Goal: Task Accomplishment & Management: Complete application form

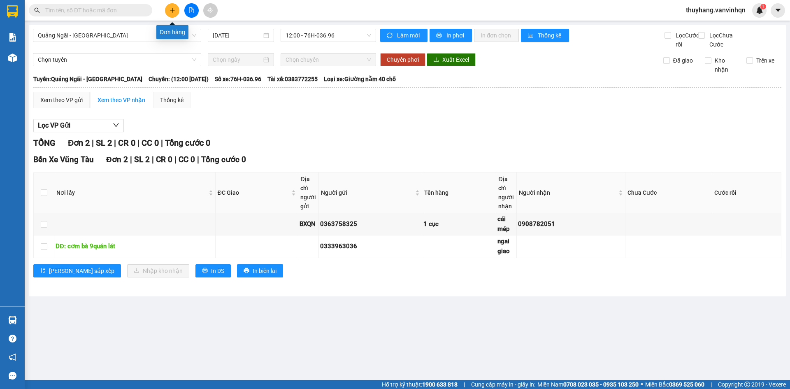
click at [170, 12] on icon "plus" at bounding box center [172, 10] width 6 height 6
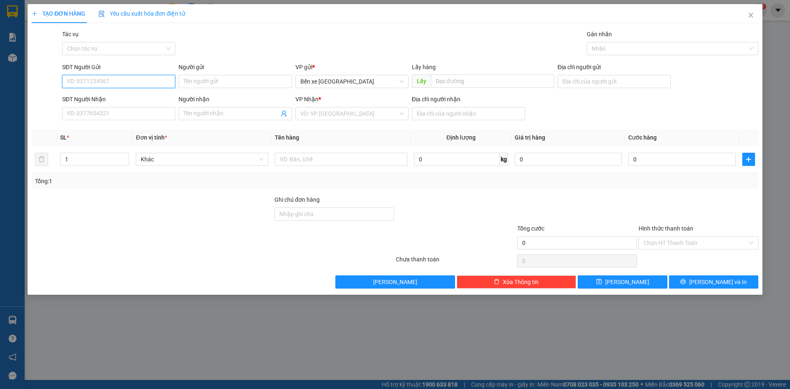
click at [158, 81] on input "SĐT Người Gửi" at bounding box center [118, 81] width 113 height 13
click at [317, 79] on span "Bến xe [GEOGRAPHIC_DATA]" at bounding box center [351, 81] width 103 height 12
type input "0983556223"
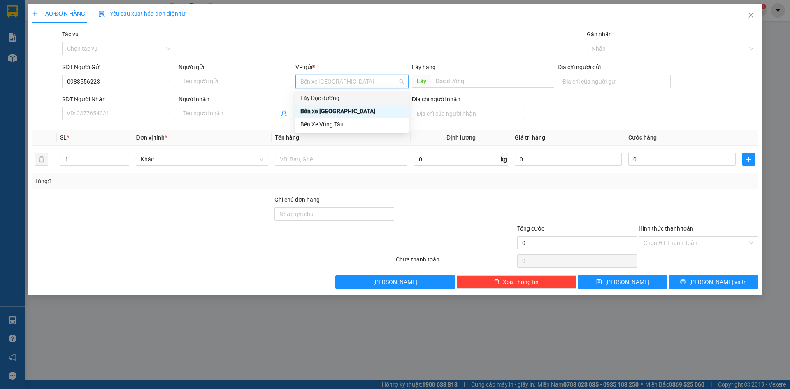
click at [323, 100] on div "Lấy Dọc đường" at bounding box center [351, 97] width 103 height 9
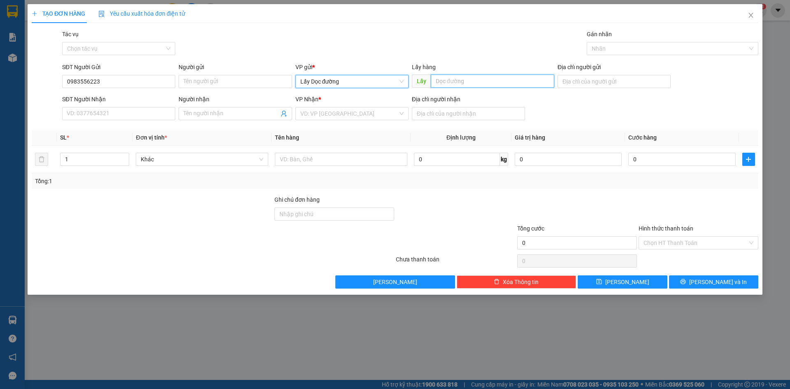
click at [462, 81] on input "text" at bounding box center [492, 80] width 123 height 13
type input "ÔNG ĐÔ"
click at [375, 116] on input "search" at bounding box center [348, 113] width 97 height 12
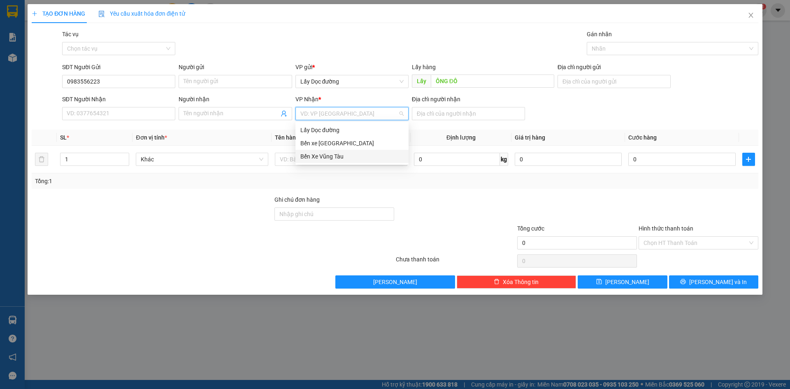
click at [359, 155] on div "Bến Xe Vũng Tàu" at bounding box center [351, 156] width 103 height 9
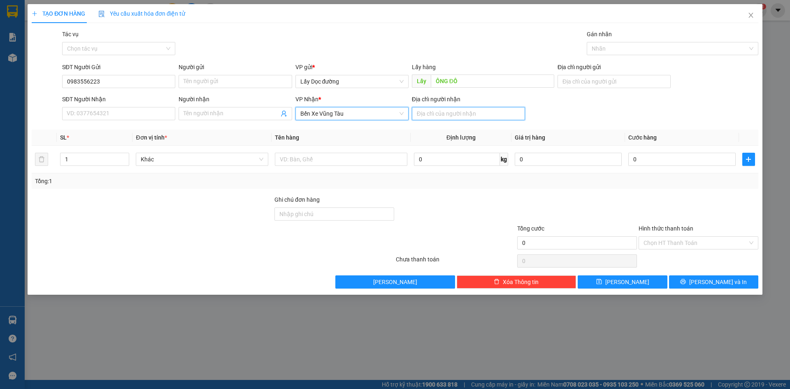
click at [429, 117] on input "Địa chỉ người nhận" at bounding box center [468, 113] width 113 height 13
type input "Bà ria"
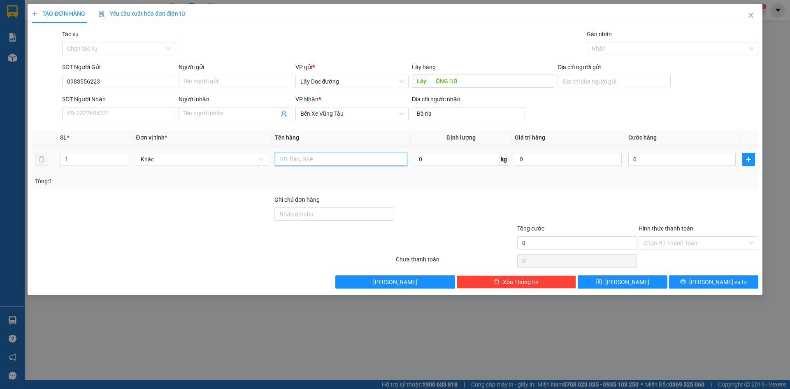
click at [383, 155] on input "text" at bounding box center [341, 159] width 132 height 13
type input "1t"
click at [591, 278] on button "[PERSON_NAME]" at bounding box center [621, 281] width 89 height 13
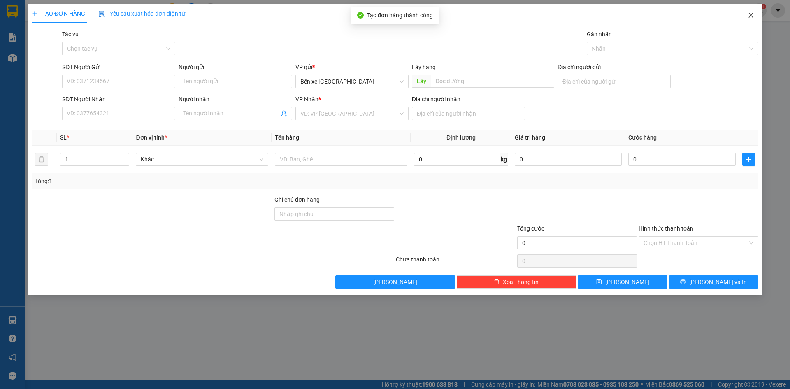
click at [749, 14] on icon "close" at bounding box center [750, 15] width 5 height 5
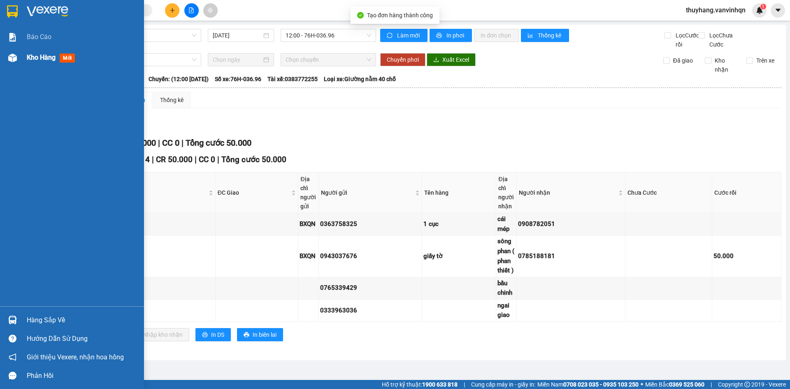
click at [16, 57] on img at bounding box center [12, 57] width 9 height 9
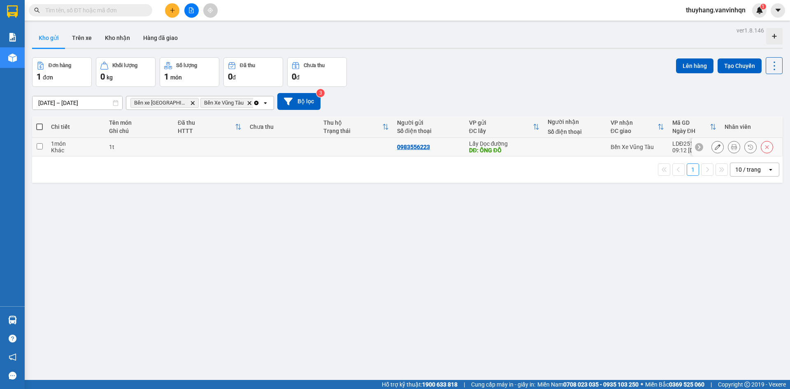
click at [276, 147] on td at bounding box center [283, 147] width 74 height 19
checkbox input "true"
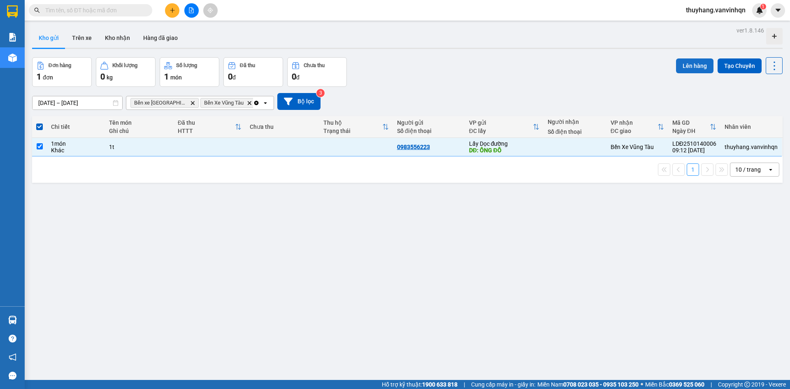
click at [679, 62] on button "Lên hàng" at bounding box center [694, 65] width 37 height 15
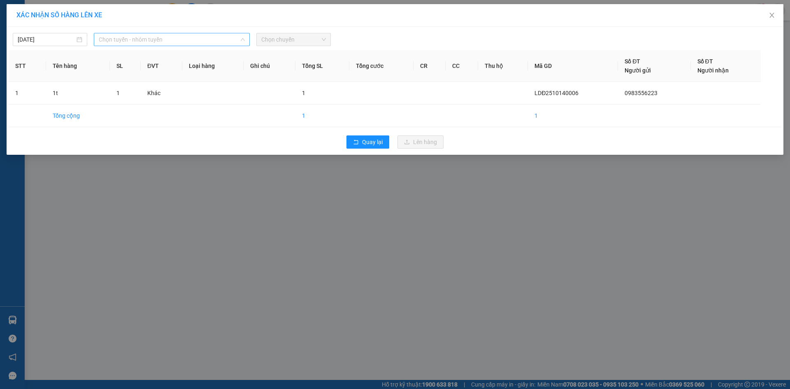
click at [136, 37] on span "Chọn tuyến - nhóm tuyến" at bounding box center [172, 39] width 146 height 12
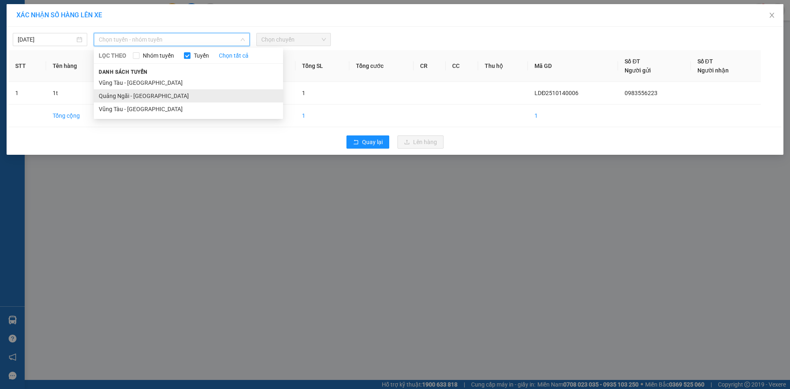
click at [143, 99] on li "Quảng Ngãi - [GEOGRAPHIC_DATA]" at bounding box center [188, 95] width 189 height 13
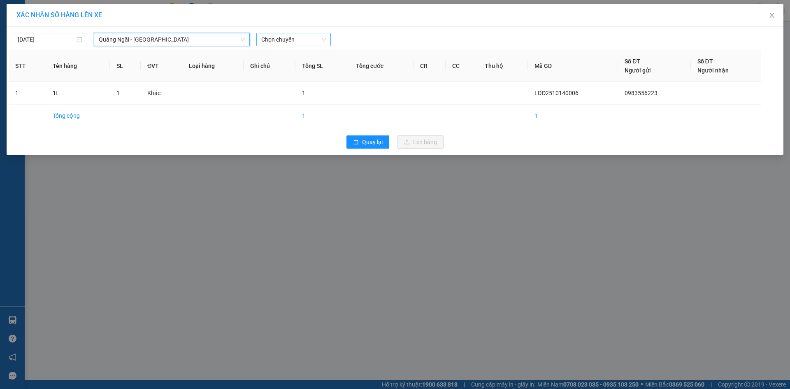
click at [269, 37] on span "Chọn chuyến" at bounding box center [293, 39] width 65 height 12
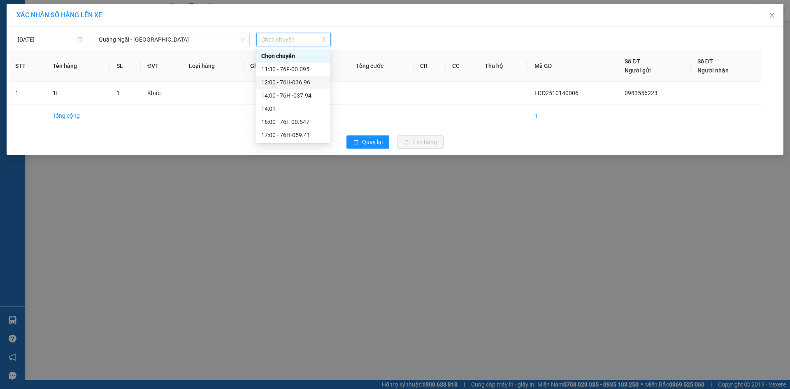
click at [311, 78] on div "12:00 - 76H-036.96" at bounding box center [293, 82] width 64 height 9
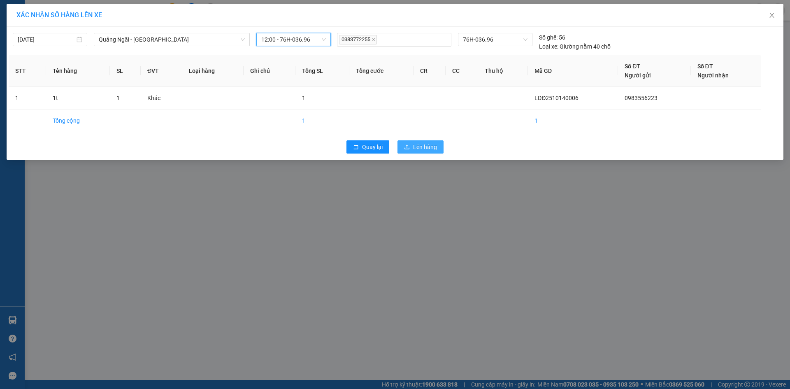
click at [415, 145] on span "Lên hàng" at bounding box center [425, 146] width 24 height 9
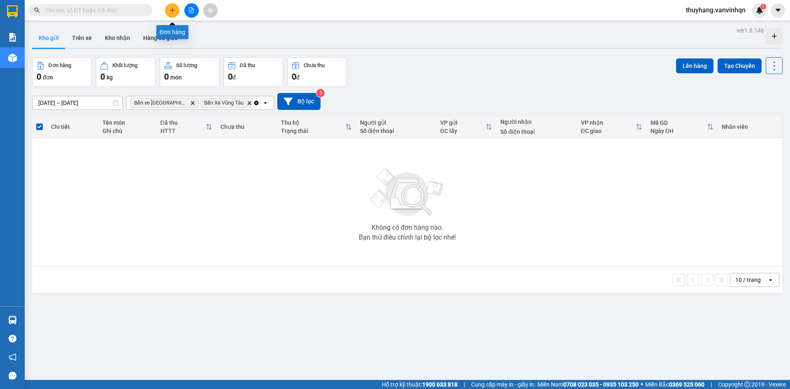
click at [173, 11] on icon "plus" at bounding box center [172, 10] width 6 height 6
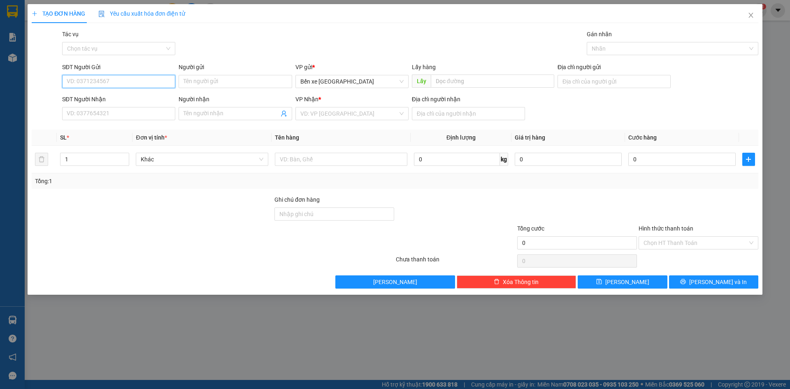
click at [142, 82] on input "SĐT Người Gửi" at bounding box center [118, 81] width 113 height 13
click at [353, 83] on span "Bến xe [GEOGRAPHIC_DATA]" at bounding box center [351, 81] width 103 height 12
type input "0346952736"
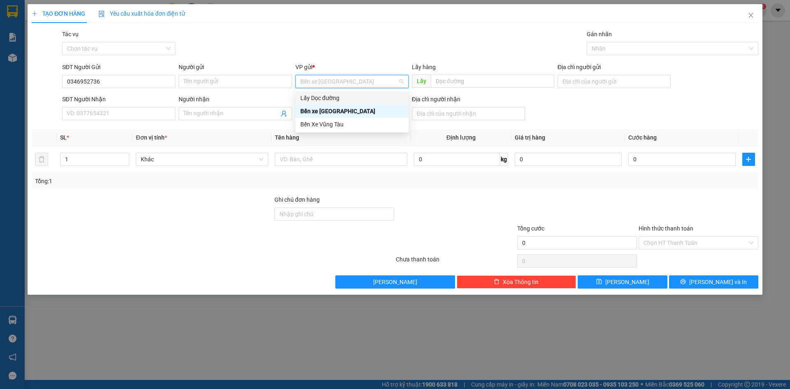
click at [346, 97] on div "Lấy Dọc đường" at bounding box center [351, 97] width 103 height 9
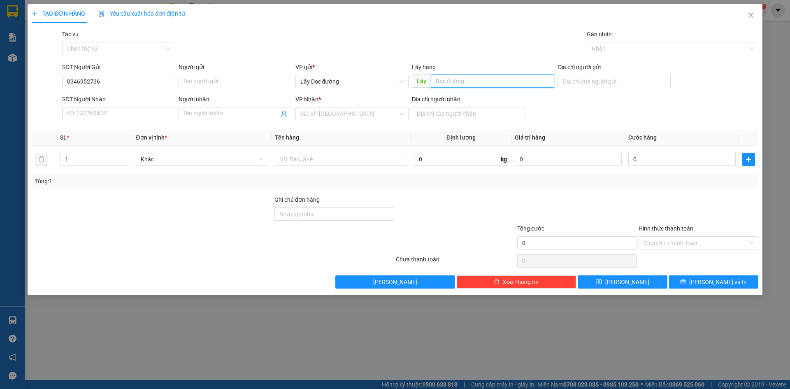
click at [450, 79] on input "text" at bounding box center [492, 80] width 123 height 13
type input "[MEDICAL_DATA] ngộ"
click at [380, 111] on input "search" at bounding box center [348, 113] width 97 height 12
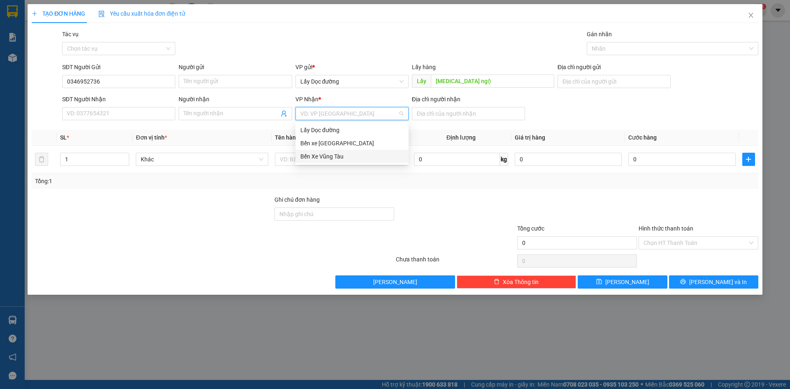
click at [365, 158] on div "Bến Xe Vũng Tàu" at bounding box center [351, 156] width 103 height 9
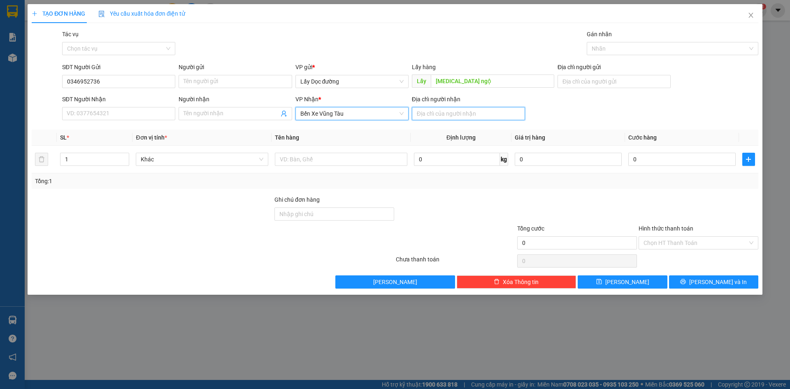
drag, startPoint x: 425, startPoint y: 113, endPoint x: 446, endPoint y: 120, distance: 22.5
click at [425, 113] on input "Địa chỉ người nhận" at bounding box center [468, 113] width 113 height 13
type input "vũng tàu"
click at [626, 279] on span "[PERSON_NAME]" at bounding box center [627, 281] width 44 height 9
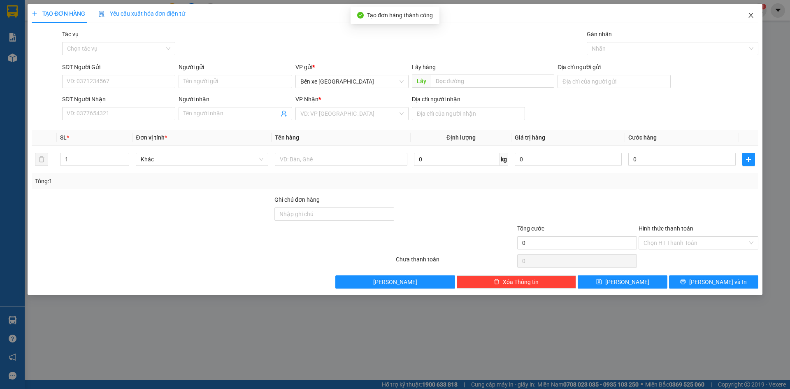
click at [754, 14] on span "Close" at bounding box center [750, 15] width 23 height 23
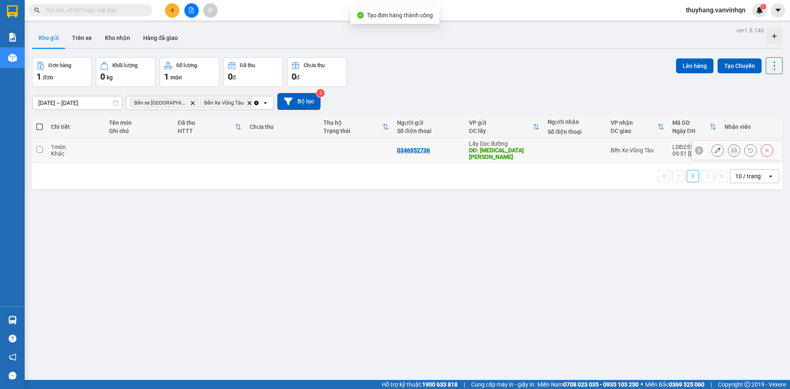
click at [216, 146] on td at bounding box center [210, 150] width 72 height 25
checkbox input "true"
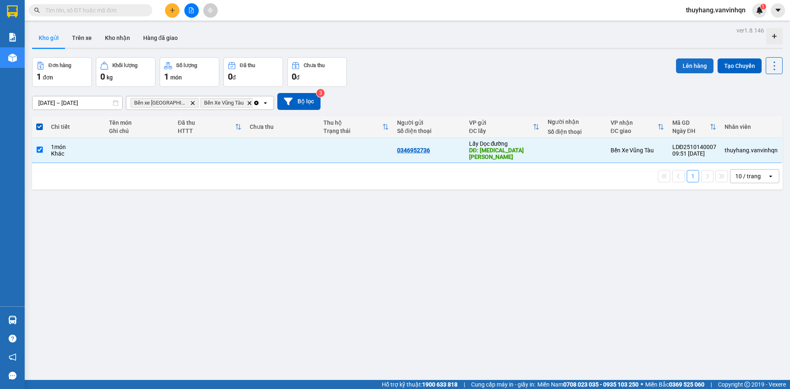
click at [700, 64] on button "Lên hàng" at bounding box center [694, 65] width 37 height 15
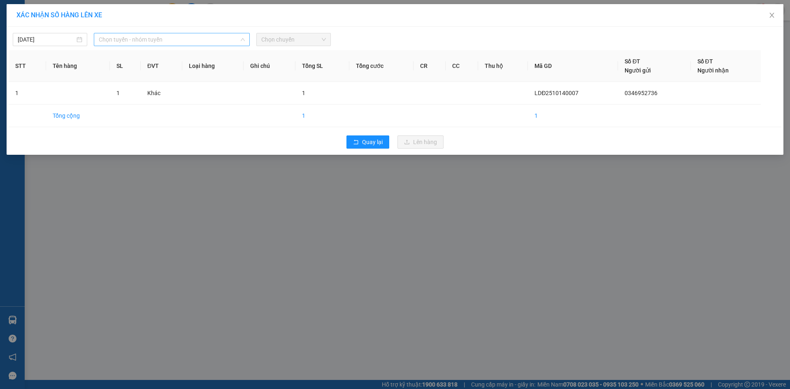
click at [169, 39] on span "Chọn tuyến - nhóm tuyến" at bounding box center [172, 39] width 146 height 12
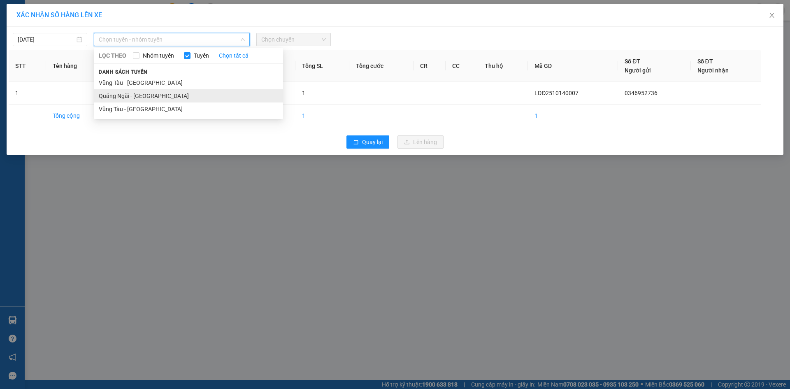
click at [165, 97] on li "Quảng Ngãi - [GEOGRAPHIC_DATA]" at bounding box center [188, 95] width 189 height 13
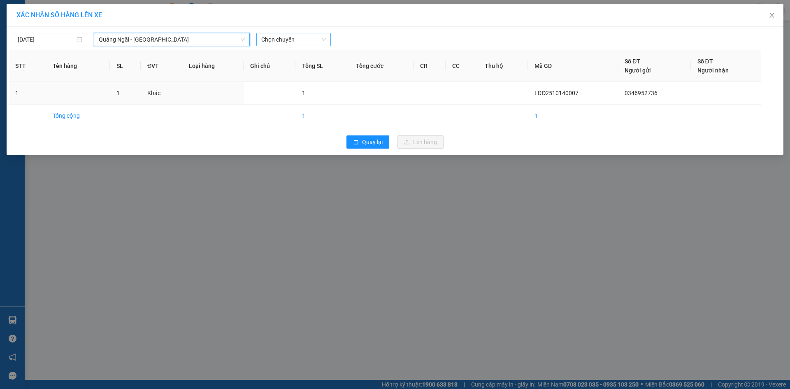
click at [318, 40] on span "Chọn chuyến" at bounding box center [293, 39] width 65 height 12
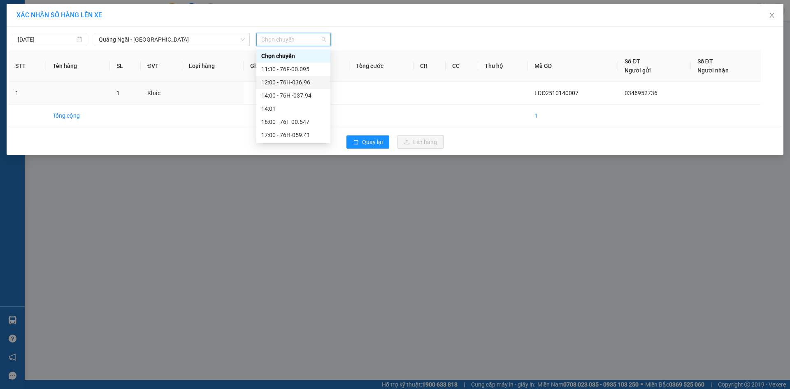
click at [319, 83] on div "12:00 - 76H-036.96" at bounding box center [293, 82] width 64 height 9
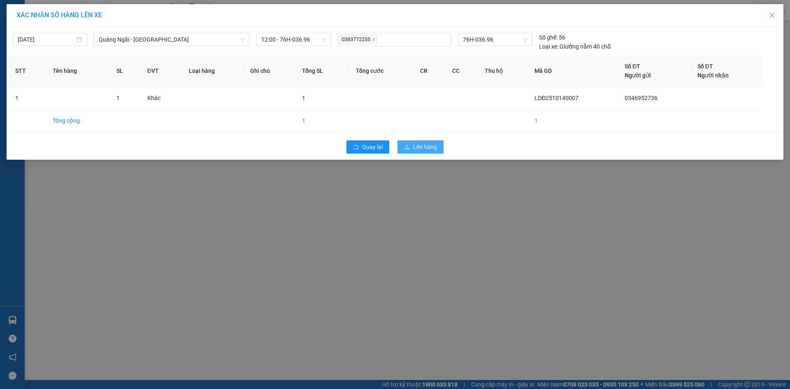
click at [435, 147] on span "Lên hàng" at bounding box center [425, 146] width 24 height 9
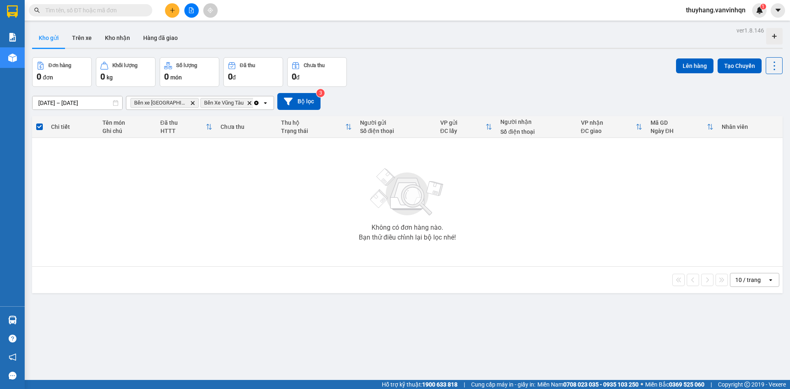
click at [171, 13] on icon "plus" at bounding box center [172, 10] width 6 height 6
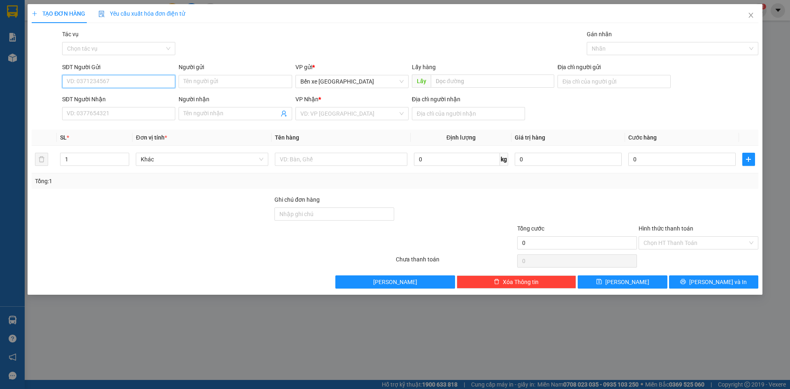
click at [132, 81] on input "SĐT Người Gửi" at bounding box center [118, 81] width 113 height 13
click at [328, 79] on span "Bến xe [GEOGRAPHIC_DATA]" at bounding box center [351, 81] width 103 height 12
type input "0334402130"
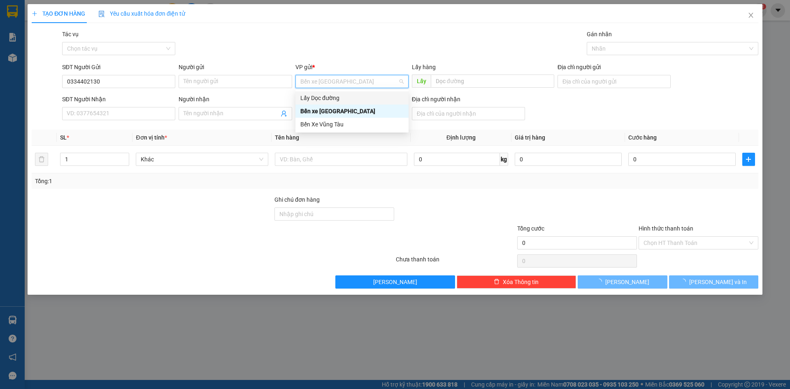
click at [339, 99] on div "Lấy Dọc đường" at bounding box center [351, 97] width 103 height 9
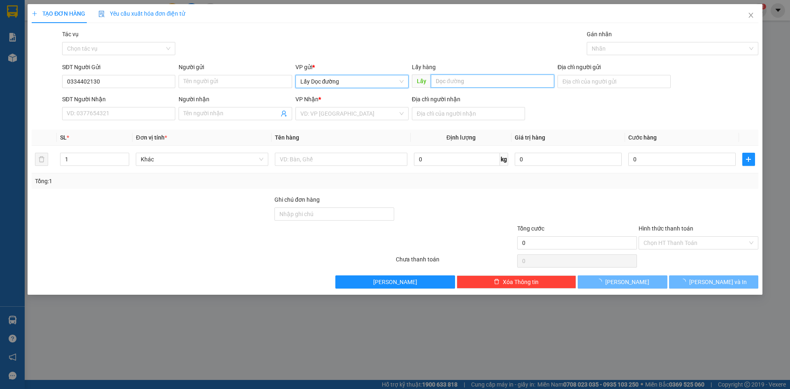
click at [454, 80] on input "text" at bounding box center [492, 80] width 123 height 13
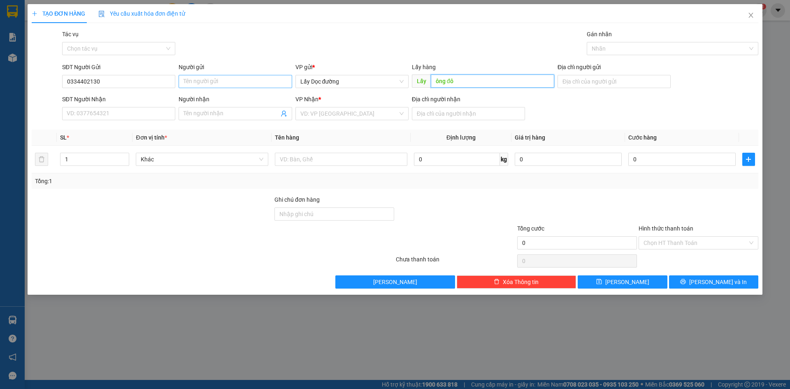
type input "ông đô"
click at [191, 80] on input "Người gửi" at bounding box center [234, 81] width 113 height 13
type input "130"
drag, startPoint x: 272, startPoint y: 35, endPoint x: 277, endPoint y: 35, distance: 4.5
click at [273, 35] on div "Tác vụ Chọn tác vụ Gán nhãn Nhãn" at bounding box center [409, 44] width 699 height 29
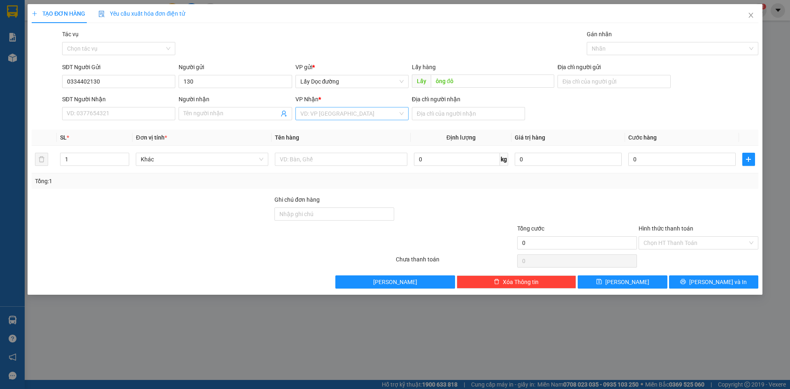
click at [354, 116] on input "search" at bounding box center [348, 113] width 97 height 12
click at [349, 159] on div "Bến Xe Vũng Tàu" at bounding box center [351, 156] width 103 height 9
click at [459, 109] on input "Địa chỉ người nhận" at bounding box center [468, 113] width 113 height 13
click at [384, 162] on input "text" at bounding box center [341, 159] width 132 height 13
type input "6t phước hải"
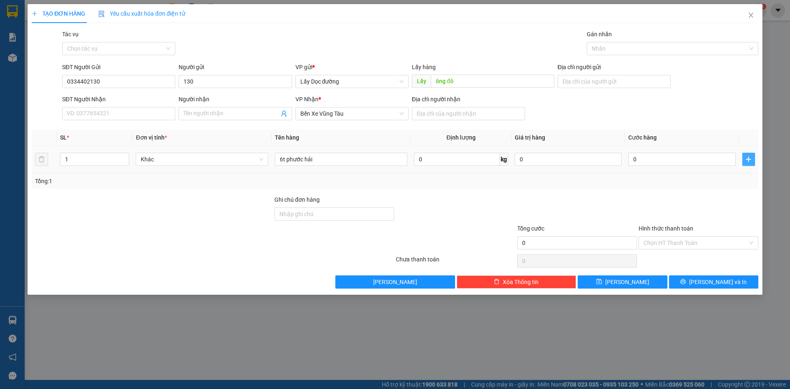
click at [749, 159] on icon "plus" at bounding box center [748, 159] width 7 height 7
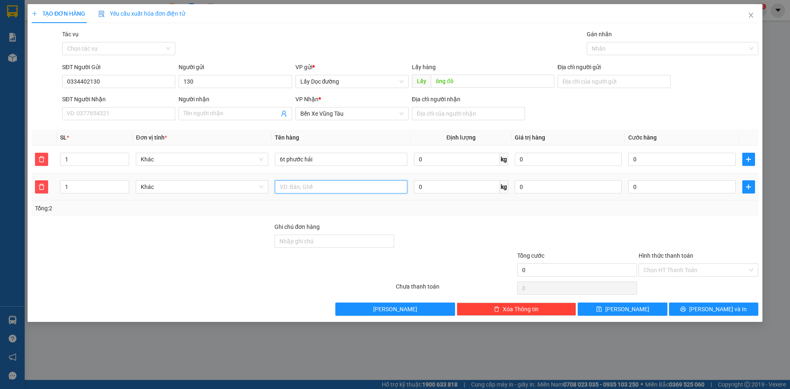
click at [284, 188] on input "text" at bounding box center [341, 186] width 132 height 13
type input "1t long hải"
click at [603, 307] on button "[PERSON_NAME]" at bounding box center [621, 308] width 89 height 13
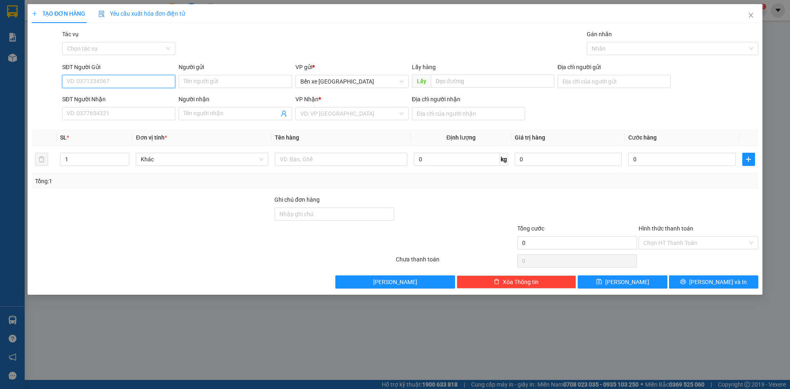
click at [129, 85] on input "SĐT Người Gửi" at bounding box center [118, 81] width 113 height 13
click at [344, 80] on span "Bến xe [GEOGRAPHIC_DATA]" at bounding box center [351, 81] width 103 height 12
type input "0349357034"
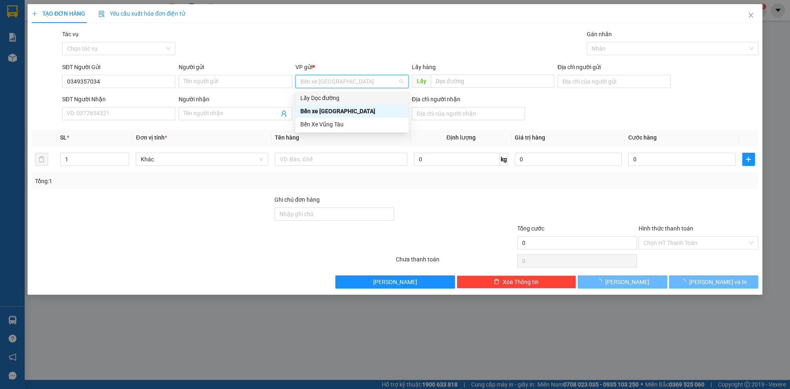
click at [350, 99] on div "Lấy Dọc đường" at bounding box center [351, 97] width 103 height 9
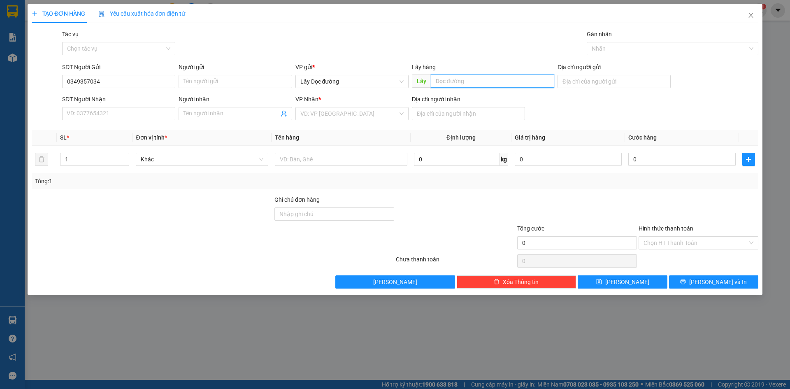
click at [461, 79] on input "text" at bounding box center [492, 80] width 123 height 13
type input "ông đô"
drag, startPoint x: 365, startPoint y: 114, endPoint x: 359, endPoint y: 127, distance: 13.6
click at [365, 114] on input "search" at bounding box center [348, 113] width 97 height 12
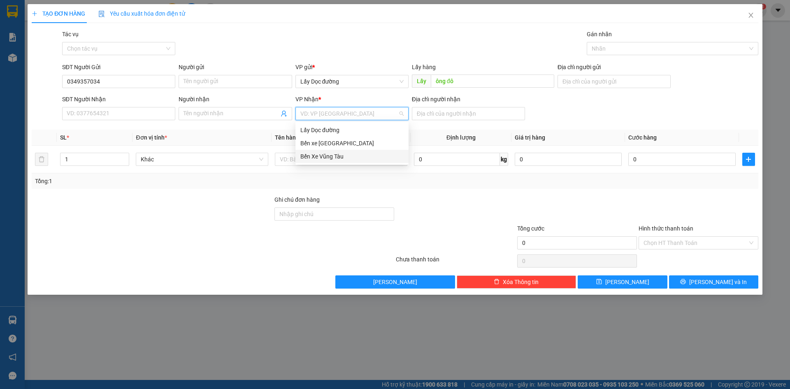
drag, startPoint x: 345, startPoint y: 158, endPoint x: 368, endPoint y: 141, distance: 29.2
click at [344, 158] on div "Bến Xe Vũng Tàu" at bounding box center [351, 156] width 103 height 9
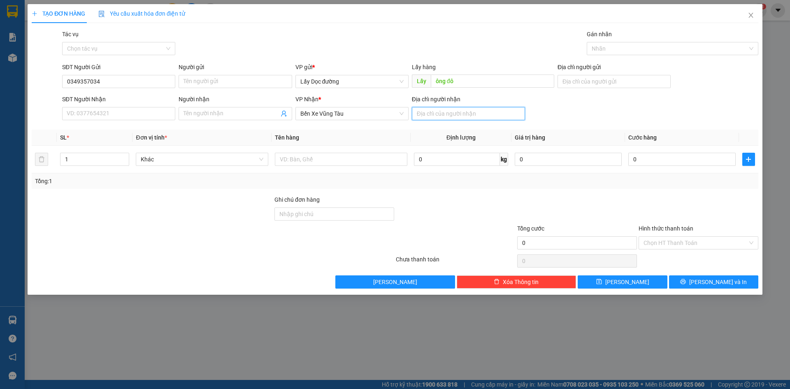
click at [422, 111] on input "Địa chỉ người nhận" at bounding box center [468, 113] width 113 height 13
type input "long hải"
click at [370, 162] on input "text" at bounding box center [341, 159] width 132 height 13
type input "3T"
click at [606, 281] on button "[PERSON_NAME]" at bounding box center [621, 281] width 89 height 13
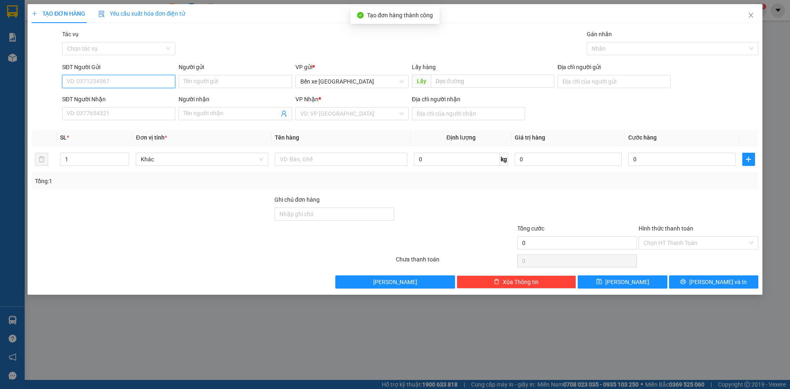
click at [141, 82] on input "SĐT Người Gửi" at bounding box center [118, 81] width 113 height 13
click at [143, 79] on input "SĐT Người Gửi" at bounding box center [118, 81] width 113 height 13
type input "0358113713"
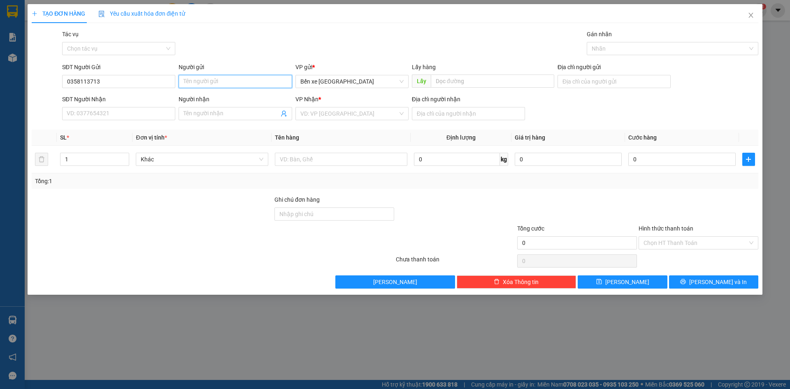
click at [248, 86] on input "Người gửi" at bounding box center [234, 81] width 113 height 13
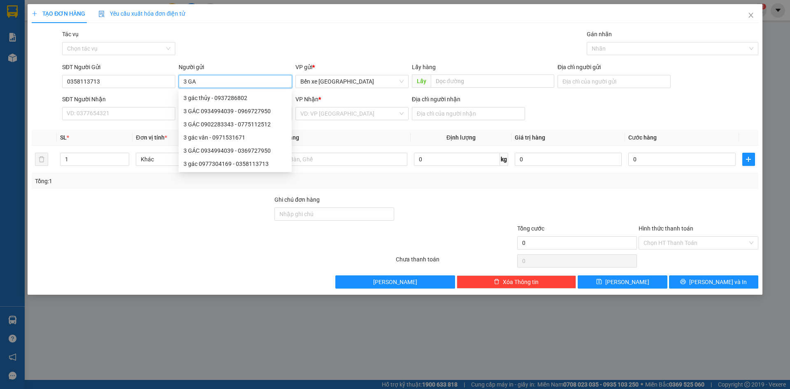
click at [255, 162] on div "3 gác 0977304169 - 0358113713" at bounding box center [234, 163] width 103 height 9
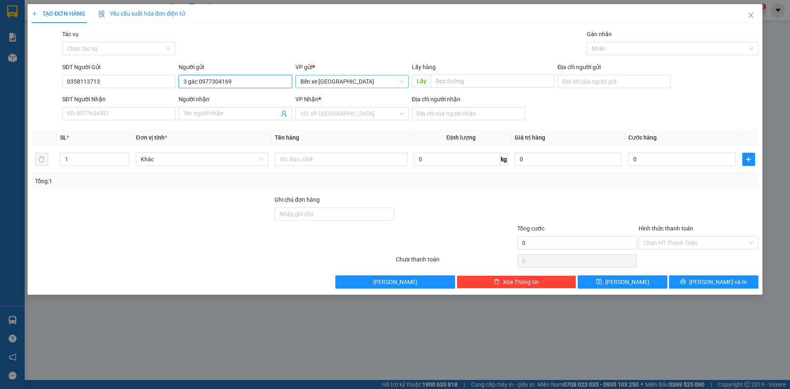
click at [368, 82] on span "Bến xe [GEOGRAPHIC_DATA]" at bounding box center [351, 81] width 103 height 12
type input "3 gác 0977304169"
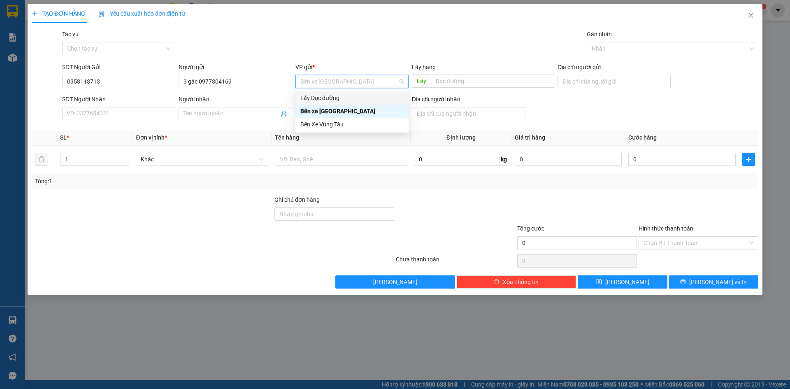
click at [341, 96] on div "Lấy Dọc đường" at bounding box center [351, 97] width 103 height 9
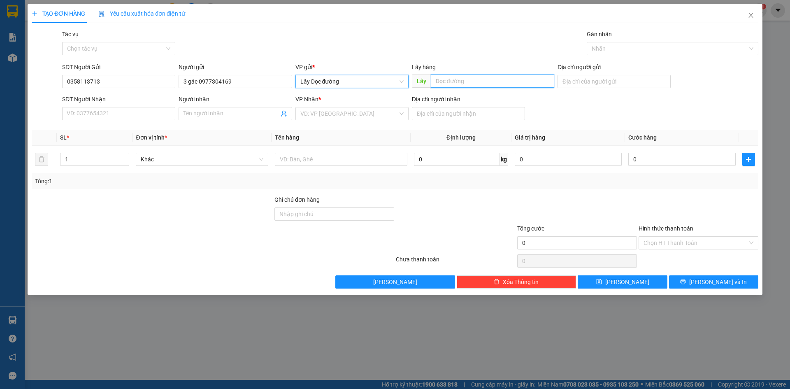
click at [449, 85] on input "text" at bounding box center [492, 80] width 123 height 13
type input "Ông đô"
click at [379, 111] on input "search" at bounding box center [348, 113] width 97 height 12
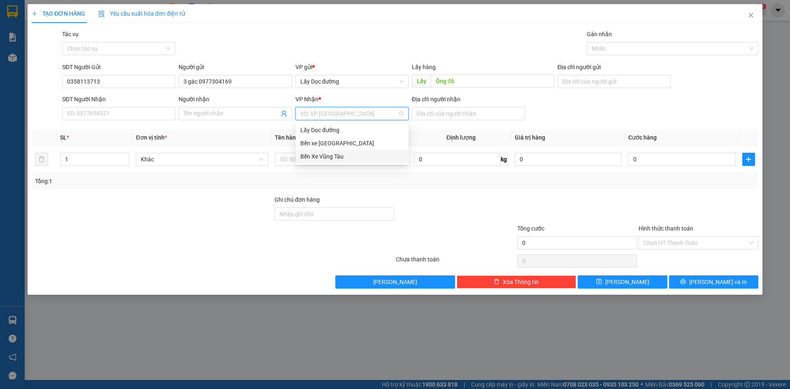
click at [353, 158] on div "Bến Xe Vũng Tàu" at bounding box center [351, 156] width 103 height 9
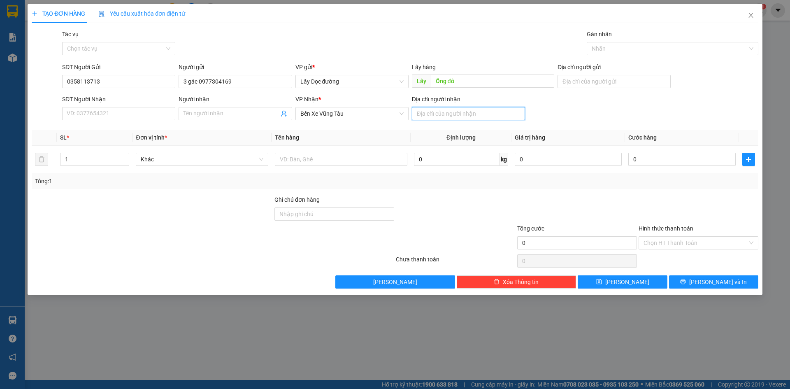
click at [452, 112] on input "Địa chỉ người nhận" at bounding box center [468, 113] width 113 height 13
type input "long hải"
click at [392, 159] on input "text" at bounding box center [341, 159] width 132 height 13
type input "2T"
click at [625, 284] on span "[PERSON_NAME]" at bounding box center [627, 281] width 44 height 9
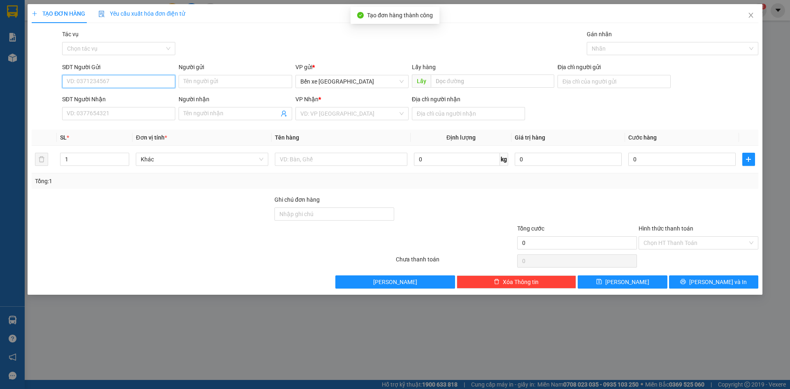
click at [143, 78] on input "SĐT Người Gửi" at bounding box center [118, 81] width 113 height 13
type input "0369727950"
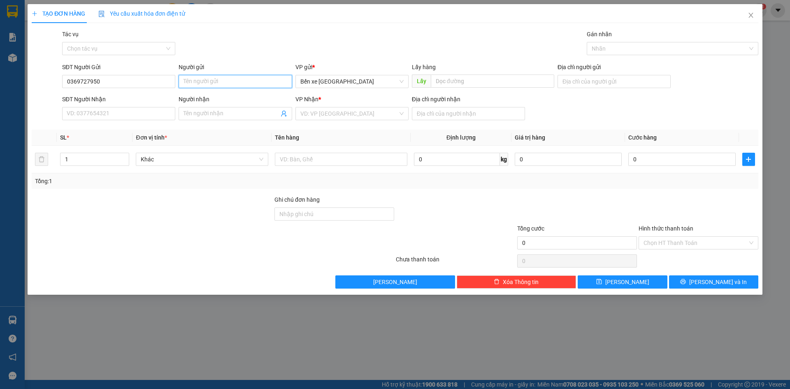
click at [257, 80] on input "Người gửi" at bounding box center [234, 81] width 113 height 13
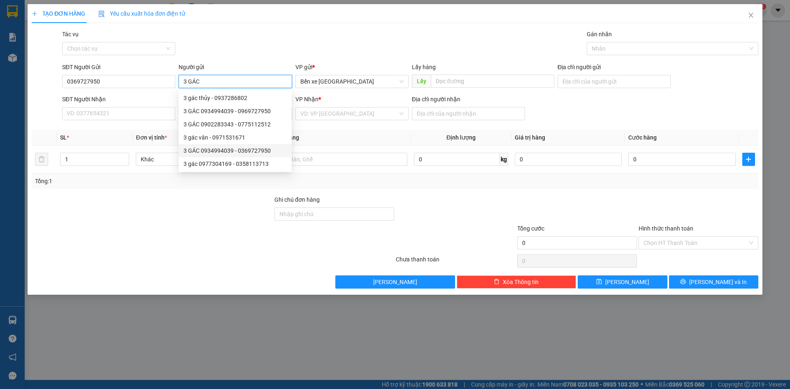
drag, startPoint x: 264, startPoint y: 151, endPoint x: 324, endPoint y: 97, distance: 79.8
click at [264, 148] on div "3 GÁC 0934994039 - 0369727950" at bounding box center [234, 150] width 103 height 9
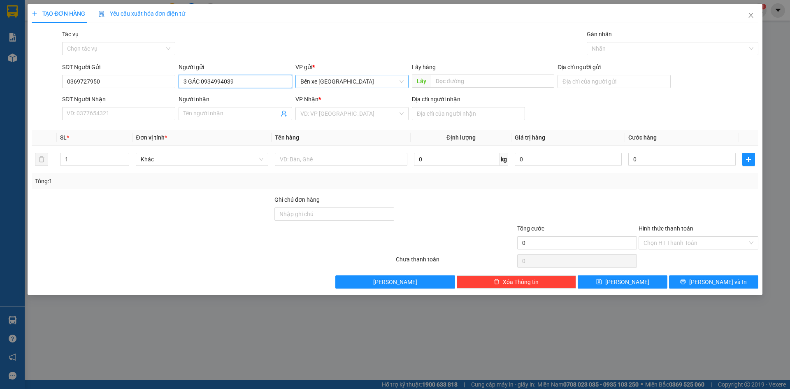
click at [361, 78] on span "Bến xe [GEOGRAPHIC_DATA]" at bounding box center [351, 81] width 103 height 12
type input "3 GÁC 0934994039"
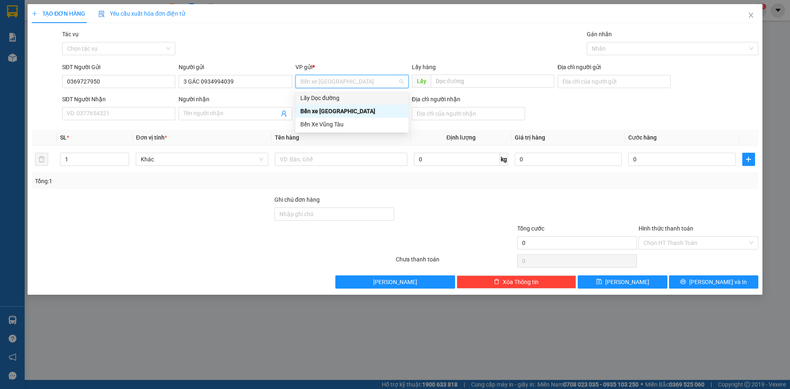
drag, startPoint x: 351, startPoint y: 94, endPoint x: 378, endPoint y: 89, distance: 27.7
click at [351, 95] on div "Lấy Dọc đường" at bounding box center [351, 97] width 103 height 9
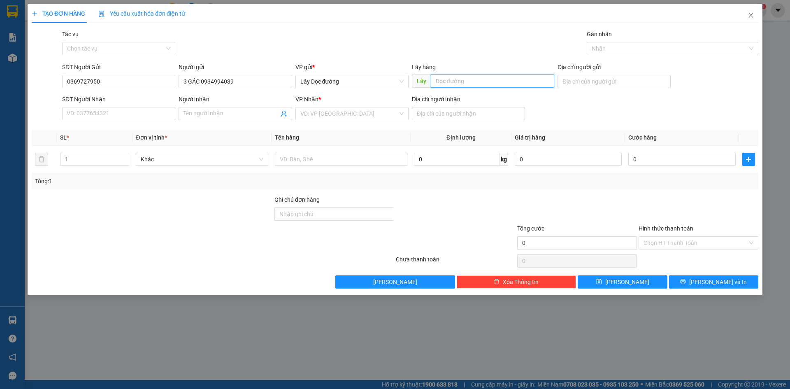
click at [446, 82] on input "text" at bounding box center [492, 80] width 123 height 13
type input "Ông đô"
click at [380, 115] on input "search" at bounding box center [348, 113] width 97 height 12
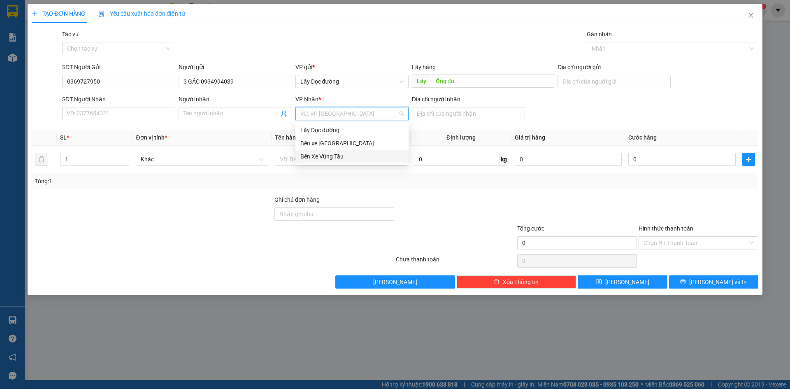
click at [366, 157] on div "Bến Xe Vũng Tàu" at bounding box center [351, 156] width 103 height 9
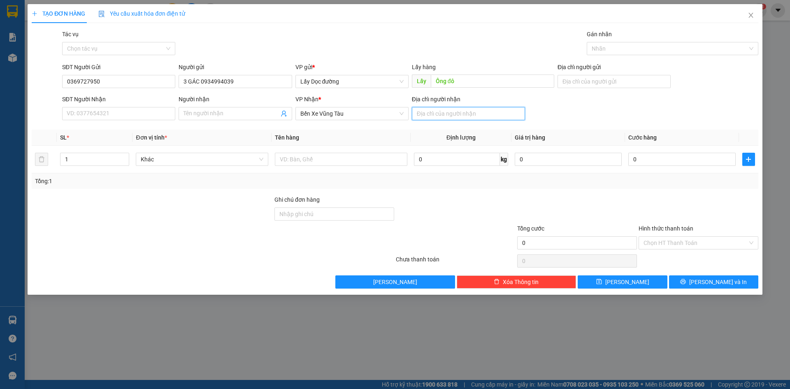
click at [442, 113] on input "Địa chỉ người nhận" at bounding box center [468, 113] width 113 height 13
type input "phước hải"
click at [378, 156] on input "text" at bounding box center [341, 159] width 132 height 13
type input "1T"
drag, startPoint x: 636, startPoint y: 289, endPoint x: 636, endPoint y: 284, distance: 4.9
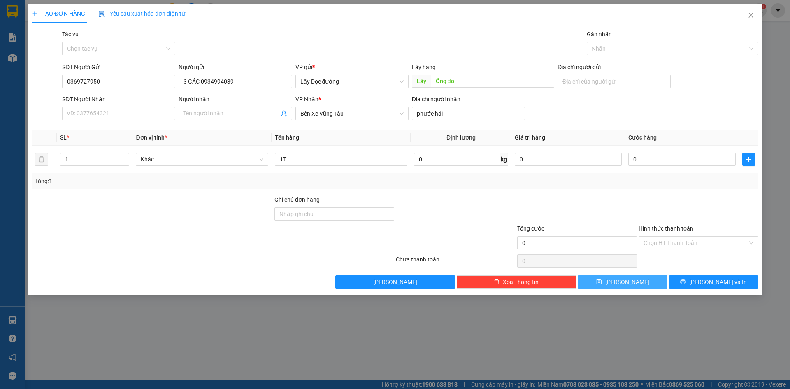
click at [636, 284] on div "TẠO ĐƠN HÀNG Yêu cầu xuất hóa đơn điện tử Transit Pickup Surcharge Ids Transit …" at bounding box center [395, 149] width 734 height 290
click at [636, 278] on button "[PERSON_NAME]" at bounding box center [621, 281] width 89 height 13
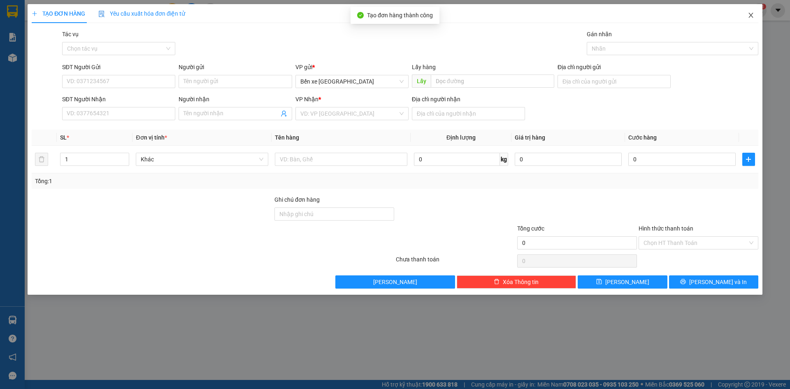
click at [753, 15] on icon "close" at bounding box center [750, 15] width 7 height 7
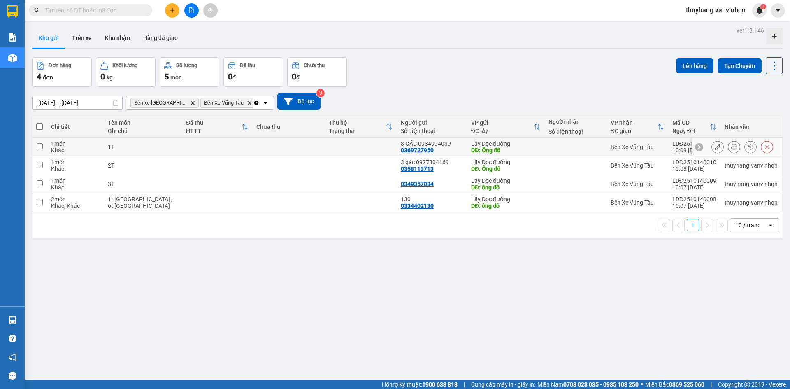
click at [143, 149] on div "1T" at bounding box center [143, 147] width 70 height 7
checkbox input "true"
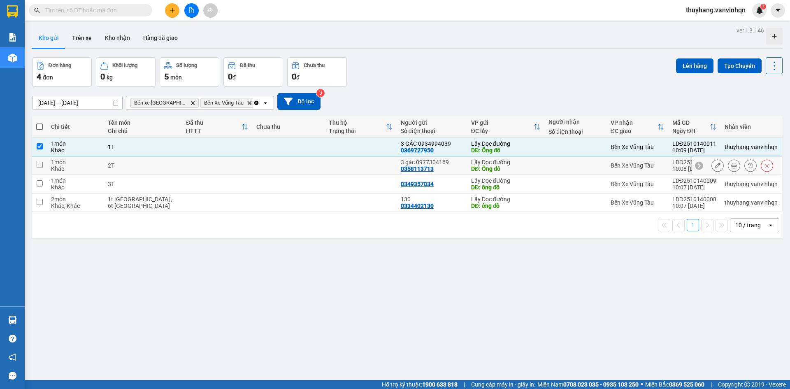
click at [136, 171] on td "2T" at bounding box center [143, 165] width 79 height 19
checkbox input "true"
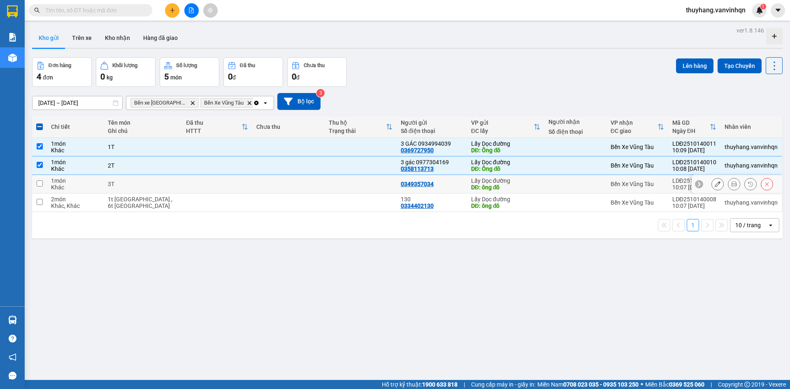
click at [133, 185] on div "3T" at bounding box center [143, 184] width 70 height 7
checkbox input "true"
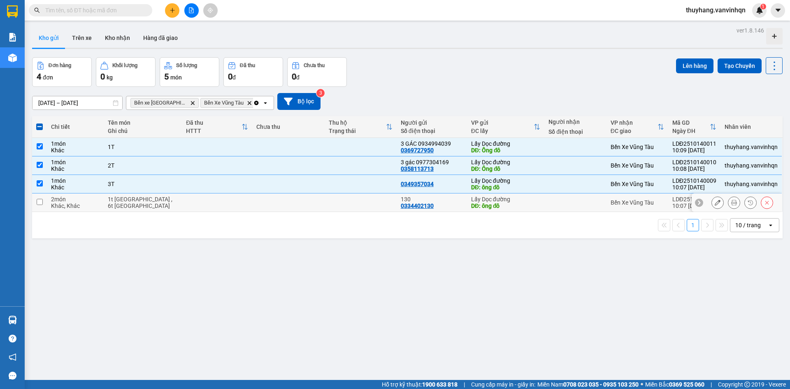
click at [132, 205] on div "1t [GEOGRAPHIC_DATA] , 6t [GEOGRAPHIC_DATA]" at bounding box center [143, 202] width 70 height 13
checkbox input "true"
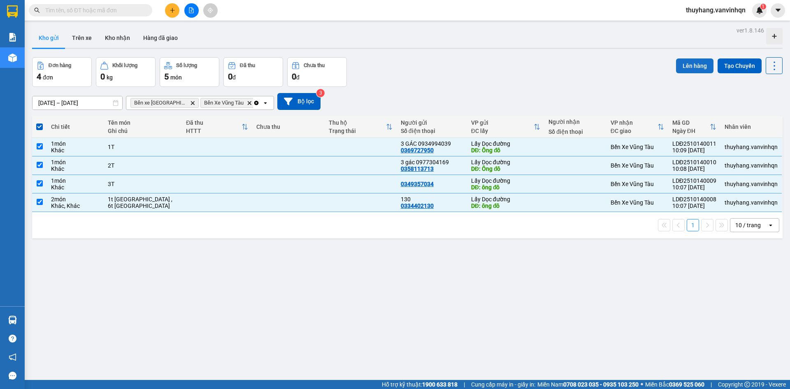
click at [695, 67] on button "Lên hàng" at bounding box center [694, 65] width 37 height 15
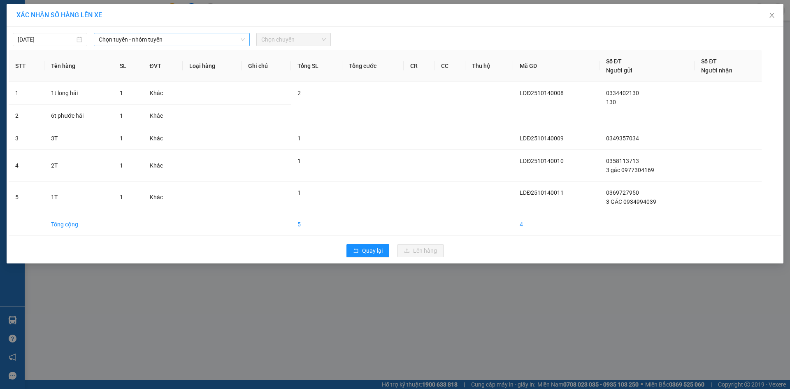
click at [218, 40] on span "Chọn tuyến - nhóm tuyến" at bounding box center [172, 39] width 146 height 12
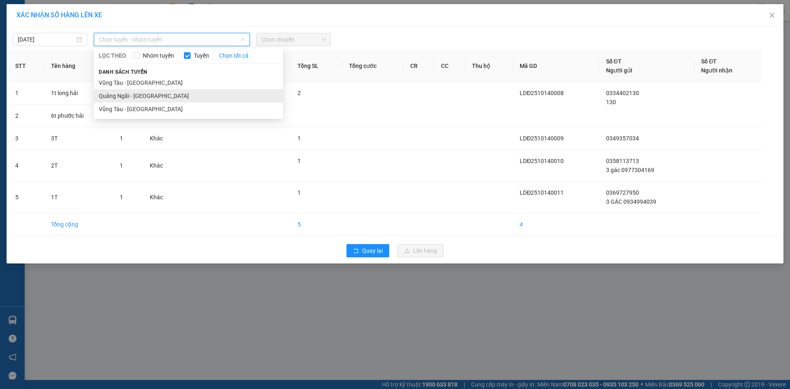
click at [202, 97] on li "Quảng Ngãi - [GEOGRAPHIC_DATA]" at bounding box center [188, 95] width 189 height 13
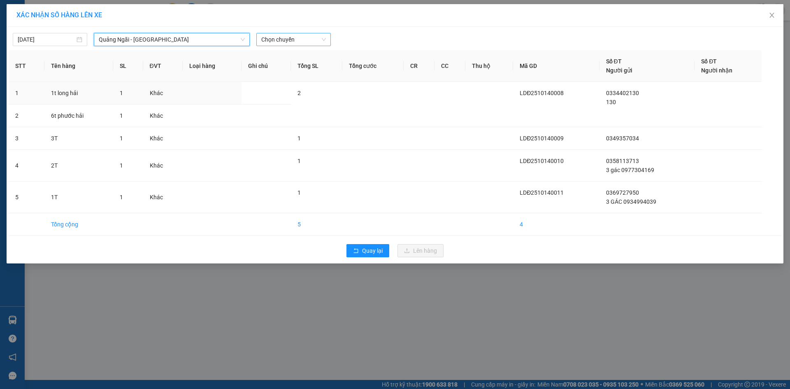
click at [309, 40] on span "Chọn chuyến" at bounding box center [293, 39] width 65 height 12
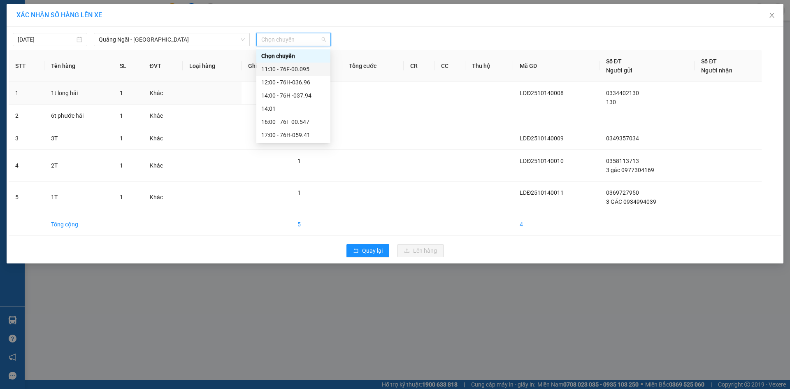
click at [297, 72] on div "11:30 - 76F-00.095" at bounding box center [293, 69] width 64 height 9
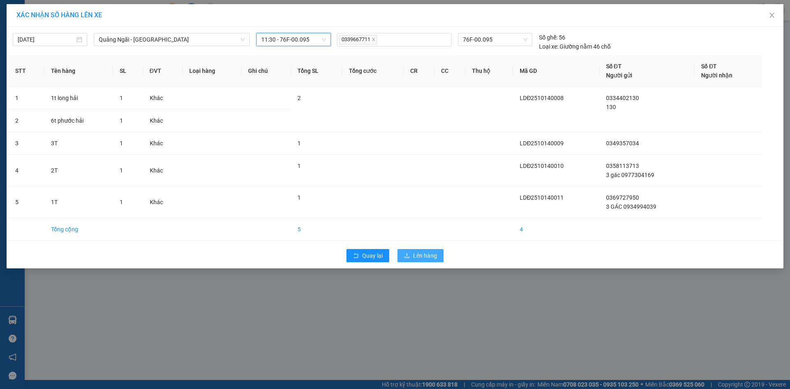
click at [438, 255] on button "Lên hàng" at bounding box center [420, 255] width 46 height 13
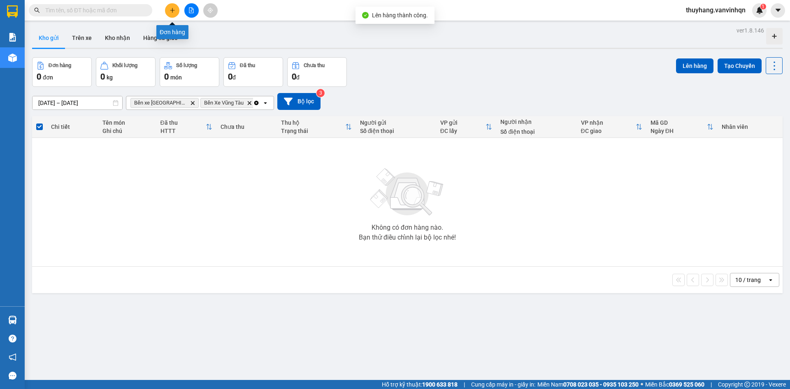
click at [169, 12] on icon "plus" at bounding box center [172, 10] width 6 height 6
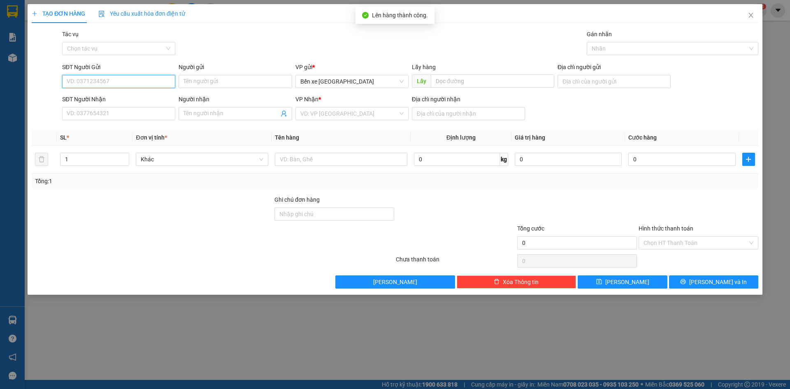
click at [130, 79] on input "SĐT Người Gửi" at bounding box center [118, 81] width 113 height 13
click at [322, 83] on span "Bến xe [GEOGRAPHIC_DATA]" at bounding box center [351, 81] width 103 height 12
type input "0773305809"
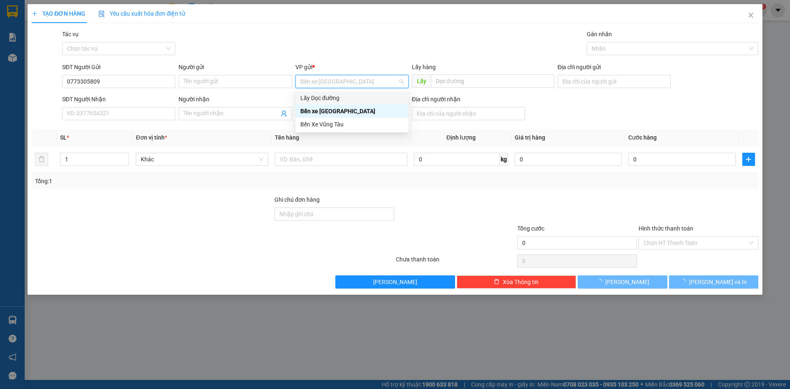
click at [327, 97] on div "Lấy Dọc đường" at bounding box center [351, 97] width 103 height 9
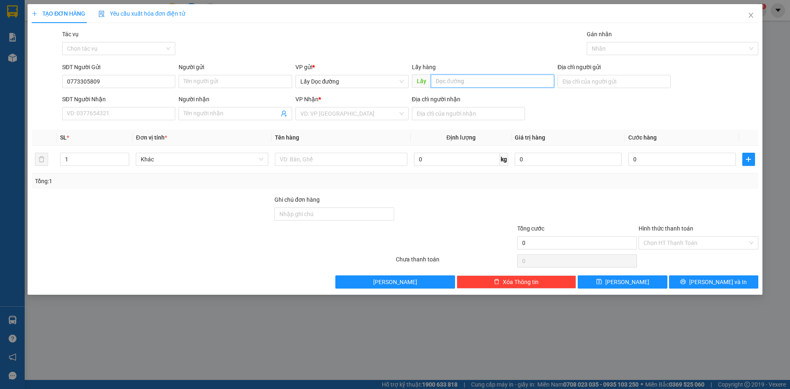
click at [481, 81] on input "text" at bounding box center [492, 80] width 123 height 13
type input "Ông đô"
click at [378, 117] on input "search" at bounding box center [348, 113] width 97 height 12
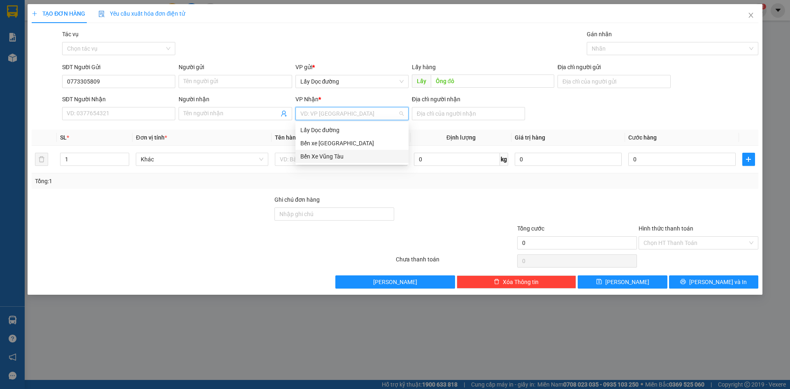
click at [365, 158] on div "Bến Xe Vũng Tàu" at bounding box center [351, 156] width 103 height 9
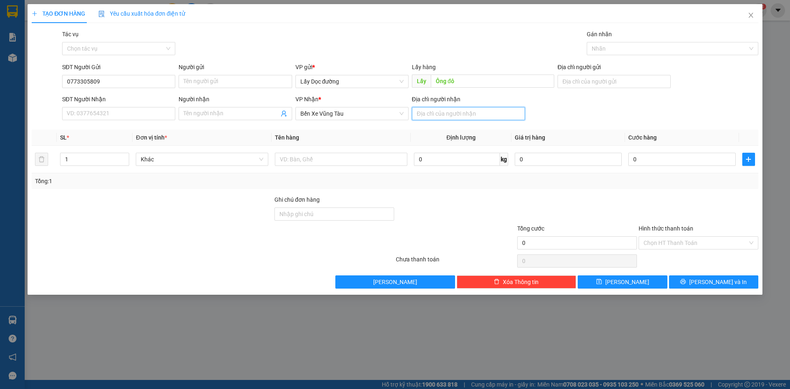
click at [442, 116] on input "Địa chỉ người nhận" at bounding box center [468, 113] width 113 height 13
click at [642, 280] on button "[PERSON_NAME]" at bounding box center [621, 281] width 89 height 13
click at [752, 12] on span "Close" at bounding box center [750, 15] width 23 height 23
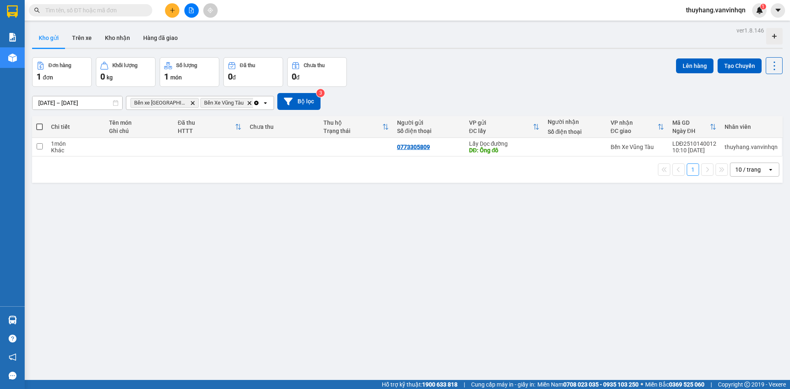
click at [512, 248] on div "ver 1.8.146 Kho gửi Trên xe Kho nhận Hàng đã giao Đơn hàng 1 đơn Khối lượng 0 k…" at bounding box center [407, 219] width 757 height 389
click at [171, 12] on icon "plus" at bounding box center [172, 10] width 6 height 6
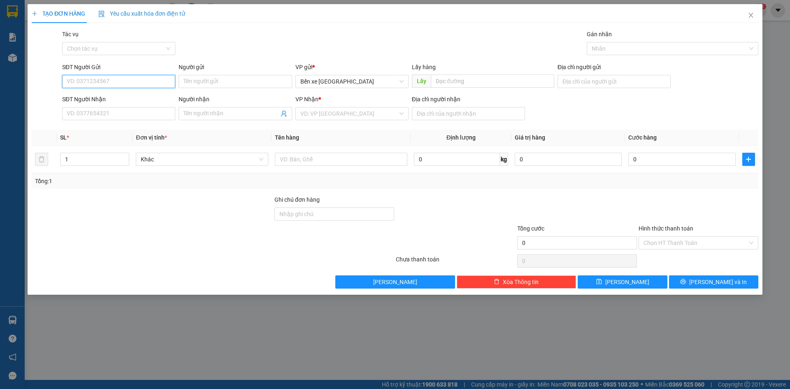
click at [151, 82] on input "SĐT Người Gửi" at bounding box center [118, 81] width 113 height 13
click at [324, 79] on span "Bến xe [GEOGRAPHIC_DATA]" at bounding box center [351, 81] width 103 height 12
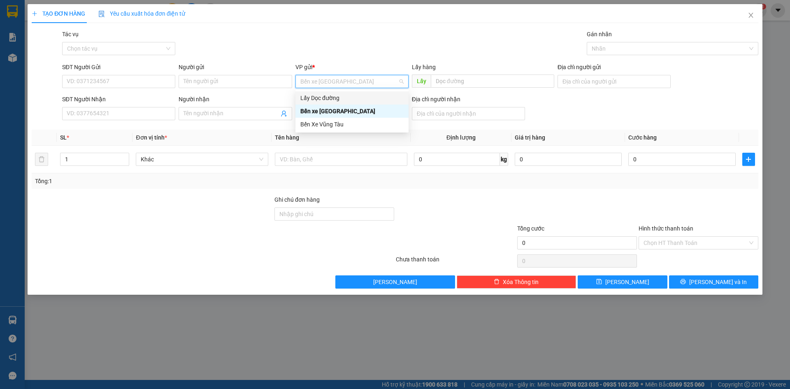
click at [333, 100] on div "Lấy Dọc đường" at bounding box center [351, 97] width 103 height 9
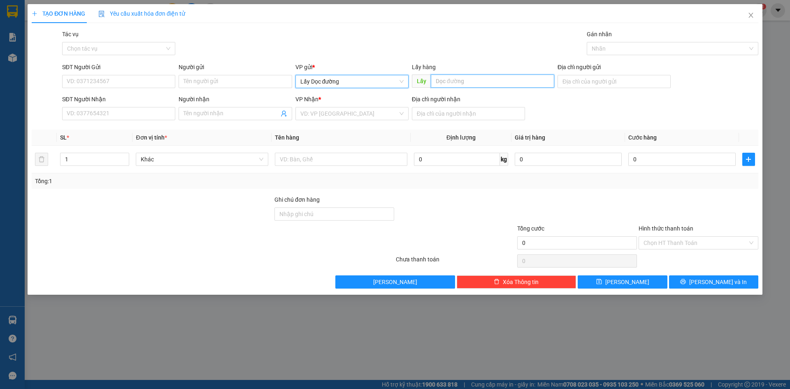
click at [477, 81] on input "text" at bounding box center [492, 80] width 123 height 13
type input "bình dương"
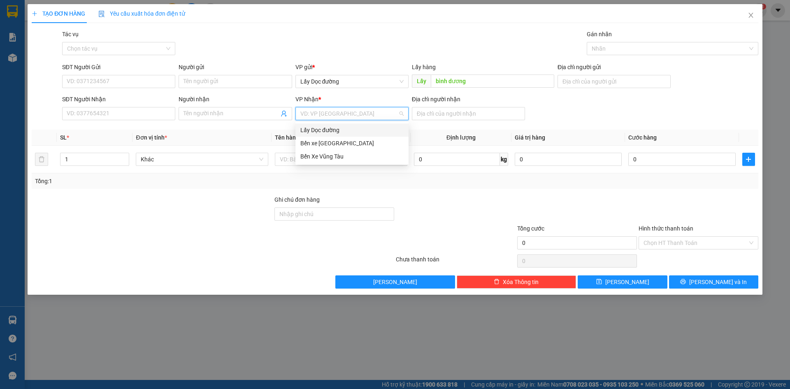
click at [368, 118] on input "search" at bounding box center [348, 113] width 97 height 12
click at [354, 160] on div "Bến Xe Vũng Tàu" at bounding box center [351, 156] width 103 height 9
click at [429, 114] on input "Địa chỉ người nhận" at bounding box center [468, 113] width 113 height 13
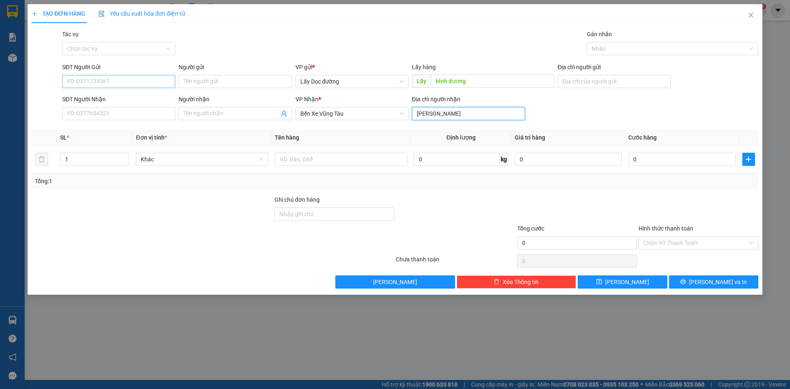
type input "[PERSON_NAME]"
click at [132, 80] on input "SĐT Người Gửi" at bounding box center [118, 81] width 113 height 13
type input "0355344384"
click at [352, 156] on input "text" at bounding box center [341, 159] width 132 height 13
type input "1T"
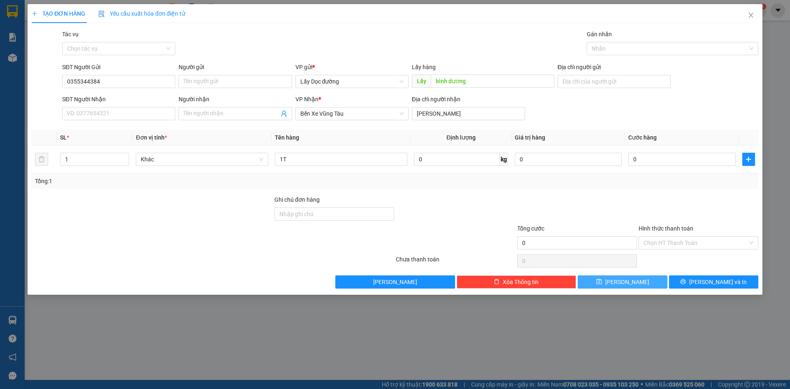
click at [600, 283] on button "[PERSON_NAME]" at bounding box center [621, 281] width 89 height 13
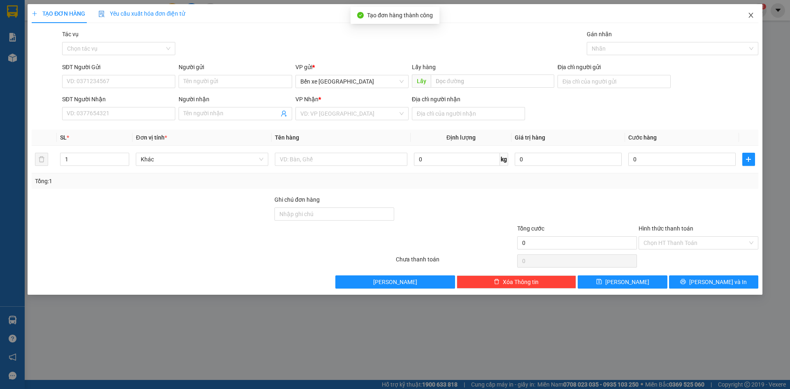
click at [747, 14] on icon "close" at bounding box center [750, 15] width 7 height 7
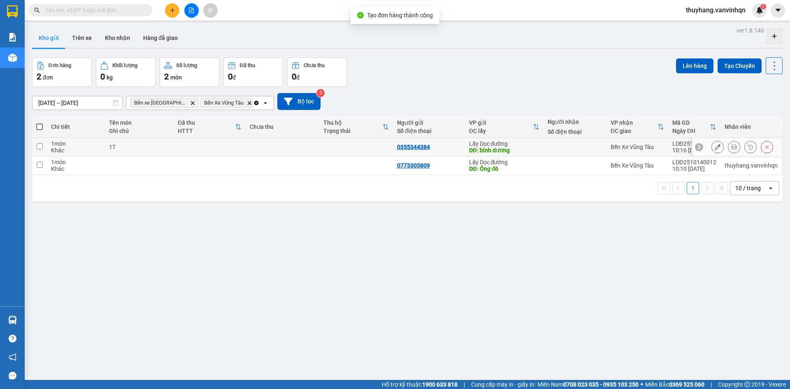
click at [174, 147] on td at bounding box center [210, 147] width 72 height 19
checkbox input "true"
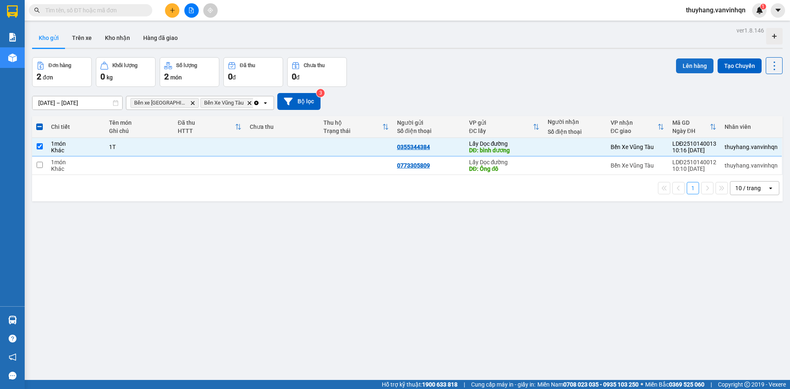
drag, startPoint x: 685, startPoint y: 67, endPoint x: 675, endPoint y: 69, distance: 9.8
click at [676, 69] on button "Lên hàng" at bounding box center [694, 65] width 37 height 15
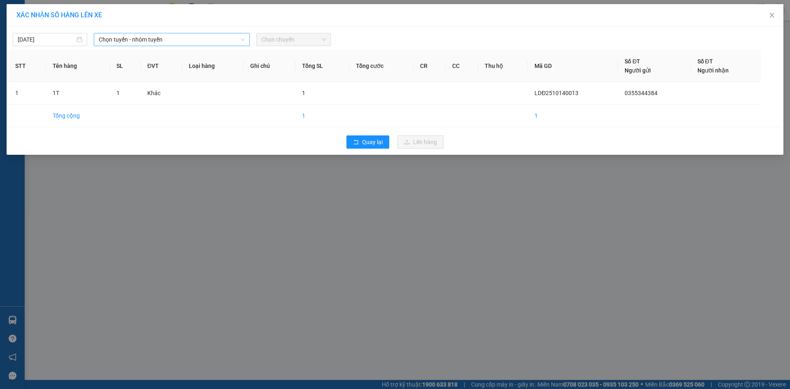
click at [229, 41] on span "Chọn tuyến - nhóm tuyến" at bounding box center [172, 39] width 146 height 12
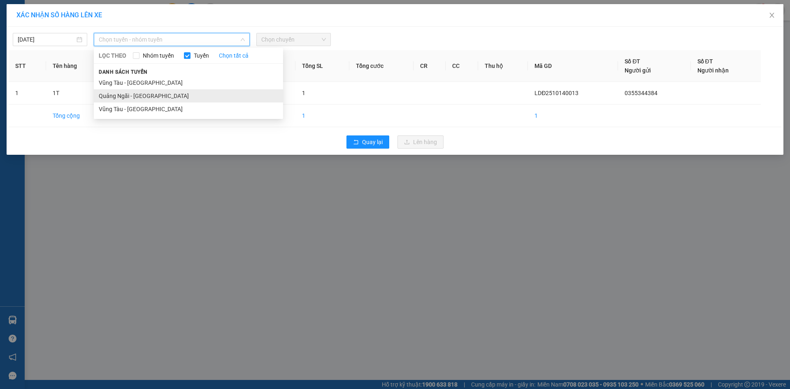
click at [192, 97] on li "Quảng Ngãi - [GEOGRAPHIC_DATA]" at bounding box center [188, 95] width 189 height 13
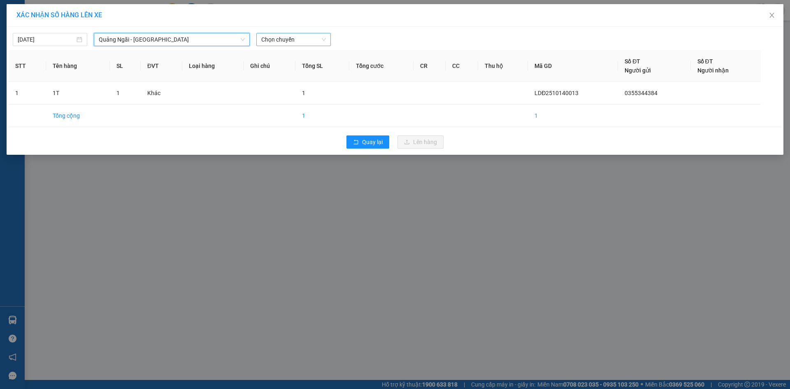
click at [330, 41] on div "Chọn chuyến" at bounding box center [293, 39] width 74 height 13
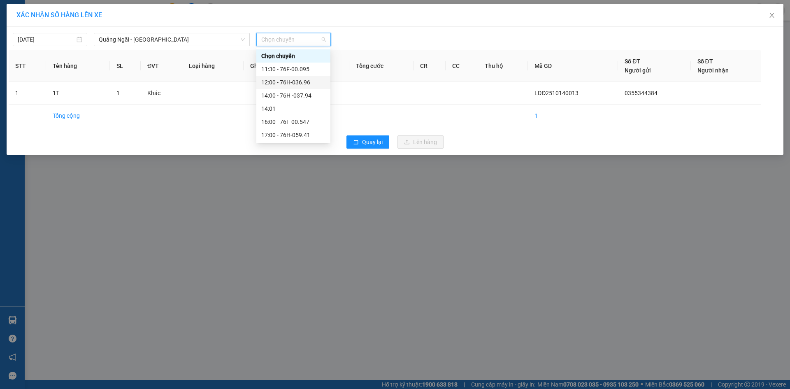
click at [317, 83] on div "12:00 - 76H-036.96" at bounding box center [293, 82] width 64 height 9
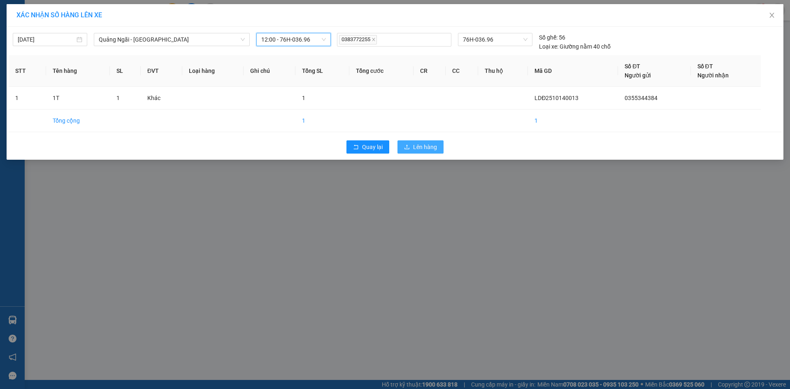
click at [423, 152] on button "Lên hàng" at bounding box center [420, 146] width 46 height 13
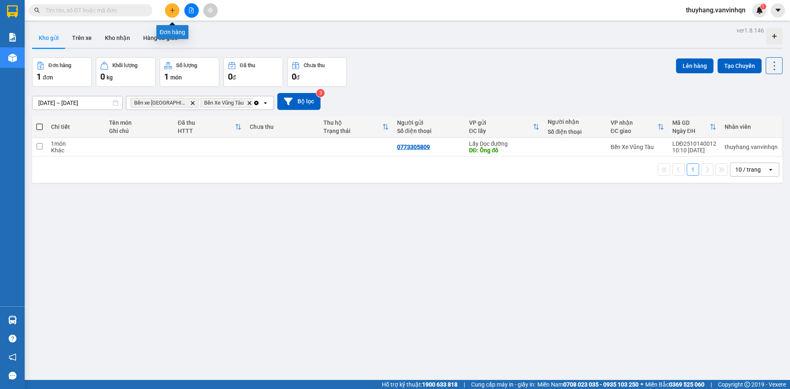
click at [171, 11] on icon "plus" at bounding box center [172, 10] width 6 height 6
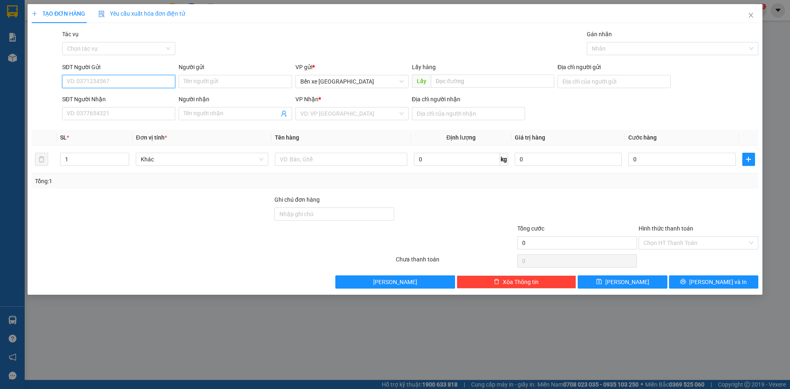
click at [151, 81] on input "SĐT Người Gửi" at bounding box center [118, 81] width 113 height 13
click at [317, 82] on span "Bến xe [GEOGRAPHIC_DATA]" at bounding box center [351, 81] width 103 height 12
type input "0984263809"
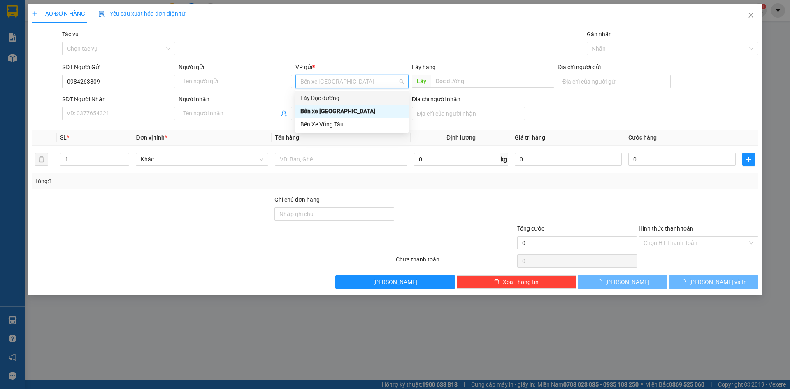
click at [324, 95] on div "Lấy Dọc đường" at bounding box center [351, 97] width 103 height 9
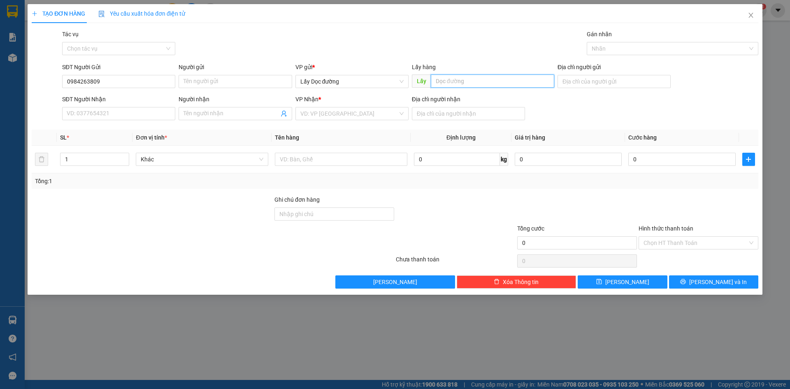
click at [474, 83] on input "text" at bounding box center [492, 80] width 123 height 13
click at [373, 120] on div "VD: VP [GEOGRAPHIC_DATA]" at bounding box center [351, 113] width 113 height 13
type input "ĐL VẠN GIÃ"
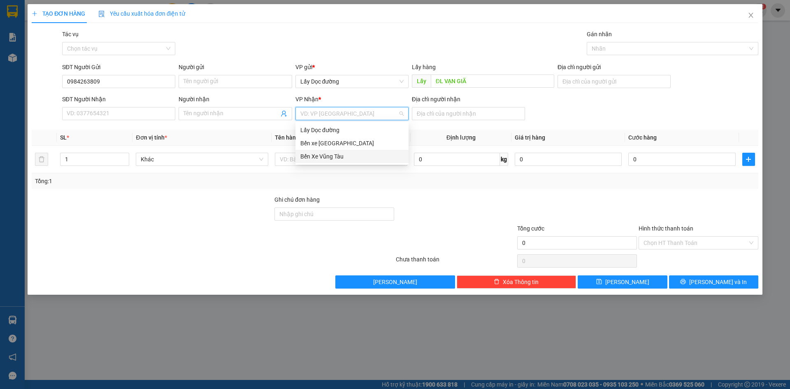
drag, startPoint x: 359, startPoint y: 156, endPoint x: 422, endPoint y: 119, distance: 73.4
click at [359, 155] on div "Bến Xe Vũng Tàu" at bounding box center [351, 156] width 103 height 9
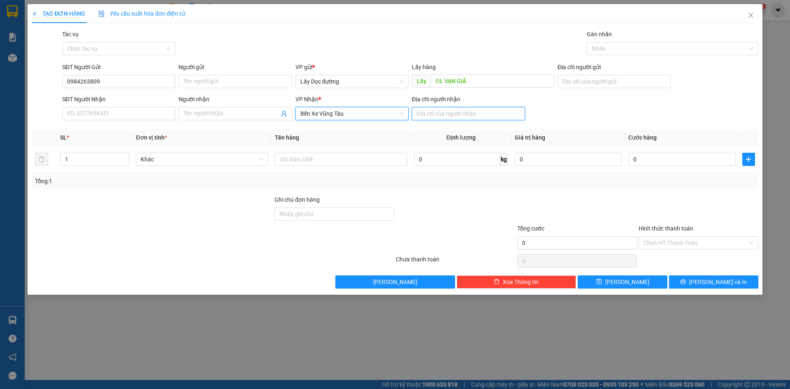
drag, startPoint x: 433, startPoint y: 115, endPoint x: 427, endPoint y: 111, distance: 7.4
click at [433, 115] on input "Địa chỉ người nhận" at bounding box center [468, 113] width 113 height 13
type input "Bà rịa"
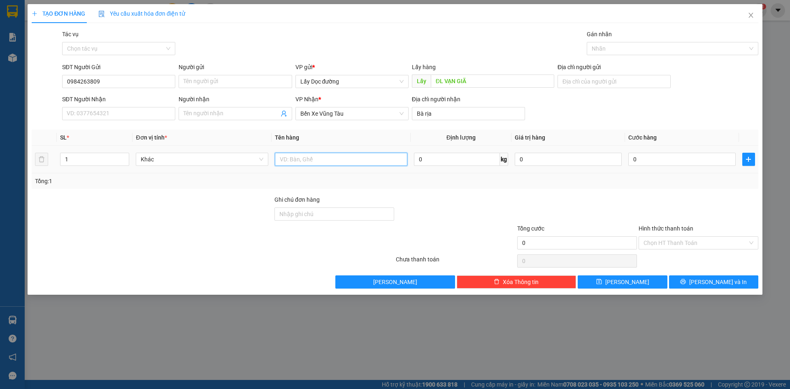
click at [398, 155] on input "text" at bounding box center [341, 159] width 132 height 13
type input "2T"
click at [602, 281] on button "[PERSON_NAME]" at bounding box center [621, 281] width 89 height 13
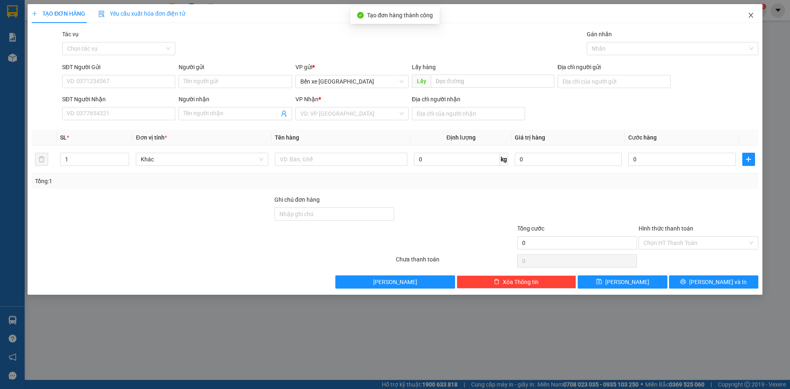
click at [752, 14] on icon "close" at bounding box center [750, 15] width 5 height 5
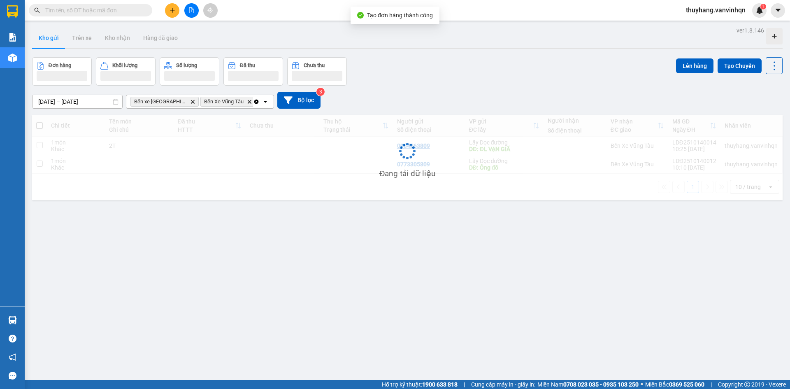
click at [116, 150] on div "Đang tải dữ liệu" at bounding box center [407, 157] width 750 height 85
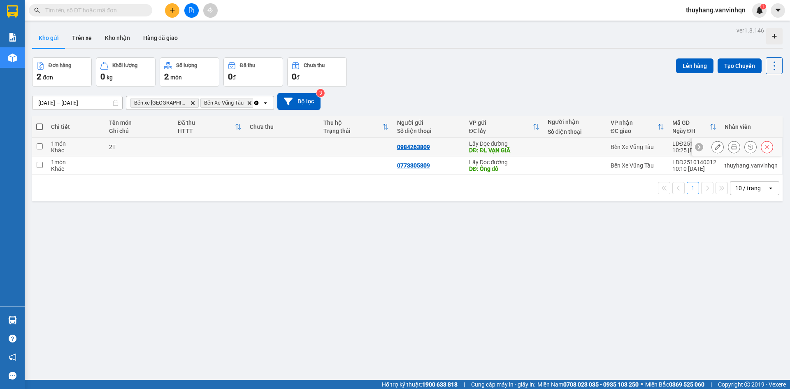
click at [183, 148] on td at bounding box center [210, 147] width 72 height 19
checkbox input "true"
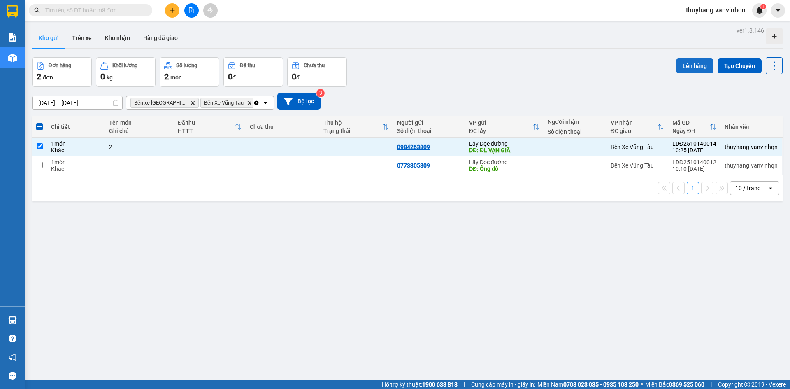
click at [688, 62] on button "Lên hàng" at bounding box center [694, 65] width 37 height 15
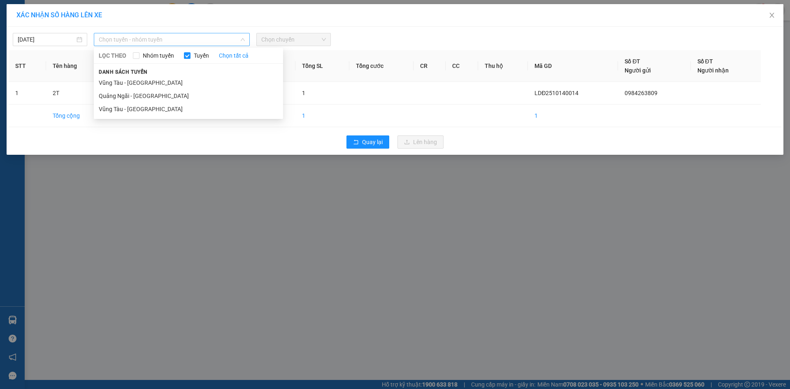
click at [208, 42] on span "Chọn tuyến - nhóm tuyến" at bounding box center [172, 39] width 146 height 12
click at [193, 93] on li "Quảng Ngãi - [GEOGRAPHIC_DATA]" at bounding box center [188, 95] width 189 height 13
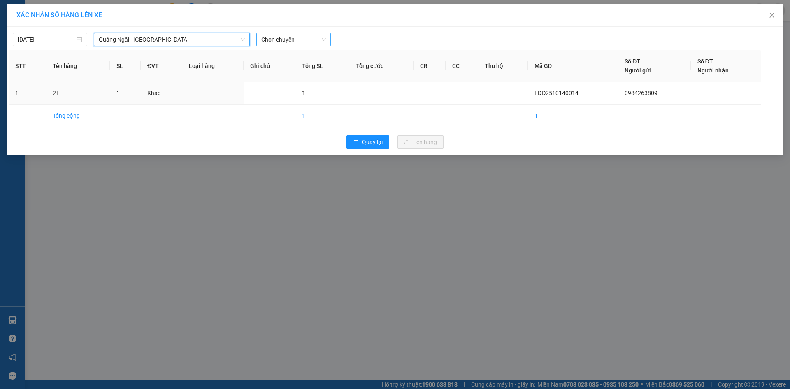
click at [305, 37] on span "Chọn chuyến" at bounding box center [293, 39] width 65 height 12
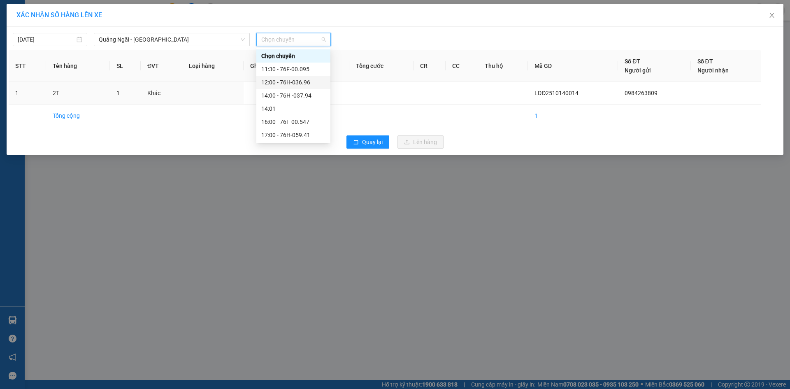
click at [310, 79] on div "12:00 - 76H-036.96" at bounding box center [293, 82] width 64 height 9
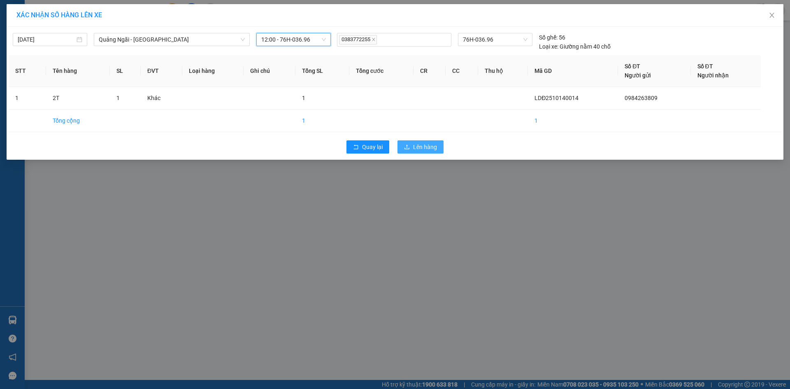
click at [426, 148] on span "Lên hàng" at bounding box center [425, 146] width 24 height 9
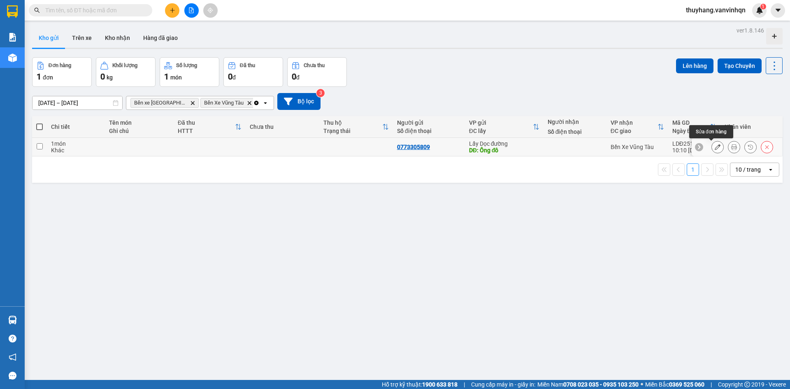
click at [714, 149] on icon at bounding box center [717, 147] width 6 height 6
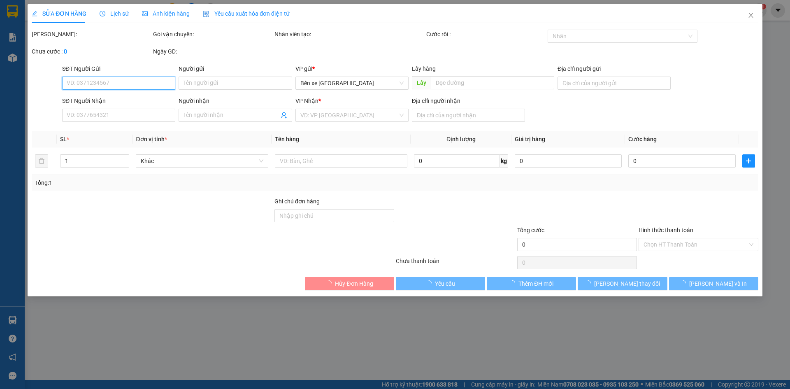
type input "0773305809"
type input "Ông đô"
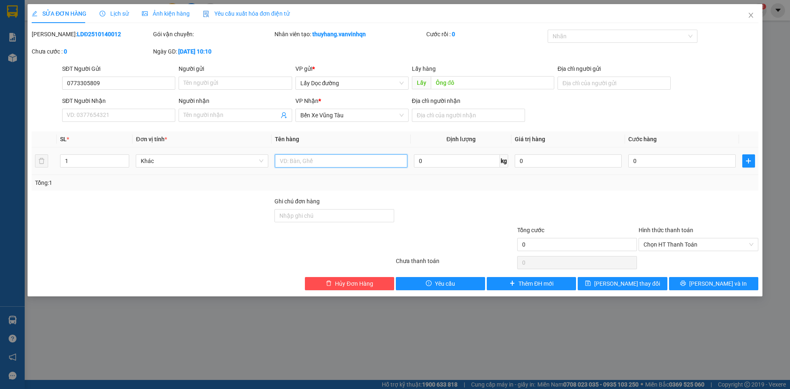
click at [341, 161] on input "text" at bounding box center [341, 160] width 132 height 13
type input "6t long hải"
click at [750, 160] on icon "plus" at bounding box center [748, 161] width 7 height 7
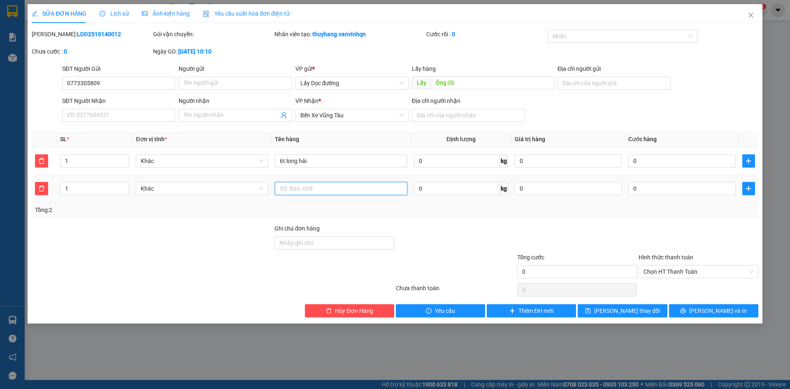
drag, startPoint x: 348, startPoint y: 188, endPoint x: 342, endPoint y: 183, distance: 8.0
click at [347, 188] on input "text" at bounding box center [341, 188] width 132 height 13
type input "3t bình châu"
click at [634, 312] on span "[PERSON_NAME] thay đổi" at bounding box center [627, 310] width 66 height 9
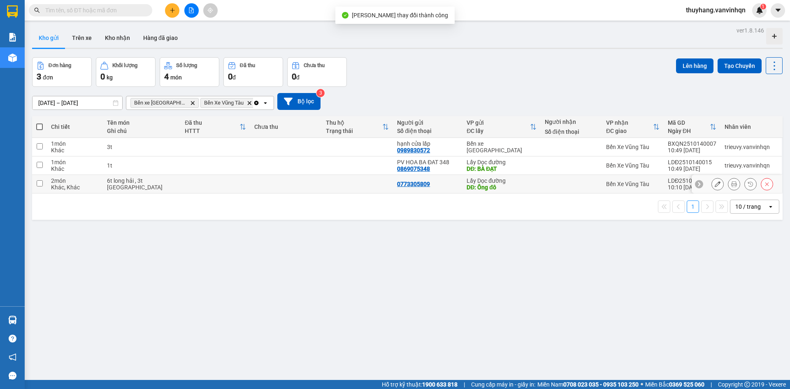
click at [207, 176] on td at bounding box center [216, 184] width 70 height 19
checkbox input "true"
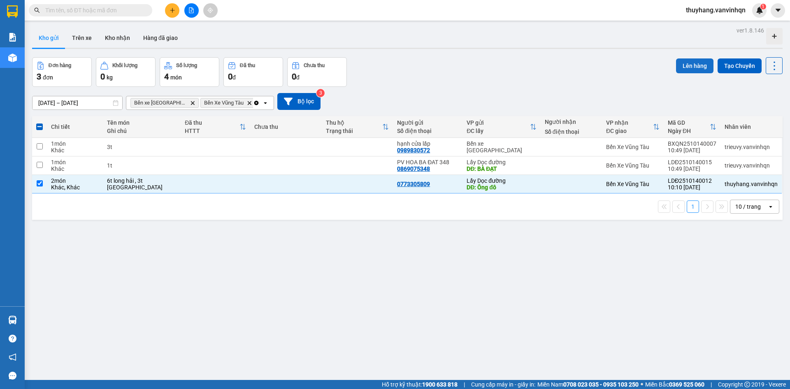
click at [690, 70] on button "Lên hàng" at bounding box center [694, 65] width 37 height 15
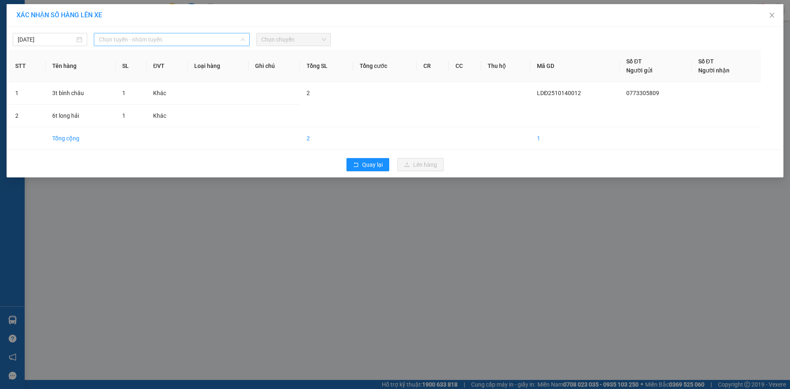
click at [140, 37] on span "Chọn tuyến - nhóm tuyến" at bounding box center [172, 39] width 146 height 12
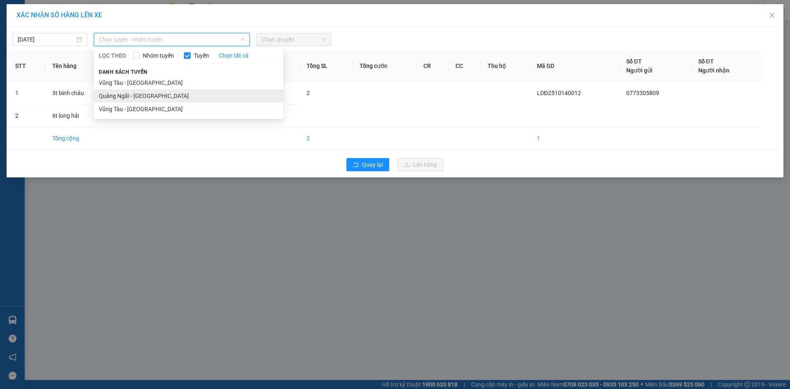
click at [159, 93] on li "Quảng Ngãi - [GEOGRAPHIC_DATA]" at bounding box center [188, 95] width 189 height 13
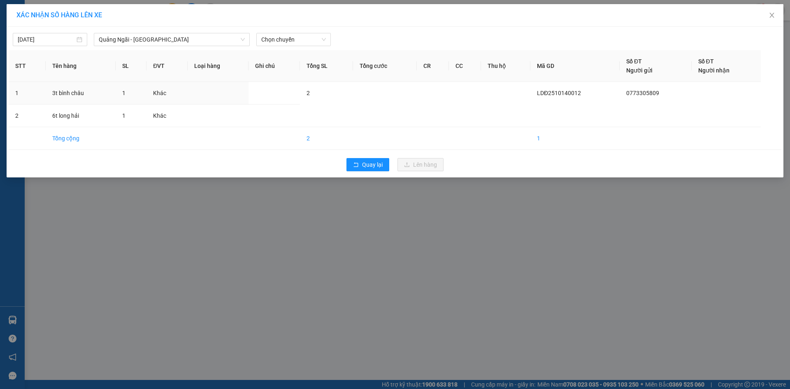
click at [286, 32] on div "[DATE] [GEOGRAPHIC_DATA] - [GEOGRAPHIC_DATA] LỌC THEO Nhóm tuyến Tuyến Chọn tất…" at bounding box center [395, 37] width 772 height 17
click at [289, 35] on span "Chọn chuyến" at bounding box center [293, 39] width 65 height 12
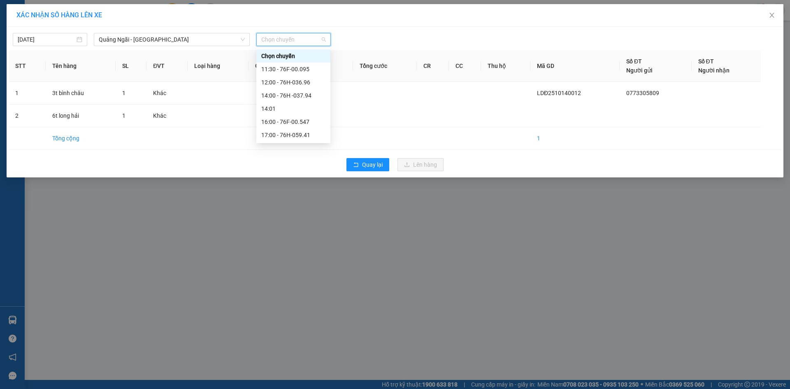
click at [311, 61] on div "Chọn chuyến" at bounding box center [293, 55] width 74 height 13
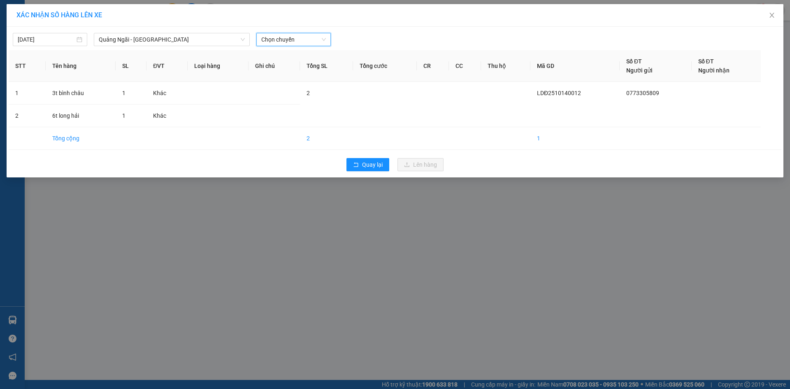
click at [303, 45] on span "Chọn chuyến" at bounding box center [293, 39] width 65 height 12
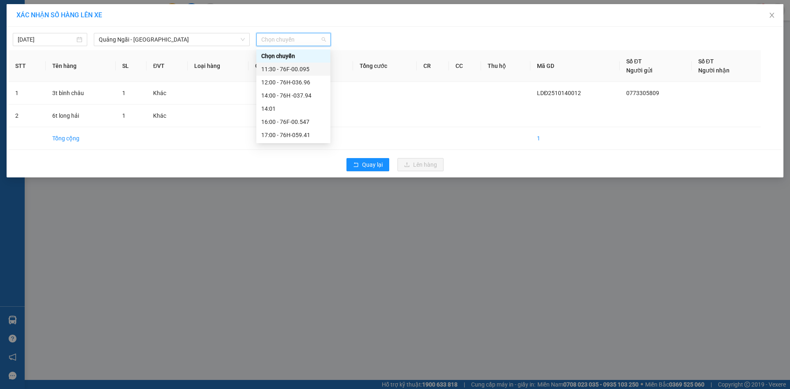
click at [300, 71] on div "11:30 - 76F-00.095" at bounding box center [293, 69] width 64 height 9
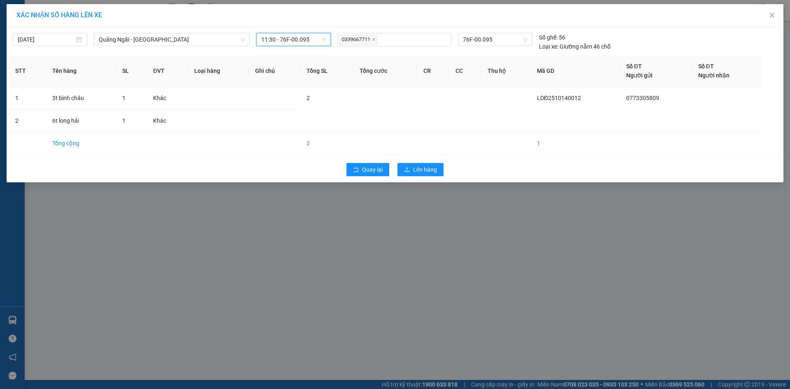
click at [429, 160] on div "Quay lại Lên hàng" at bounding box center [395, 169] width 772 height 21
click at [430, 170] on span "Lên hàng" at bounding box center [425, 169] width 24 height 9
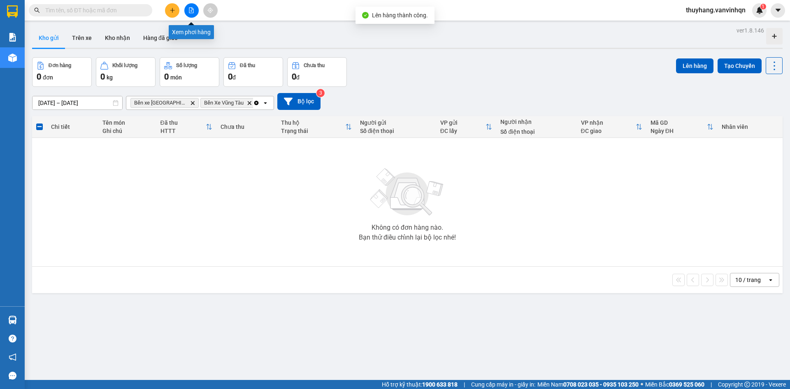
click at [191, 9] on icon "file-add" at bounding box center [191, 10] width 6 height 6
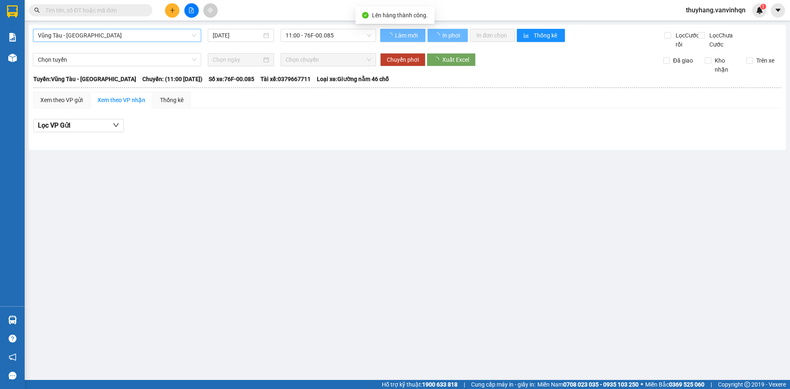
click at [131, 35] on span "Vũng Tàu - [GEOGRAPHIC_DATA]" at bounding box center [117, 35] width 158 height 12
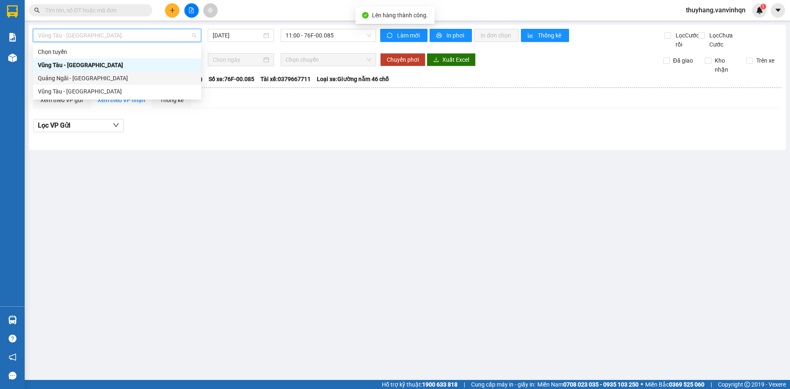
click at [113, 78] on div "Quảng Ngãi - [GEOGRAPHIC_DATA]" at bounding box center [117, 78] width 158 height 9
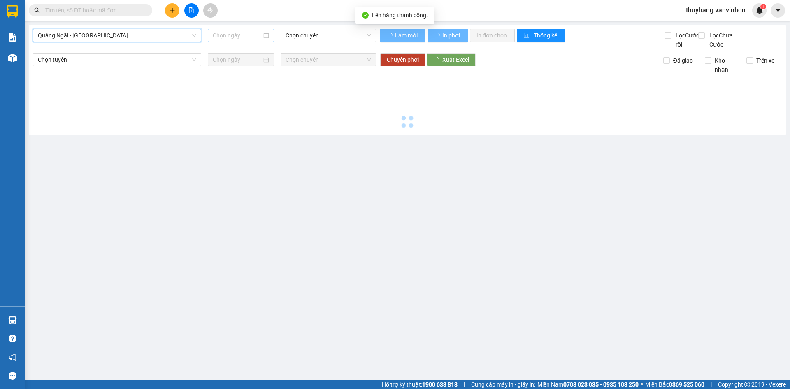
type input "[DATE]"
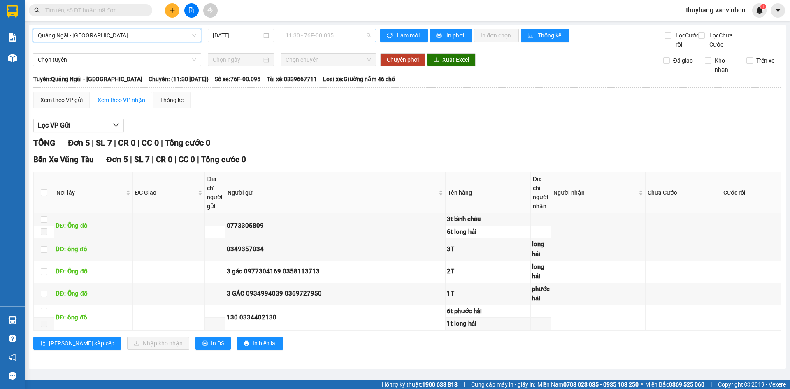
drag, startPoint x: 328, startPoint y: 37, endPoint x: 371, endPoint y: 72, distance: 56.1
click at [329, 37] on span "11:30 - 76F-00.095" at bounding box center [328, 35] width 86 height 12
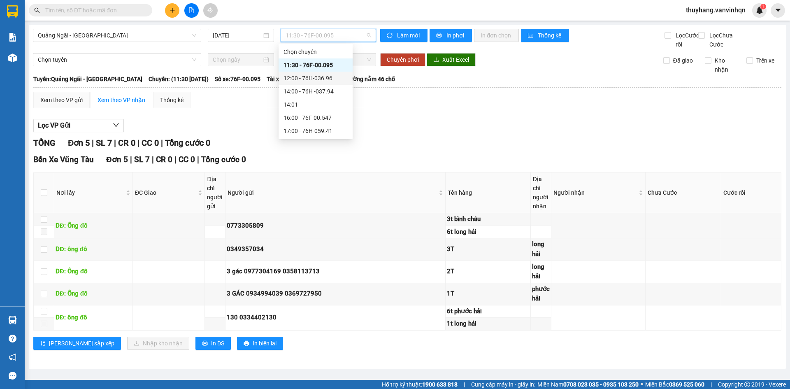
click at [341, 77] on div "12:00 - 76H-036.96" at bounding box center [315, 78] width 64 height 9
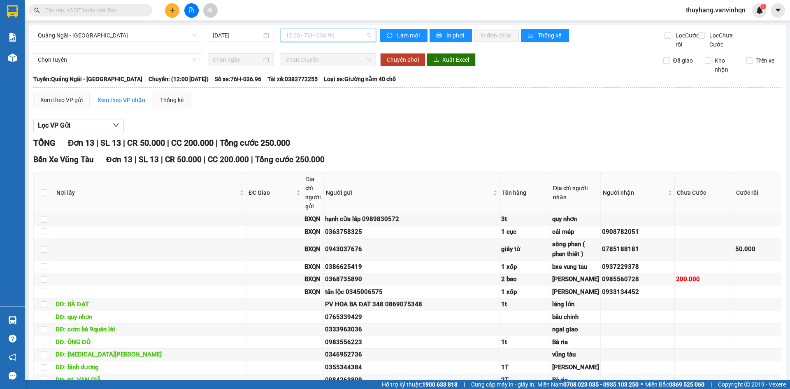
click at [321, 33] on span "12:00 - 76H-036.96" at bounding box center [328, 35] width 86 height 12
click at [315, 63] on div "11:30 - 76F-00.095" at bounding box center [315, 64] width 64 height 9
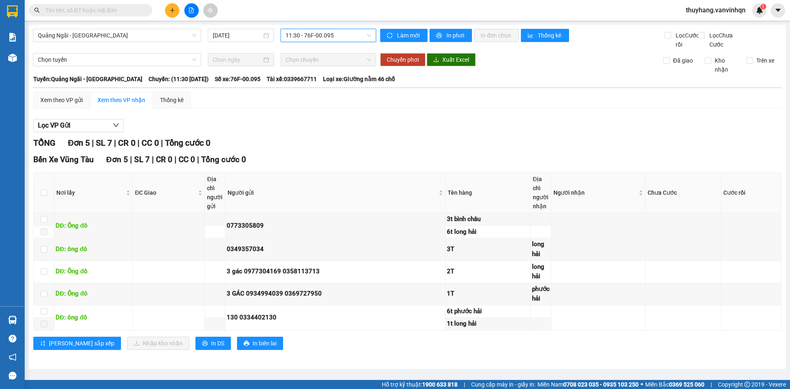
click at [334, 34] on span "11:30 - 76F-00.095" at bounding box center [328, 35] width 86 height 12
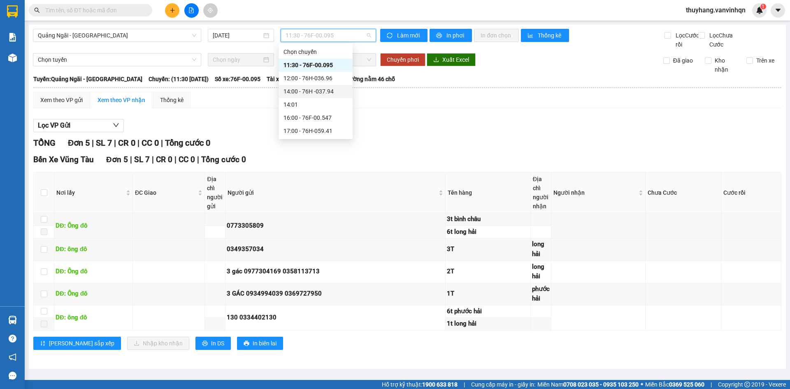
click at [332, 92] on div "14:00 - 76H -037.94" at bounding box center [315, 91] width 64 height 9
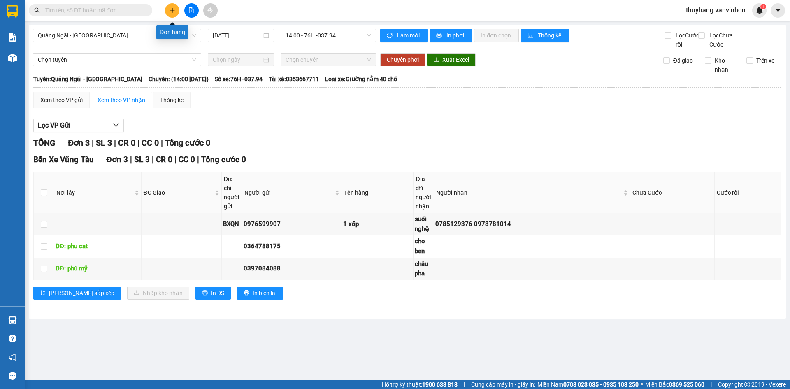
click at [169, 8] on button at bounding box center [172, 10] width 14 height 14
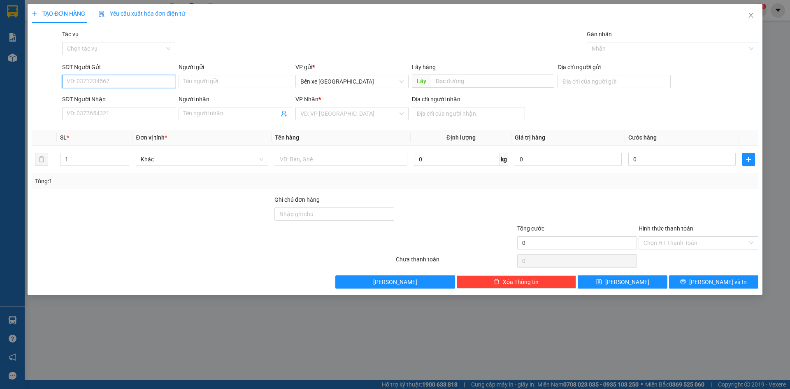
click at [146, 80] on input "SĐT Người Gửi" at bounding box center [118, 81] width 113 height 13
type input "0985274480"
click at [142, 95] on div "0985274480" at bounding box center [118, 97] width 103 height 9
type input "BXQN"
type input "bình chau"
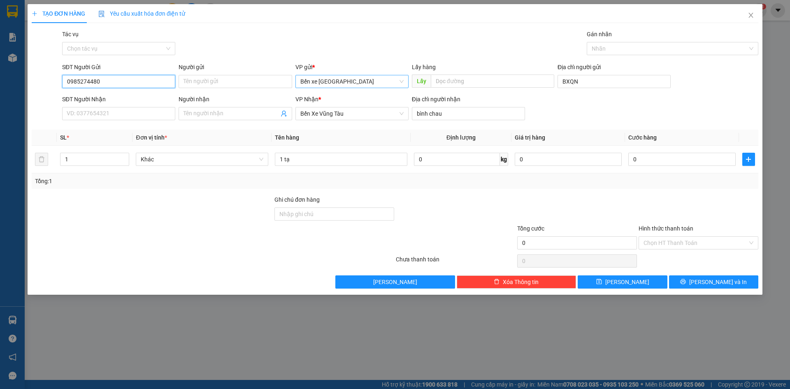
click at [343, 79] on span "Bến xe [GEOGRAPHIC_DATA]" at bounding box center [351, 81] width 103 height 12
type input "0985274480"
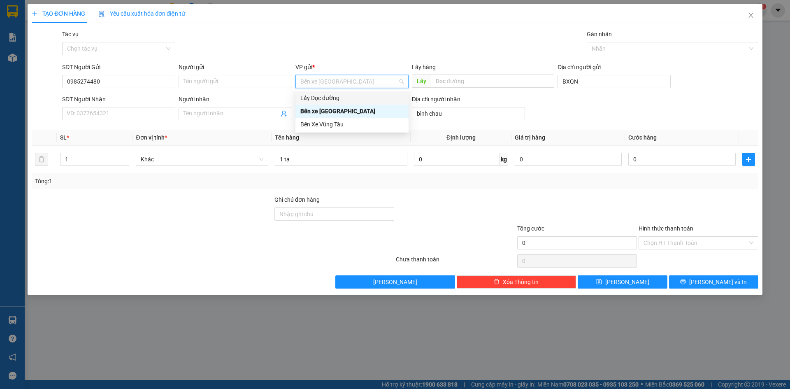
click at [340, 98] on div "Lấy Dọc đường" at bounding box center [351, 97] width 103 height 9
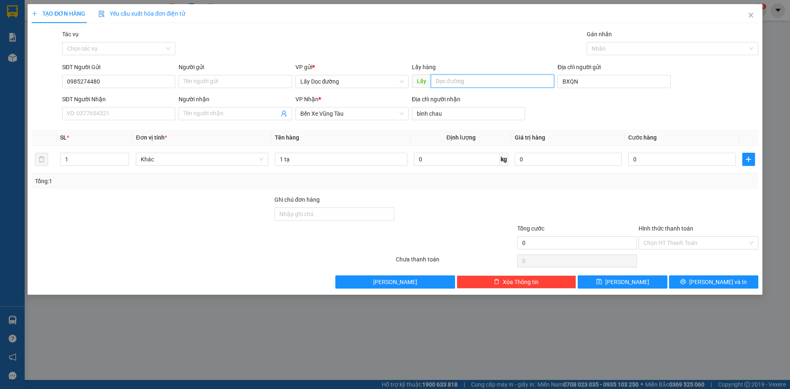
click at [497, 81] on input "text" at bounding box center [492, 80] width 123 height 13
click at [600, 86] on input "BXQN" at bounding box center [613, 81] width 113 height 13
click at [439, 85] on input "text" at bounding box center [492, 80] width 123 height 13
type input "sa huỳnh"
click at [461, 117] on input "bình chau" at bounding box center [468, 113] width 113 height 13
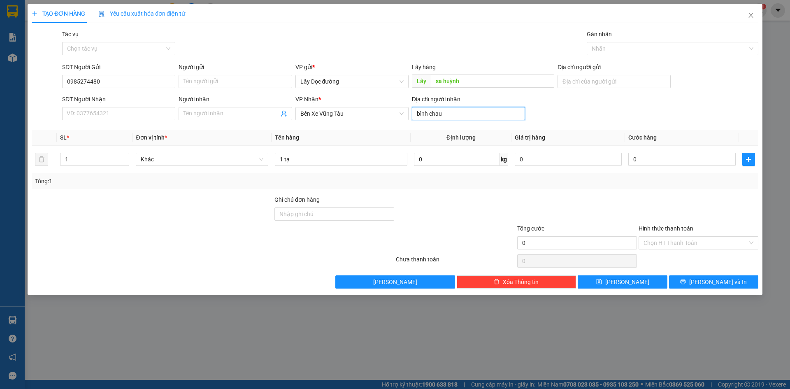
click at [461, 111] on input "bình chau" at bounding box center [468, 113] width 113 height 13
click at [606, 119] on div "SĐT Người Nhận VD: 0377654321 Người nhận Tên người nhận VP Nhận * Bến Xe Vũng T…" at bounding box center [409, 109] width 699 height 29
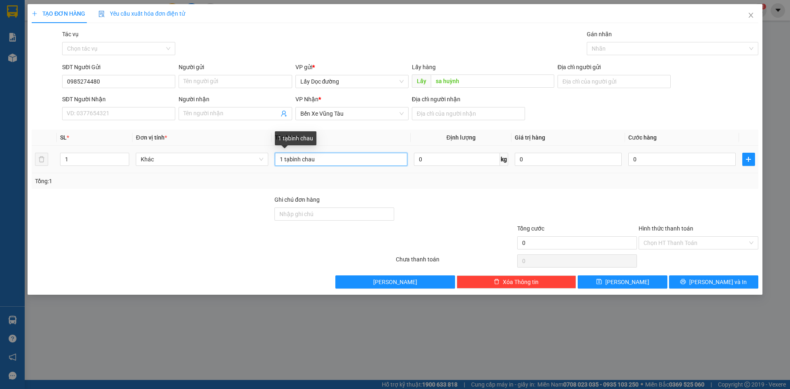
click at [290, 157] on input "1 tạbình chau" at bounding box center [341, 159] width 132 height 13
type input "2 bao bình chau"
drag, startPoint x: 748, startPoint y: 161, endPoint x: 394, endPoint y: 162, distance: 354.5
click at [748, 161] on icon "plus" at bounding box center [748, 159] width 7 height 7
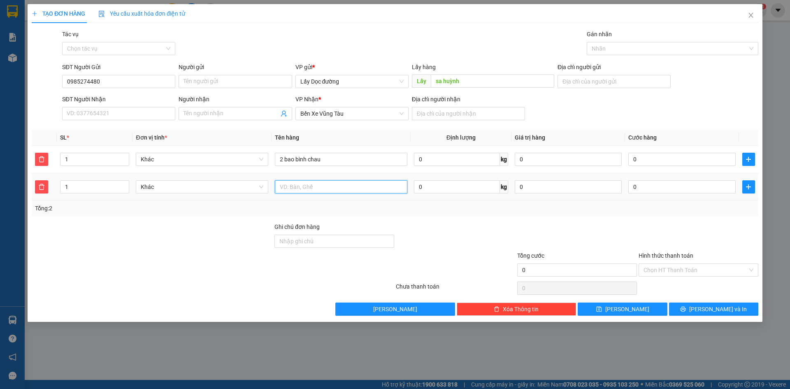
click at [318, 186] on input "text" at bounding box center [341, 186] width 132 height 13
type input "2 bao bà tô"
click at [459, 84] on input "sa huỳnh" at bounding box center [492, 80] width 123 height 13
click at [454, 82] on input "bầu" at bounding box center [492, 80] width 123 height 13
type input "bầu giang"
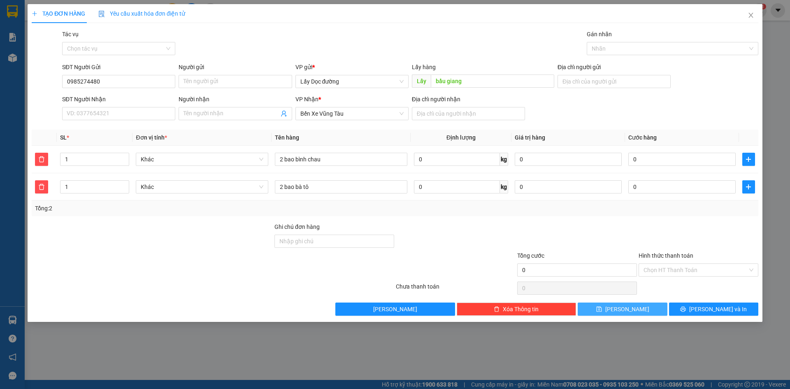
click at [597, 310] on button "[PERSON_NAME]" at bounding box center [621, 308] width 89 height 13
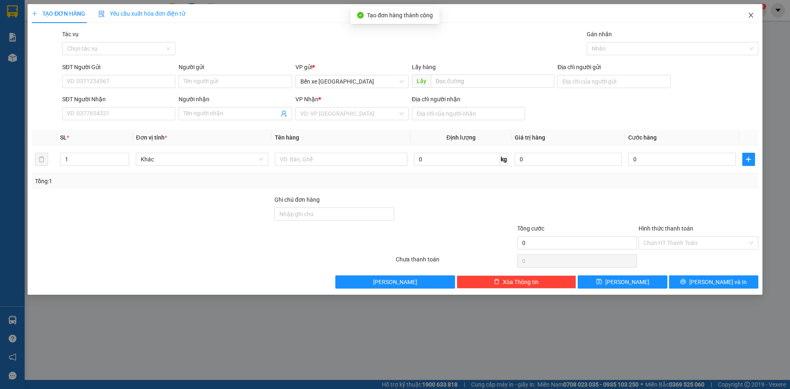
click at [757, 17] on span "Close" at bounding box center [750, 15] width 23 height 23
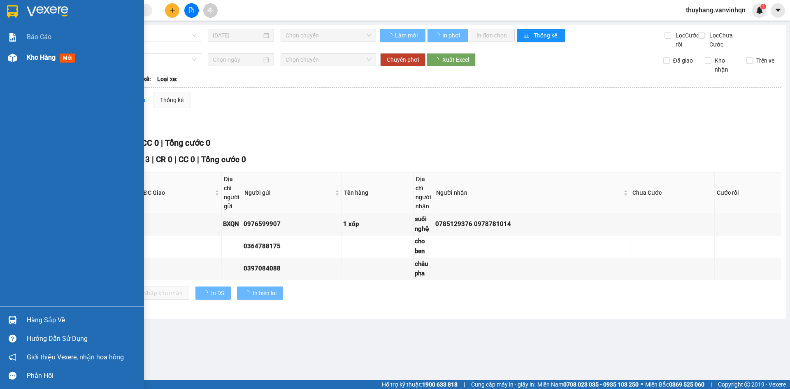
click at [14, 54] on img at bounding box center [12, 57] width 9 height 9
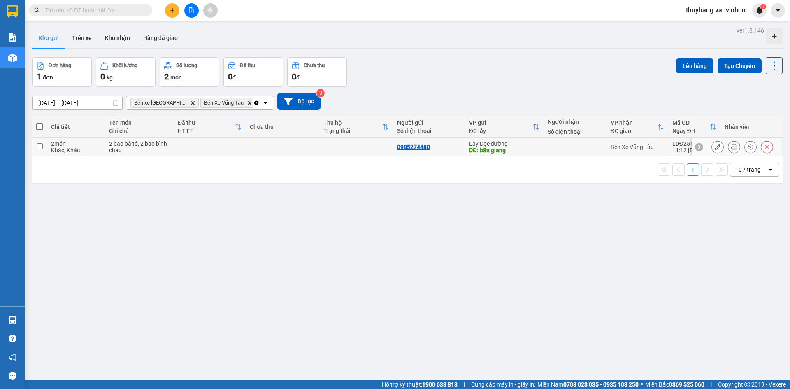
click at [373, 147] on td at bounding box center [356, 147] width 74 height 19
checkbox input "true"
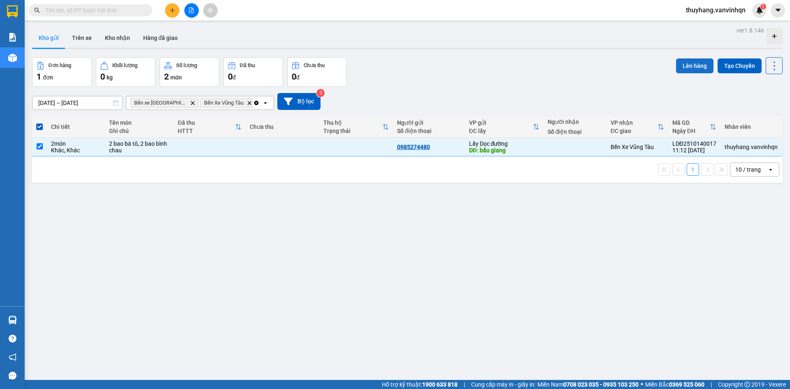
click at [678, 64] on button "Lên hàng" at bounding box center [694, 65] width 37 height 15
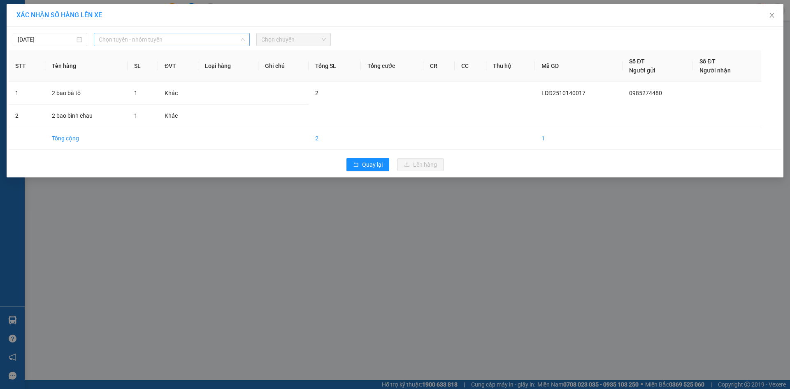
click at [195, 41] on span "Chọn tuyến - nhóm tuyến" at bounding box center [172, 39] width 146 height 12
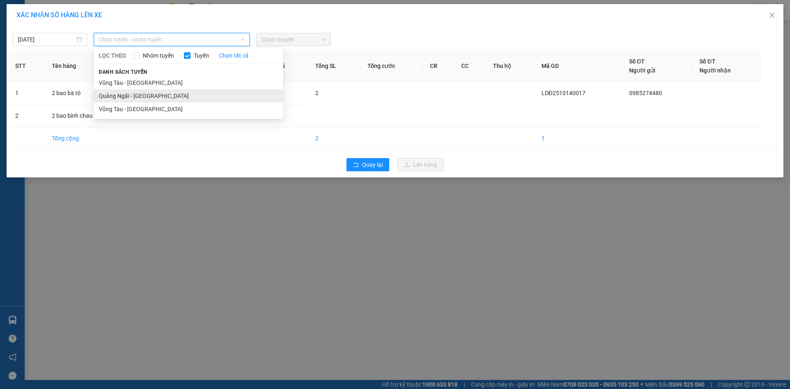
click at [195, 95] on li "Quảng Ngãi - [GEOGRAPHIC_DATA]" at bounding box center [188, 95] width 189 height 13
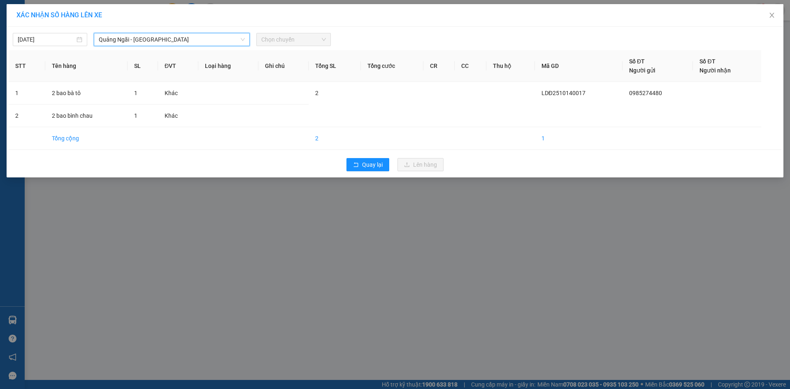
click at [294, 37] on span "Chọn chuyến" at bounding box center [293, 39] width 65 height 12
click at [298, 40] on span "Chọn chuyến" at bounding box center [293, 39] width 65 height 12
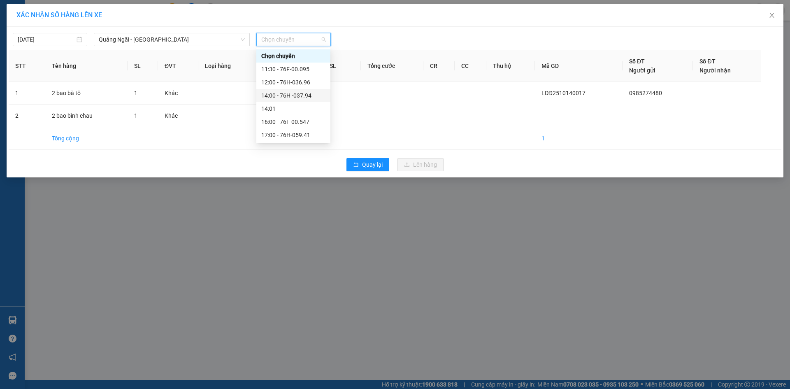
click at [305, 96] on div "14:00 - 76H -037.94" at bounding box center [293, 95] width 64 height 9
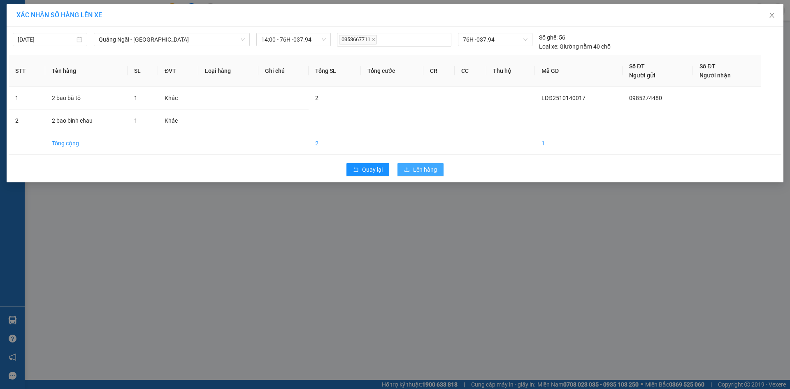
click at [426, 168] on span "Lên hàng" at bounding box center [425, 169] width 24 height 9
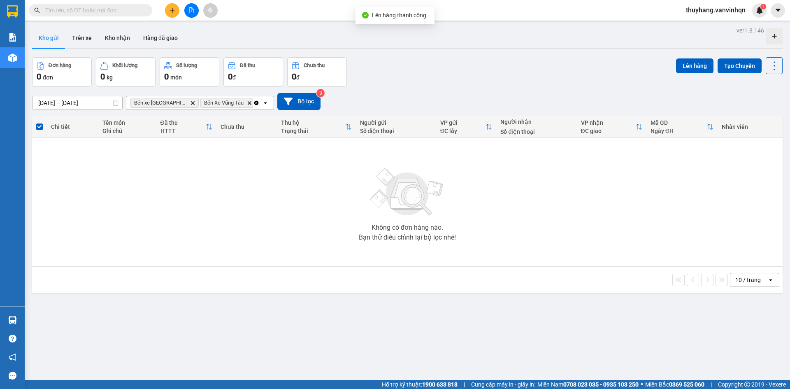
click at [183, 9] on div at bounding box center [191, 10] width 62 height 14
click at [191, 13] on button at bounding box center [191, 10] width 14 height 14
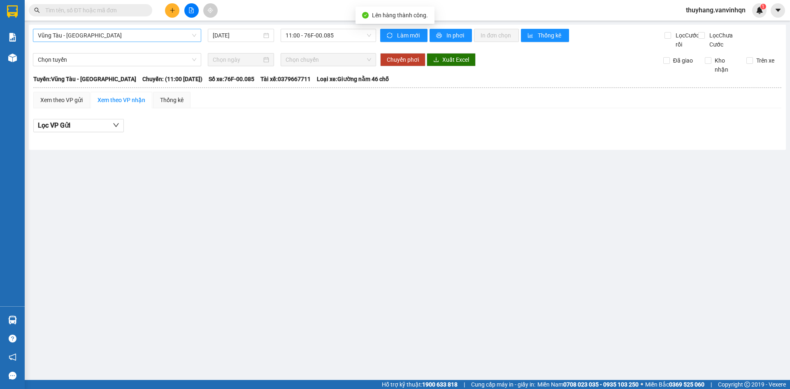
click at [143, 37] on span "Vũng Tàu - [GEOGRAPHIC_DATA]" at bounding box center [117, 35] width 158 height 12
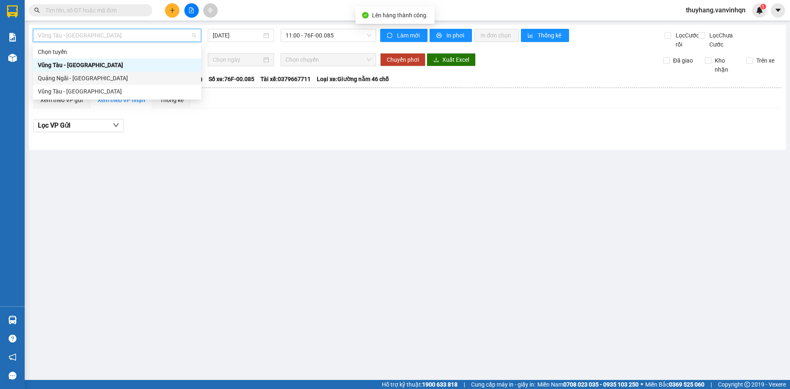
click at [136, 79] on div "Quảng Ngãi - [GEOGRAPHIC_DATA]" at bounding box center [117, 78] width 158 height 9
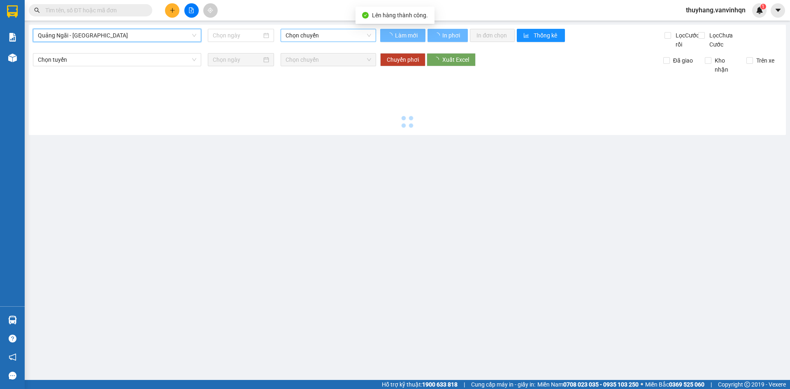
type input "[DATE]"
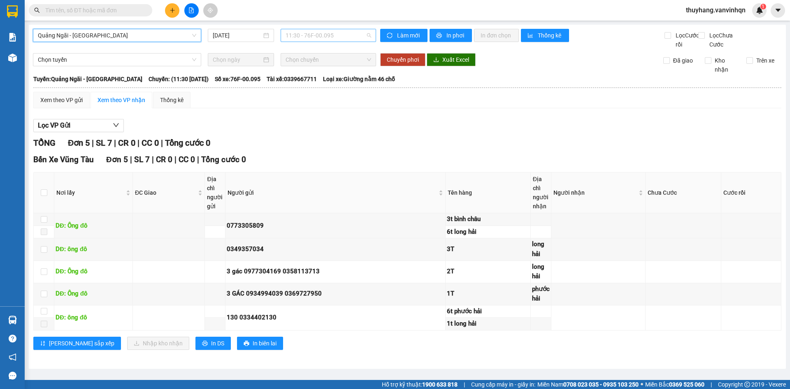
click at [319, 35] on span "11:30 - 76F-00.095" at bounding box center [328, 35] width 86 height 12
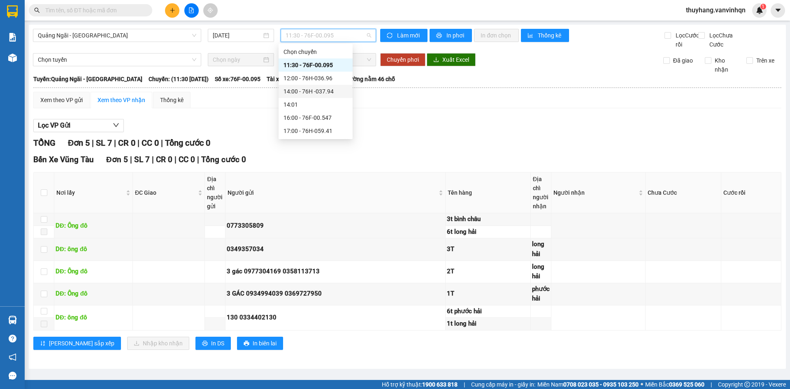
click at [333, 91] on div "14:00 - 76H -037.94" at bounding box center [315, 91] width 64 height 9
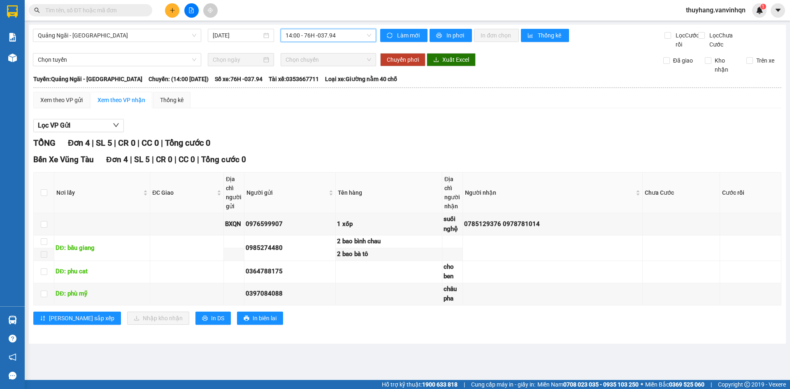
click at [329, 35] on span "14:00 - 76H -037.94" at bounding box center [328, 35] width 86 height 12
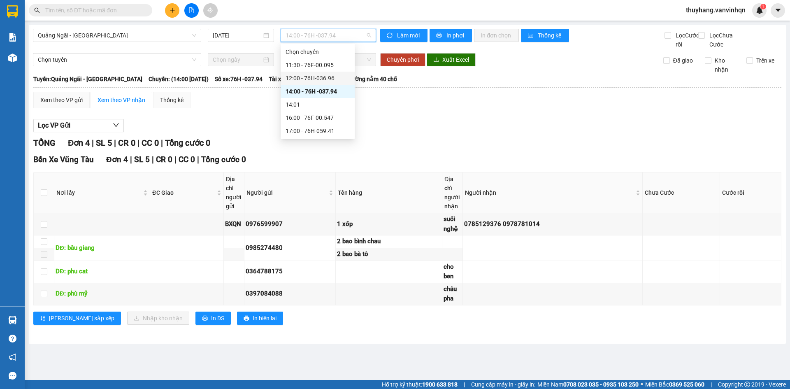
click at [343, 72] on div "12:00 - 76H-036.96" at bounding box center [317, 78] width 74 height 13
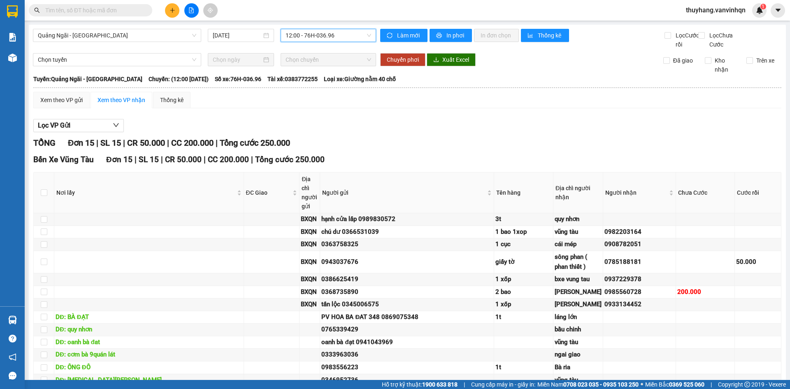
click at [318, 36] on span "12:00 - 76H-036.96" at bounding box center [328, 35] width 86 height 12
click at [340, 87] on div "14:00 - 76H -037.94" at bounding box center [315, 91] width 64 height 9
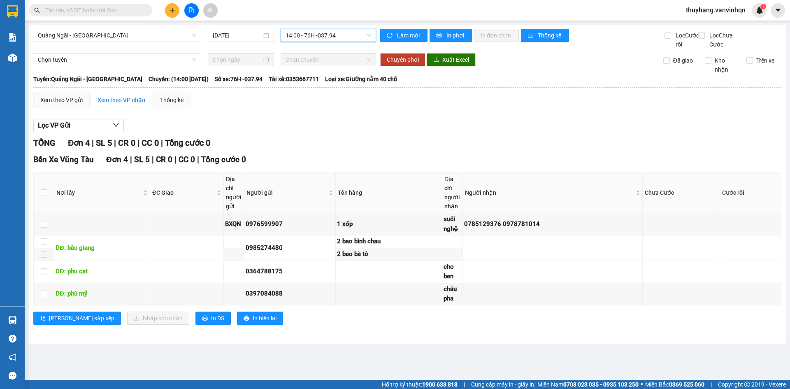
click at [355, 39] on span "14:00 - 76H -037.94" at bounding box center [328, 35] width 86 height 12
click at [558, 132] on div "Lọc VP Gửi" at bounding box center [407, 126] width 748 height 14
click at [335, 39] on span "14:00 - 76H -037.94" at bounding box center [328, 35] width 86 height 12
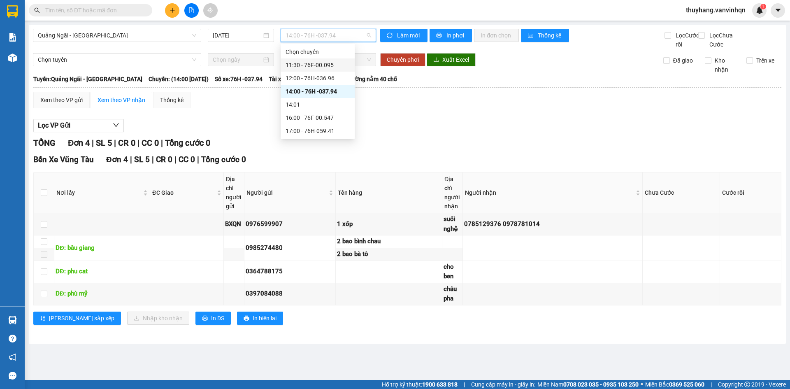
click at [334, 65] on div "11:30 - 76F-00.095" at bounding box center [317, 64] width 64 height 9
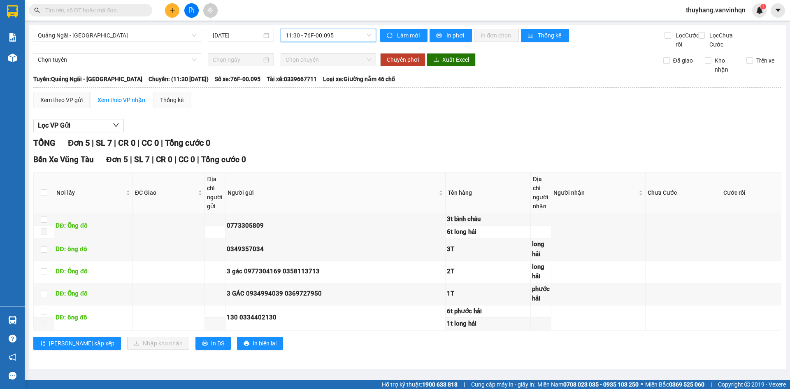
click at [266, 142] on div "Lọc VP Gửi TỔNG Đơn 5 | SL 7 | CR 0 | CC 0 | Tổng cước 0 Bến Xe Vũng Tàu Đơn 5…" at bounding box center [407, 237] width 748 height 245
click at [309, 36] on span "11:30 - 76F-00.095" at bounding box center [328, 35] width 86 height 12
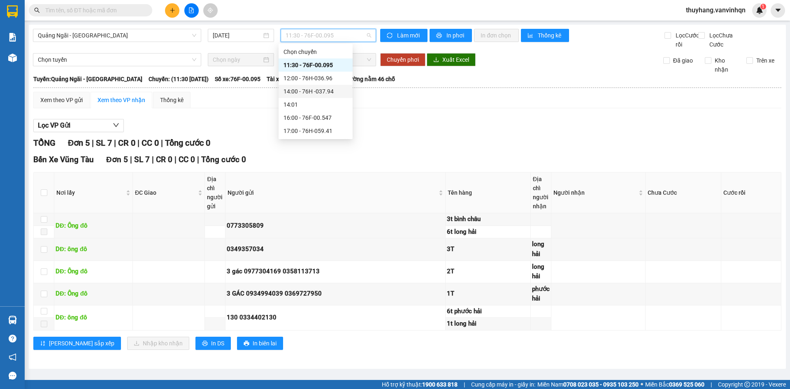
click at [338, 92] on div "14:00 - 76H -037.94" at bounding box center [315, 91] width 64 height 9
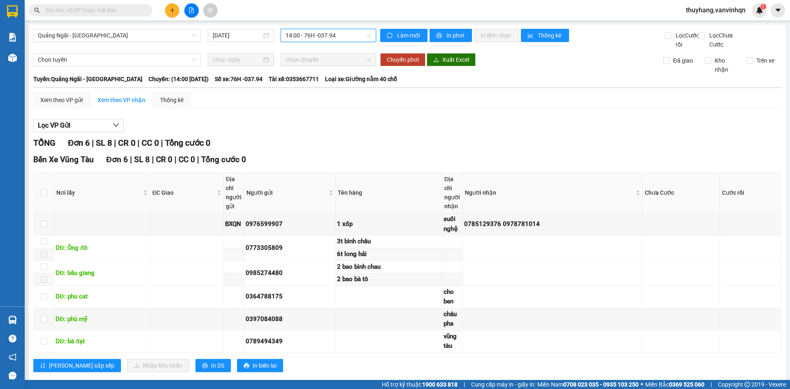
click at [338, 35] on span "14:00 - 76H -037.94" at bounding box center [328, 35] width 86 height 12
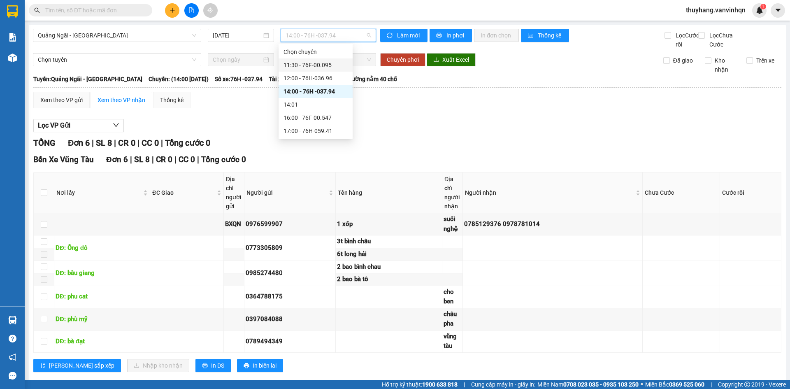
click at [331, 68] on div "11:30 - 76F-00.095" at bounding box center [315, 64] width 64 height 9
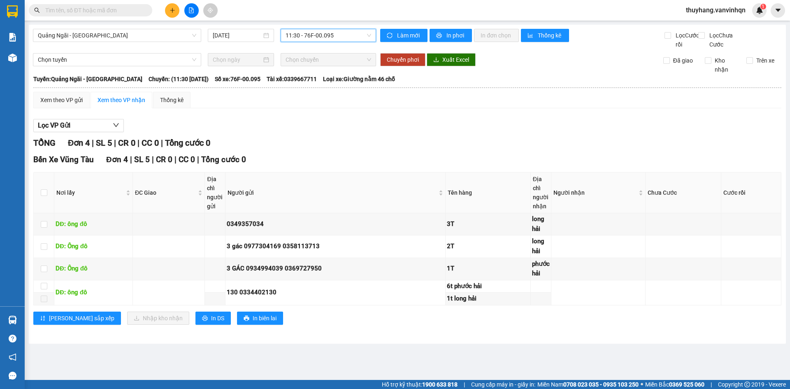
click at [325, 39] on span "11:30 - 76F-00.095" at bounding box center [328, 35] width 86 height 12
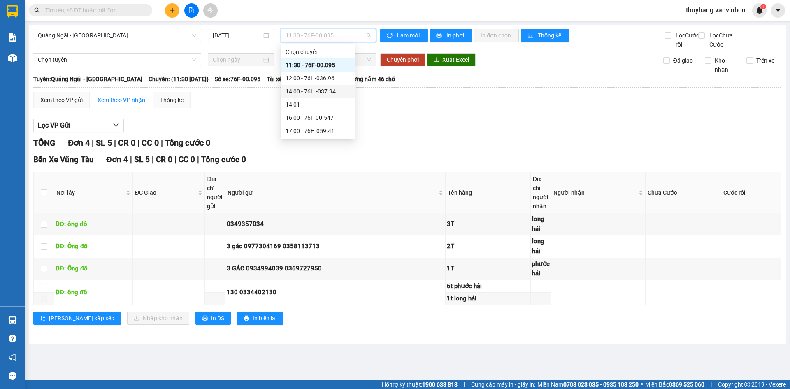
click at [329, 91] on div "14:00 - 76H -037.94" at bounding box center [317, 91] width 64 height 9
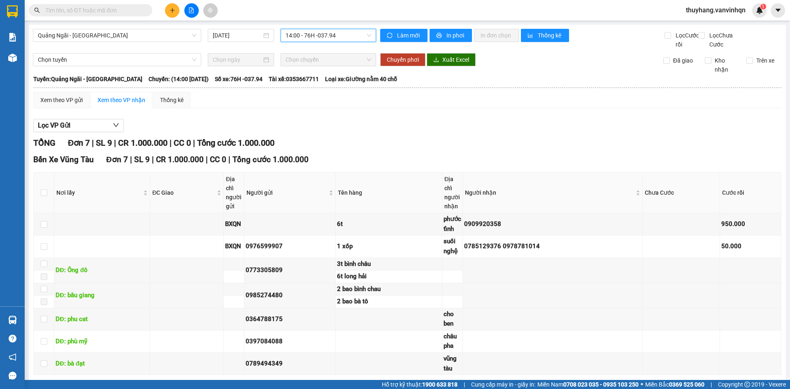
click at [318, 35] on span "14:00 - 76H -037.94" at bounding box center [328, 35] width 86 height 12
drag, startPoint x: 357, startPoint y: 157, endPoint x: 105, endPoint y: 136, distance: 252.6
click at [355, 149] on div "TỔNG Đơn 7 | SL 9 | CR 1.000.000 | CC 0 | Tổng cước 1.000.000" at bounding box center [407, 143] width 748 height 13
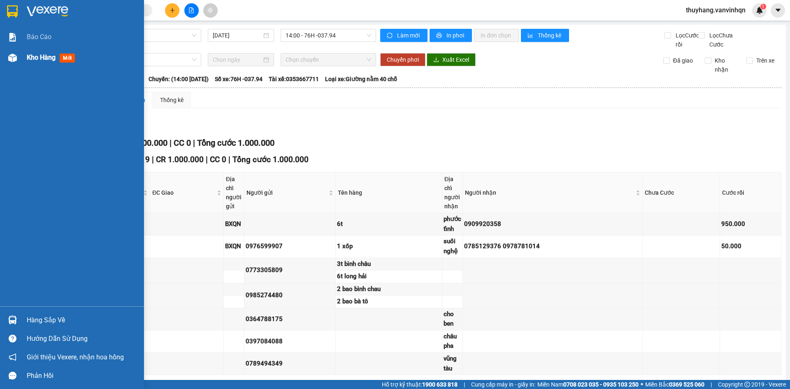
click at [18, 58] on div at bounding box center [12, 58] width 14 height 14
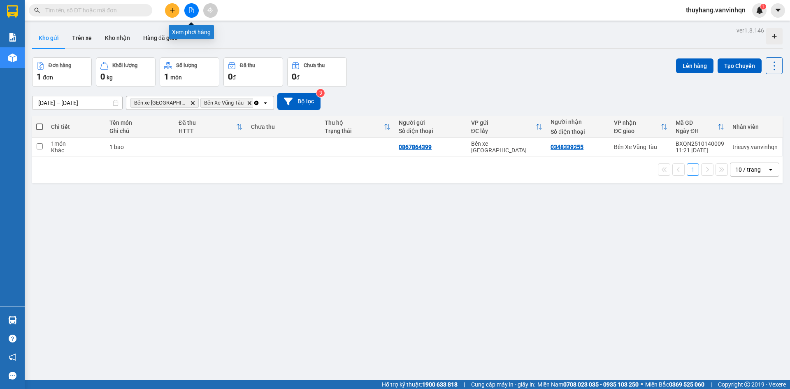
click at [190, 10] on icon "file-add" at bounding box center [191, 10] width 6 height 6
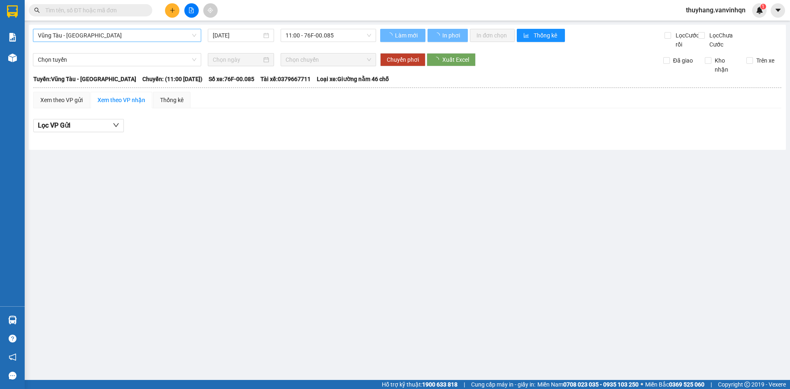
click at [144, 37] on span "Vũng Tàu - [GEOGRAPHIC_DATA]" at bounding box center [117, 35] width 158 height 12
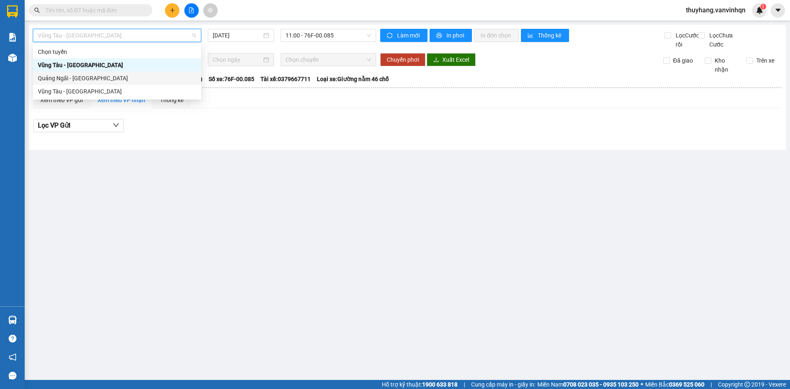
click at [134, 78] on div "Quảng Ngãi - [GEOGRAPHIC_DATA]" at bounding box center [117, 78] width 158 height 9
type input "[DATE]"
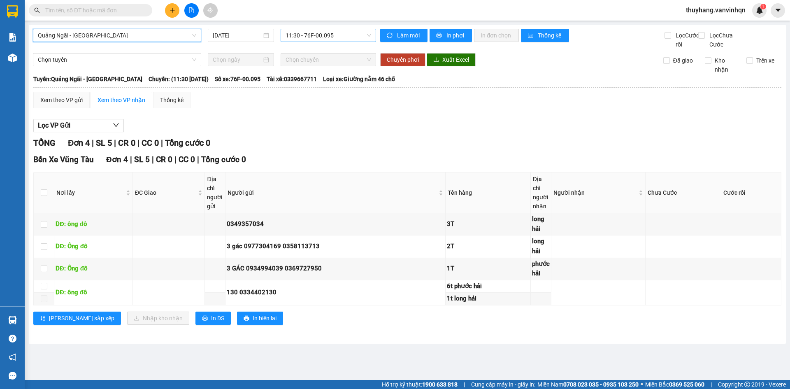
click at [326, 37] on span "11:30 - 76F-00.095" at bounding box center [328, 35] width 86 height 12
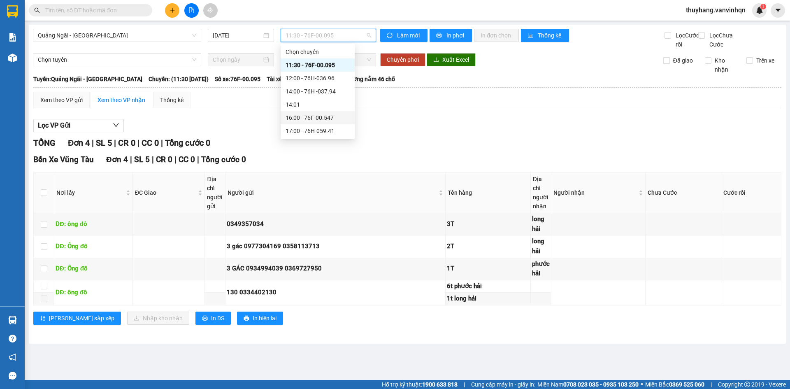
click at [335, 114] on div "16:00 - 76F-00.547" at bounding box center [317, 117] width 64 height 9
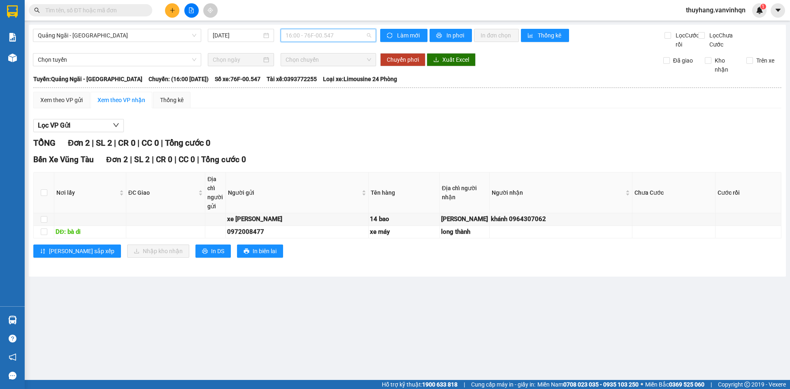
click at [347, 32] on span "16:00 - 76F-00.547" at bounding box center [328, 35] width 86 height 12
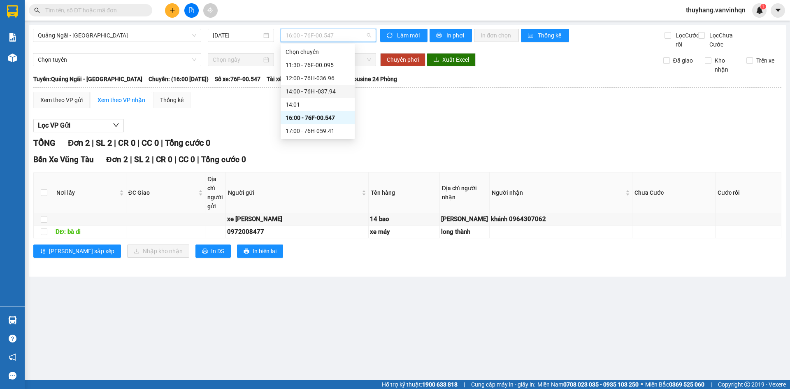
click at [332, 93] on div "14:00 - 76H -037.94" at bounding box center [317, 91] width 64 height 9
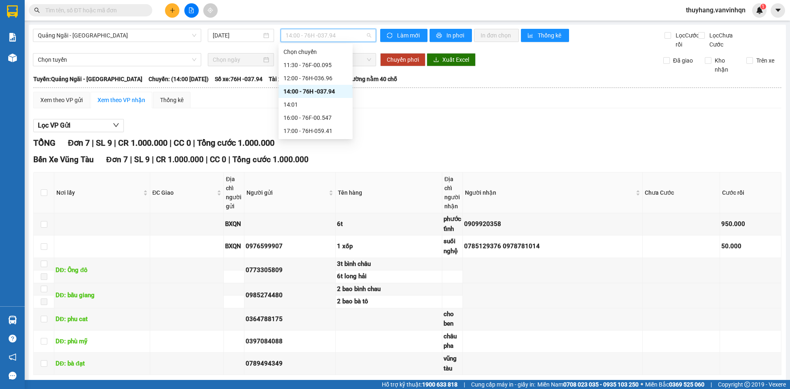
click at [341, 37] on span "14:00 - 76H -037.94" at bounding box center [328, 35] width 86 height 12
click at [419, 118] on div "Xem theo VP gửi Xem theo VP nhận Thống kê Lọc VP Gửi TỔNG Đơn 7 | SL 9 | CR 1.…" at bounding box center [407, 248] width 748 height 313
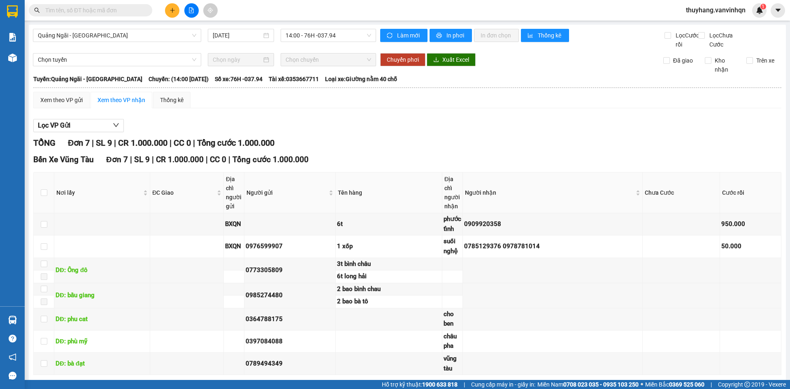
click at [419, 118] on div "Xem theo VP gửi Xem theo VP nhận Thống kê Lọc VP Gửi TỔNG Đơn 7 | SL 9 | CR 1.…" at bounding box center [407, 248] width 748 height 313
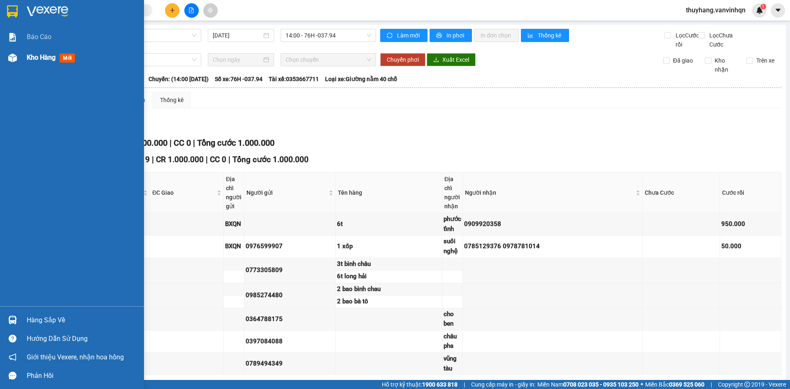
click at [16, 53] on div at bounding box center [12, 58] width 14 height 14
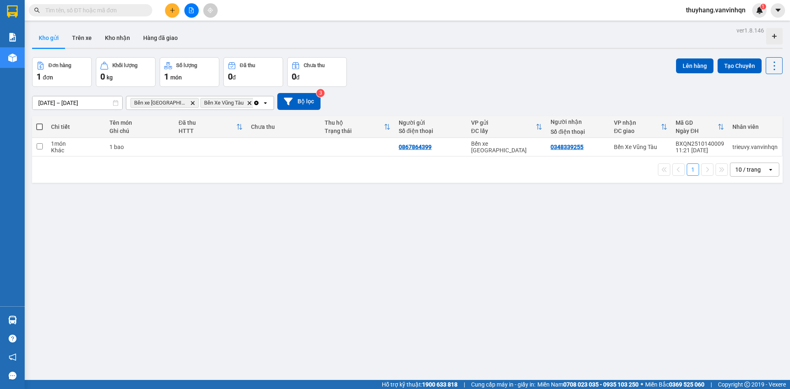
click at [195, 15] on button at bounding box center [191, 10] width 14 height 14
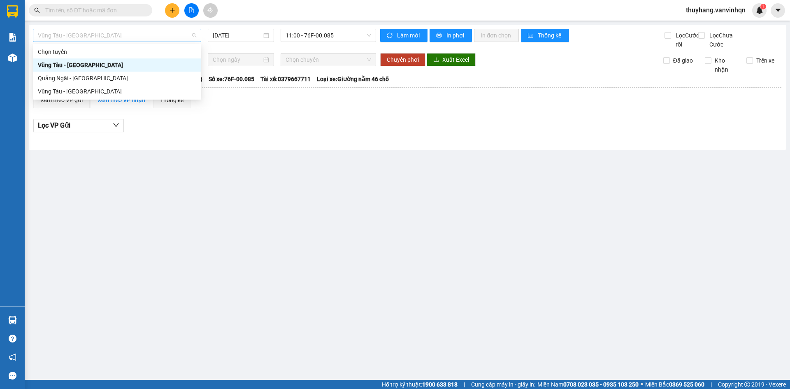
click at [123, 34] on span "Vũng Tàu - [GEOGRAPHIC_DATA]" at bounding box center [117, 35] width 158 height 12
click at [101, 76] on div "Quảng Ngãi - [GEOGRAPHIC_DATA]" at bounding box center [117, 78] width 158 height 9
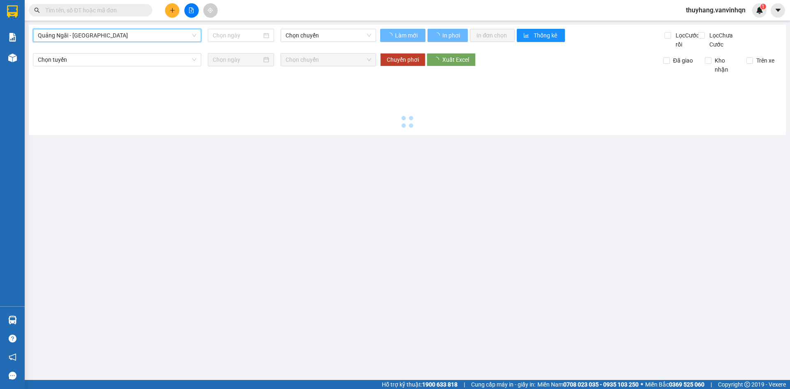
type input "[DATE]"
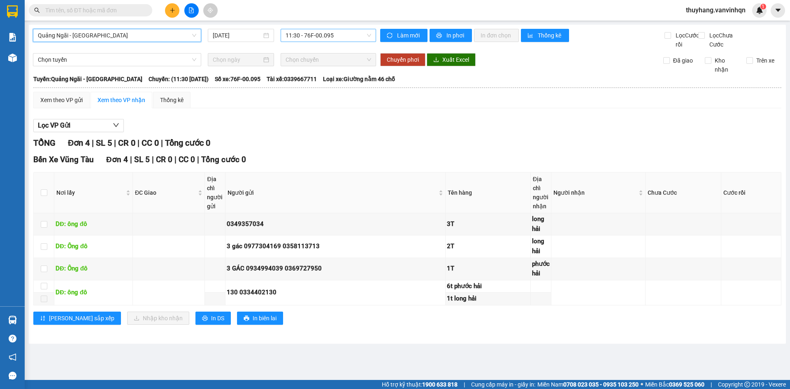
click at [325, 36] on span "11:30 - 76F-00.095" at bounding box center [328, 35] width 86 height 12
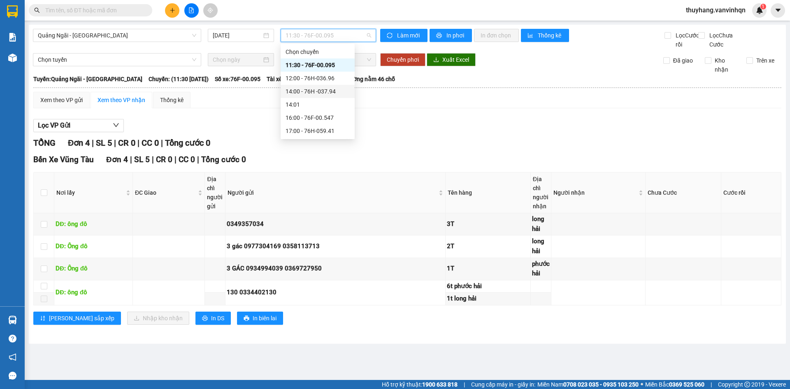
click at [327, 93] on div "14:00 - 76H -037.94" at bounding box center [317, 91] width 64 height 9
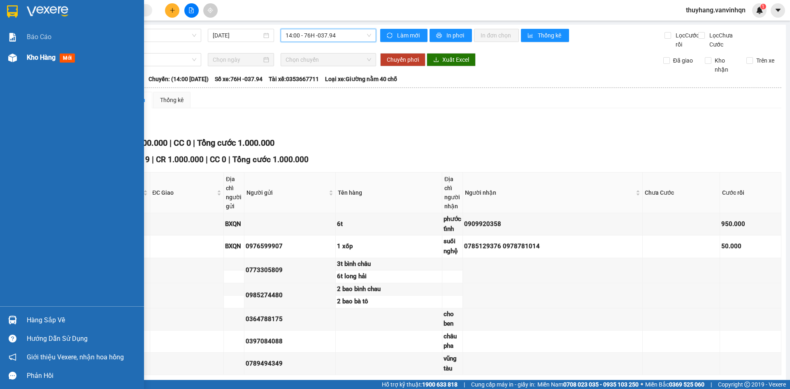
click at [8, 61] on img at bounding box center [12, 57] width 9 height 9
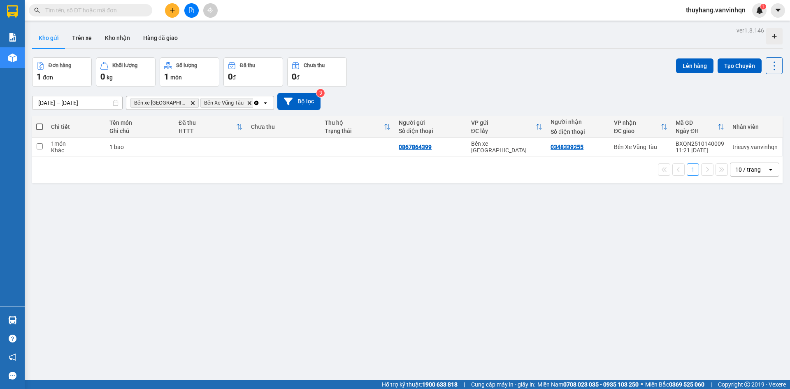
click at [195, 10] on button at bounding box center [191, 10] width 14 height 14
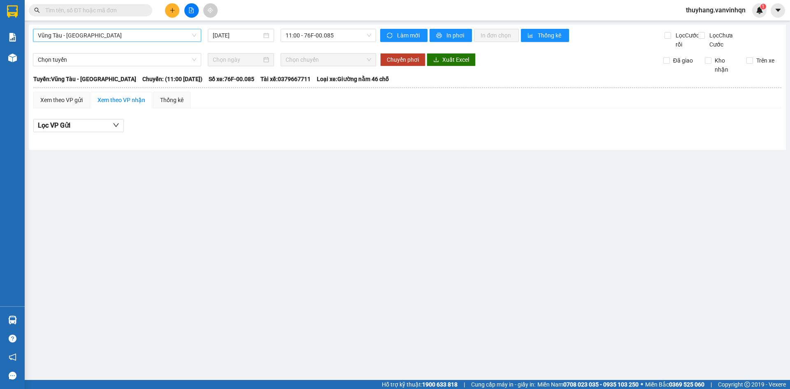
click at [130, 33] on span "Vũng Tàu - [GEOGRAPHIC_DATA]" at bounding box center [117, 35] width 158 height 12
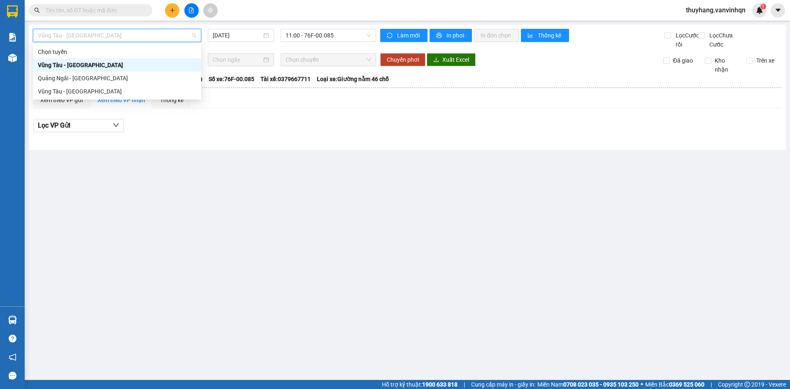
click at [123, 79] on div "Quảng Ngãi - [GEOGRAPHIC_DATA]" at bounding box center [117, 78] width 158 height 9
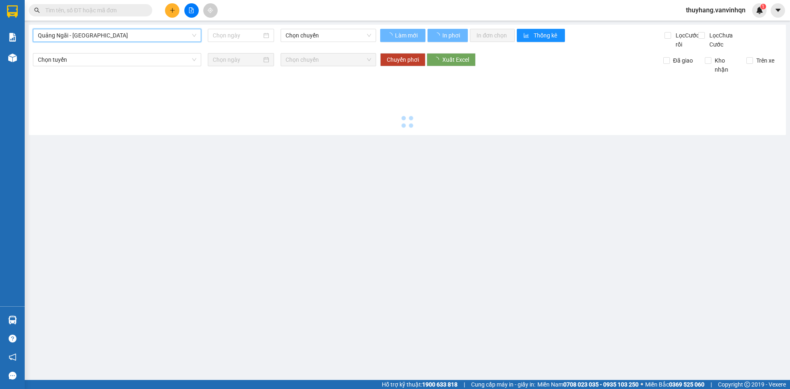
type input "[DATE]"
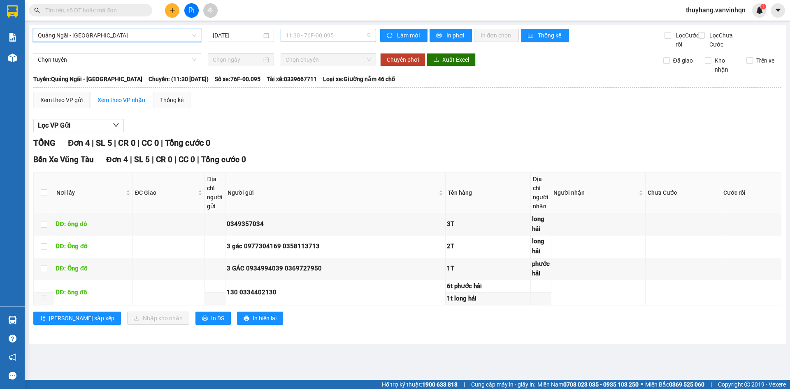
click at [312, 33] on span "11:30 - 76F-00.095" at bounding box center [328, 35] width 86 height 12
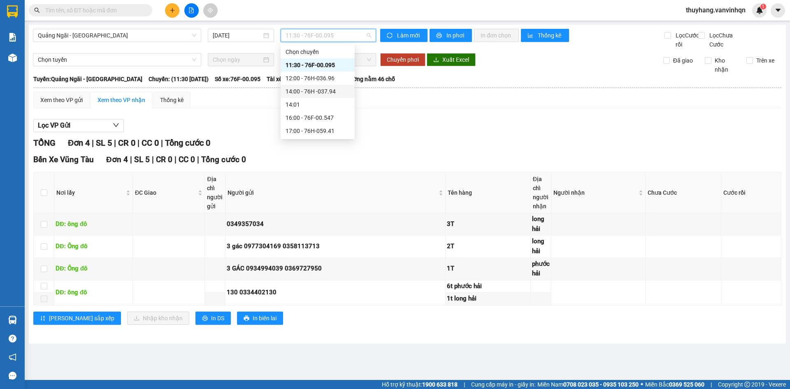
click at [343, 95] on div "14:00 - 76H -037.94" at bounding box center [317, 91] width 74 height 13
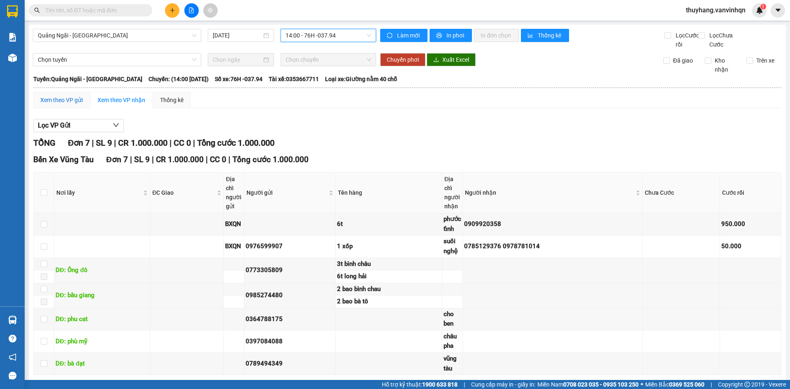
click at [71, 104] on div "Xem theo VP gửi" at bounding box center [61, 99] width 42 height 9
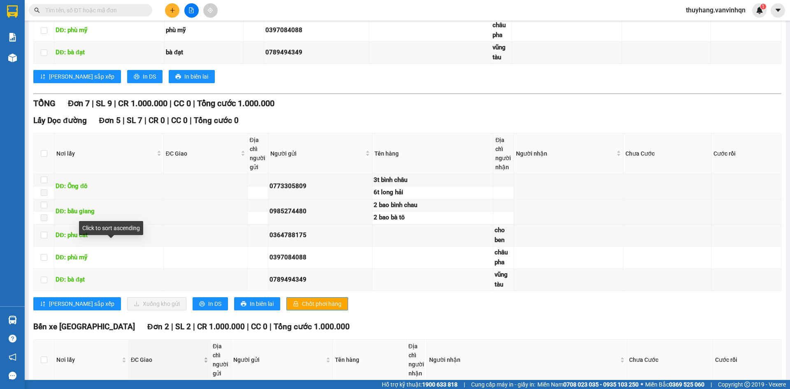
scroll to position [345, 0]
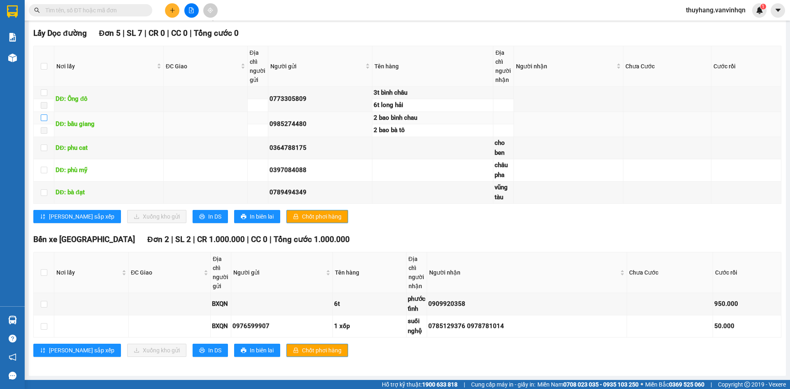
click at [45, 116] on input "checkbox" at bounding box center [44, 117] width 7 height 7
checkbox input "true"
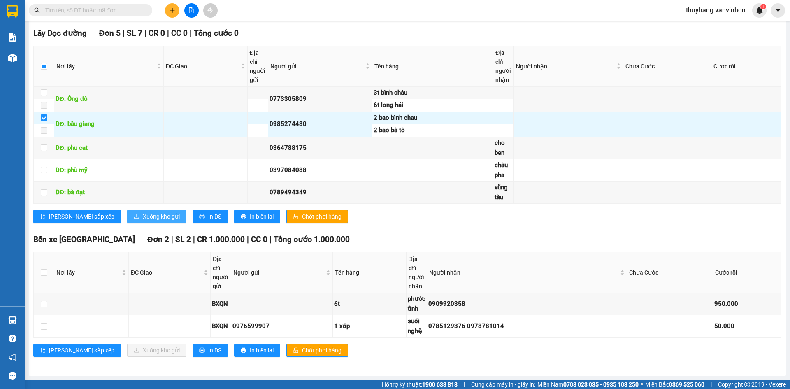
click at [143, 219] on span "Xuống kho gửi" at bounding box center [161, 216] width 37 height 9
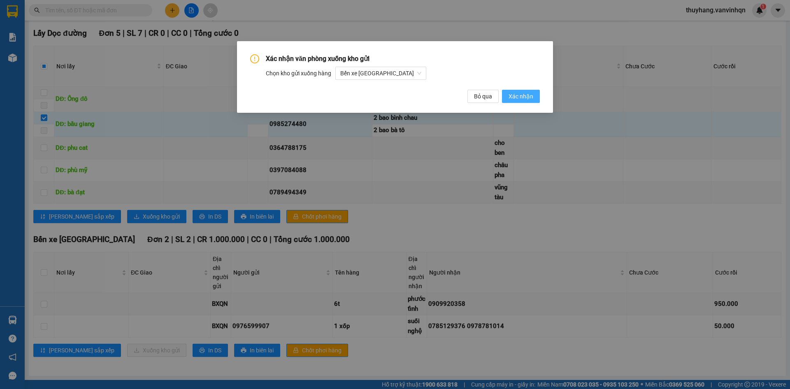
click at [530, 96] on span "Xác nhận" at bounding box center [520, 96] width 25 height 9
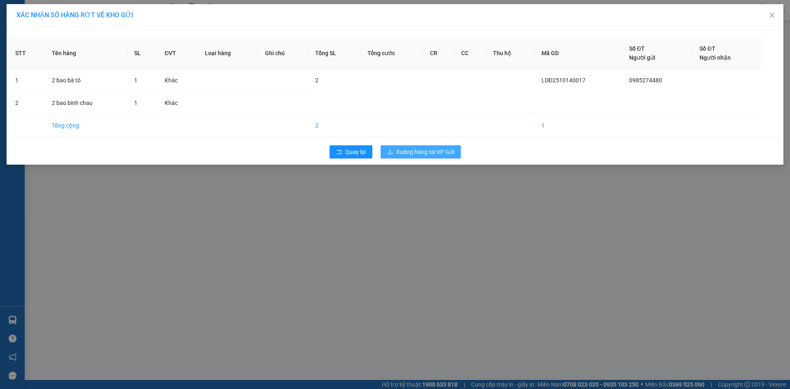
click at [415, 152] on span "Xuống hàng tại VP Gửi" at bounding box center [425, 151] width 58 height 9
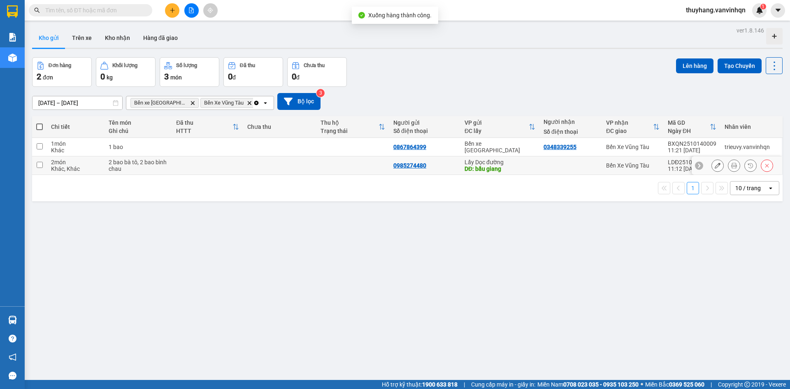
click at [341, 168] on td at bounding box center [352, 165] width 73 height 19
checkbox input "true"
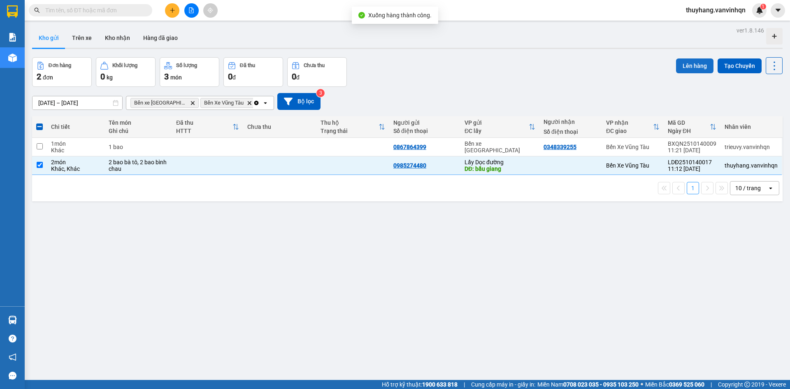
drag, startPoint x: 685, startPoint y: 67, endPoint x: 677, endPoint y: 69, distance: 8.9
click at [682, 68] on button "Lên hàng" at bounding box center [694, 65] width 37 height 15
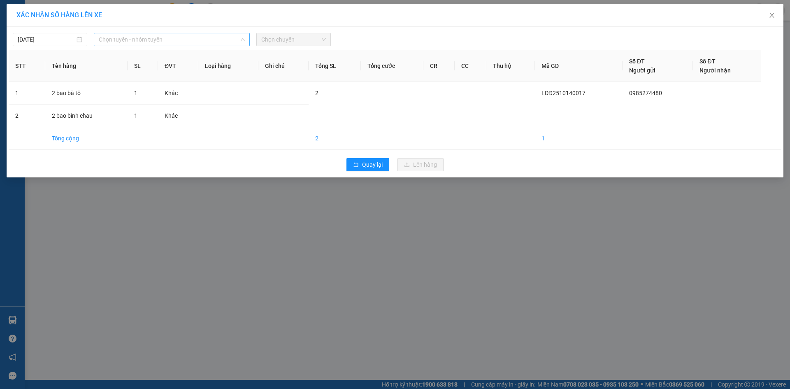
click at [187, 41] on span "Chọn tuyến - nhóm tuyến" at bounding box center [172, 39] width 146 height 12
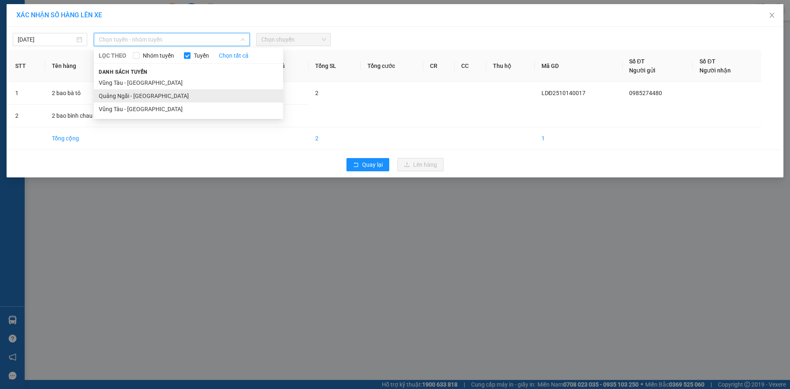
click at [170, 99] on li "Quảng Ngãi - [GEOGRAPHIC_DATA]" at bounding box center [188, 95] width 189 height 13
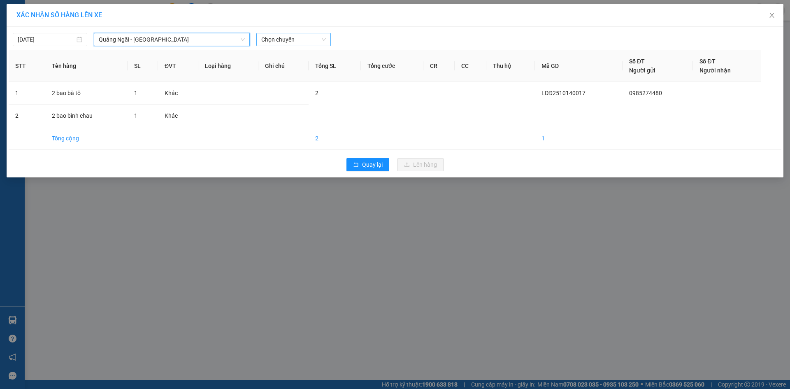
click at [292, 36] on span "Chọn chuyến" at bounding box center [293, 39] width 65 height 12
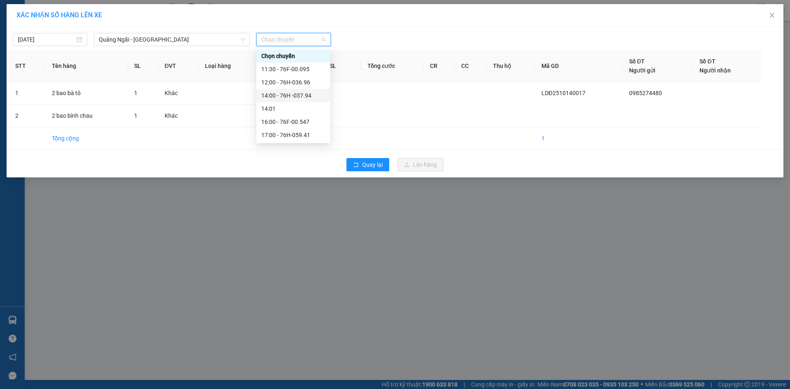
click at [314, 99] on div "14:00 - 76H -037.94" at bounding box center [293, 95] width 64 height 9
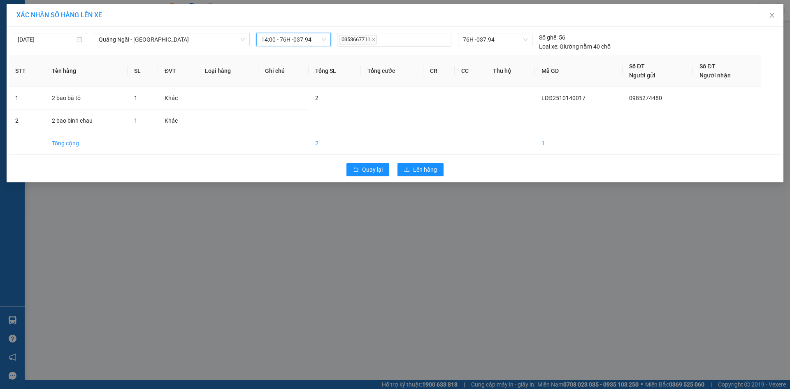
click at [304, 41] on span "14:00 - 76H -037.94" at bounding box center [293, 39] width 65 height 12
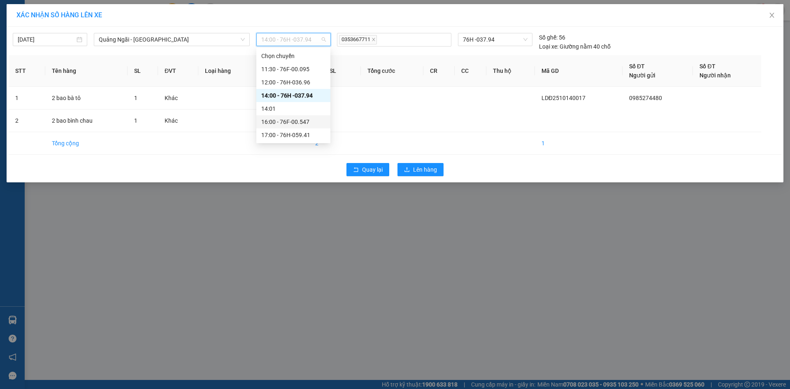
click at [308, 125] on div "16:00 - 76F-00.547" at bounding box center [293, 121] width 64 height 9
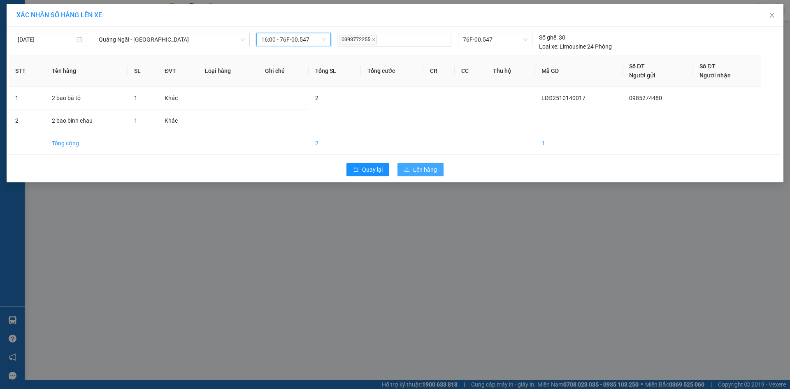
click at [436, 167] on span "Lên hàng" at bounding box center [425, 169] width 24 height 9
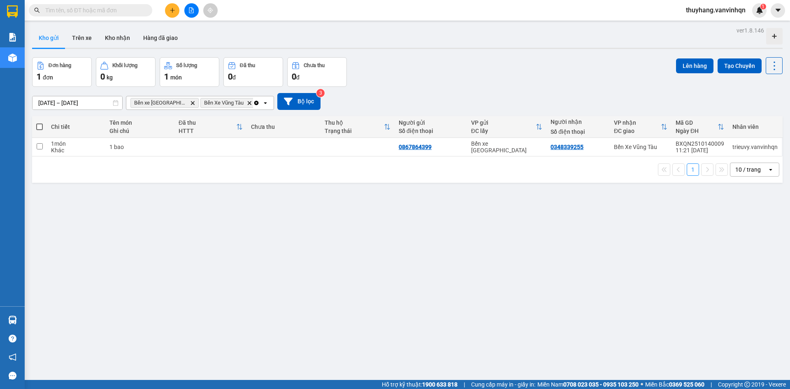
click at [189, 10] on icon "file-add" at bounding box center [191, 10] width 5 height 6
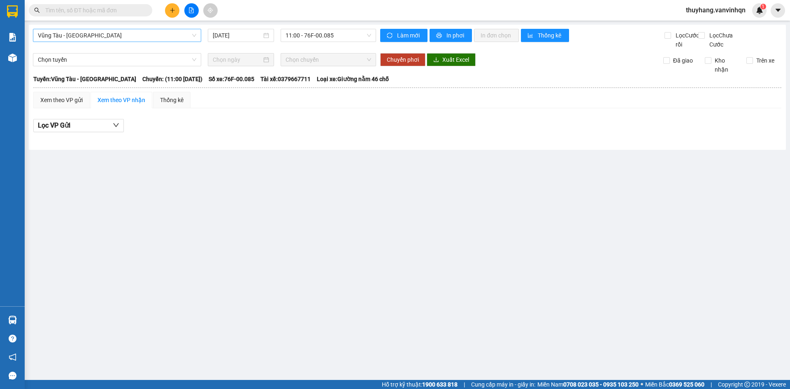
click at [79, 37] on span "Vũng Tàu - [GEOGRAPHIC_DATA]" at bounding box center [117, 35] width 158 height 12
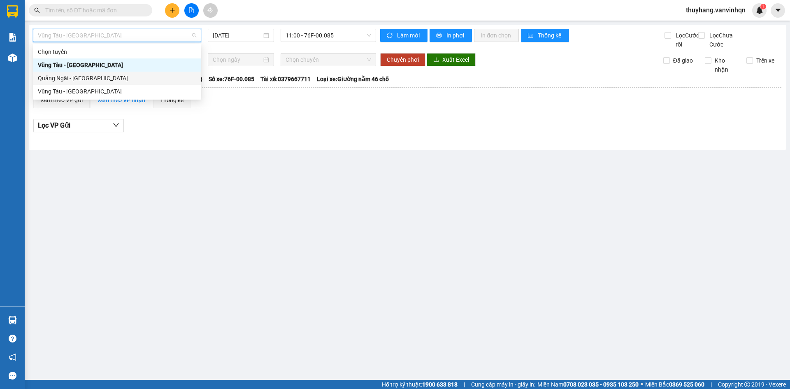
click at [87, 79] on div "Quảng Ngãi - [GEOGRAPHIC_DATA]" at bounding box center [117, 78] width 158 height 9
type input "[DATE]"
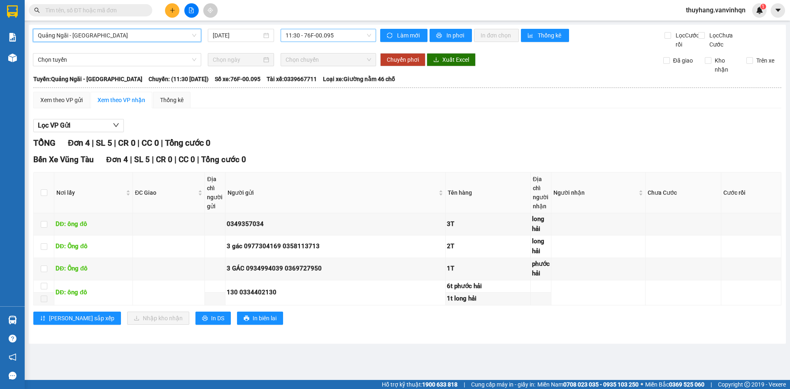
click at [325, 37] on span "11:30 - 76F-00.095" at bounding box center [328, 35] width 86 height 12
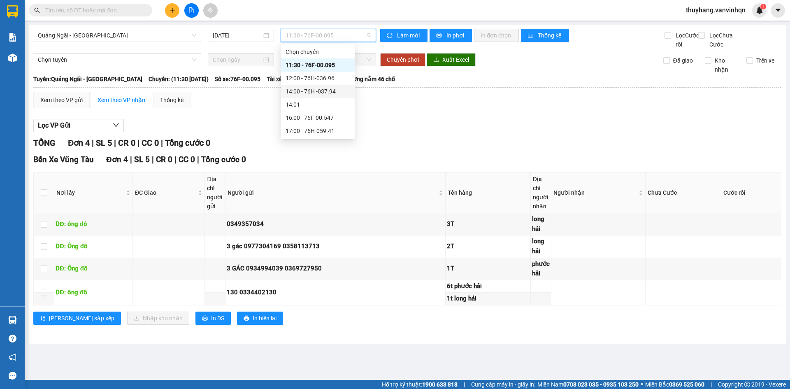
click at [324, 90] on div "14:00 - 76H -037.94" at bounding box center [317, 91] width 64 height 9
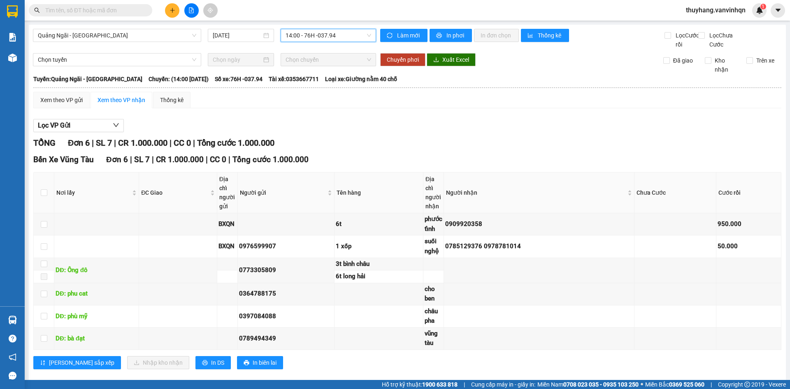
click at [334, 35] on span "14:00 - 76H -037.94" at bounding box center [328, 35] width 86 height 12
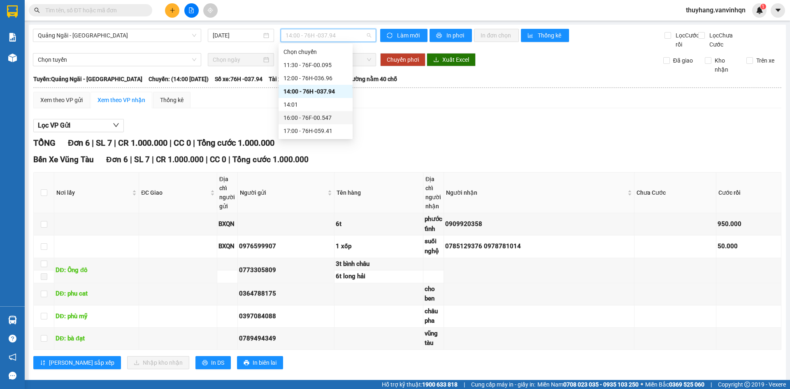
click at [327, 119] on div "16:00 - 76F-00.547" at bounding box center [315, 117] width 64 height 9
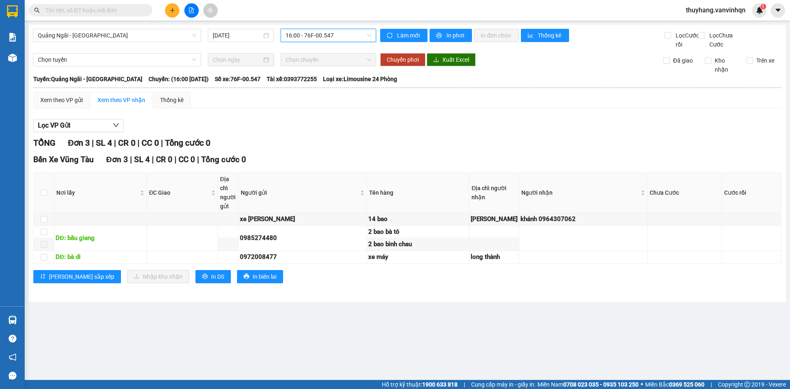
click at [410, 132] on div "Lọc VP Gửi" at bounding box center [407, 126] width 748 height 14
click at [412, 132] on div "Lọc VP Gửi" at bounding box center [407, 126] width 748 height 14
click at [412, 132] on div at bounding box center [407, 132] width 748 height 0
click at [322, 37] on span "16:00 - 76F-00.547" at bounding box center [328, 35] width 86 height 12
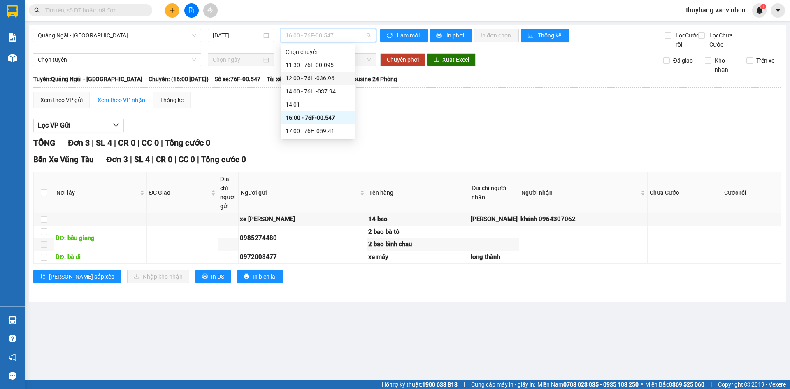
click at [339, 78] on div "12:00 - 76H-036.96" at bounding box center [317, 78] width 64 height 9
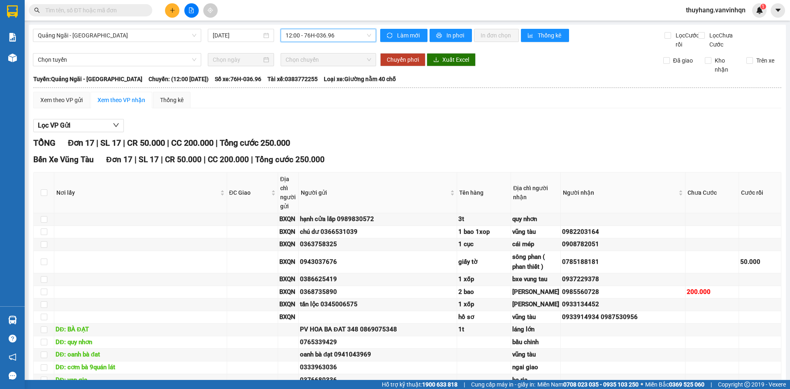
click at [338, 37] on span "12:00 - 76H-036.96" at bounding box center [328, 35] width 86 height 12
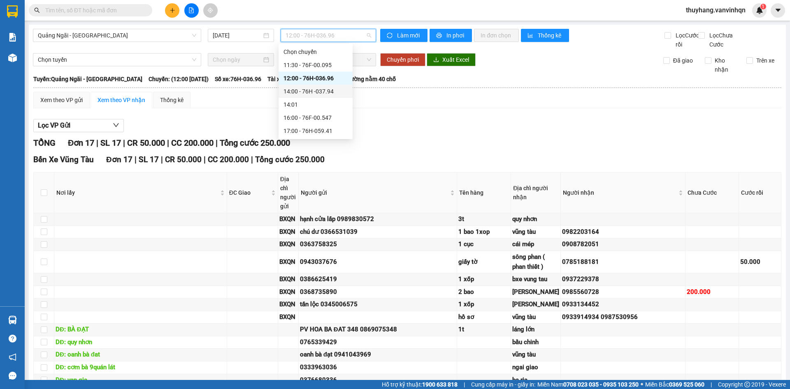
click at [332, 91] on div "14:00 - 76H -037.94" at bounding box center [315, 91] width 64 height 9
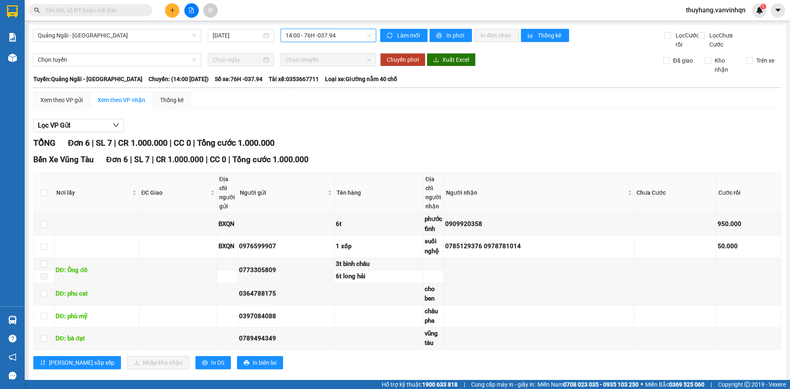
click at [369, 123] on div "Xem theo VP gửi Xem theo VP nhận Thống kê Lọc VP Gửi TỔNG Đơn 6 | SL 7 | CR 1.…" at bounding box center [407, 235] width 748 height 287
click at [411, 132] on div at bounding box center [407, 132] width 748 height 0
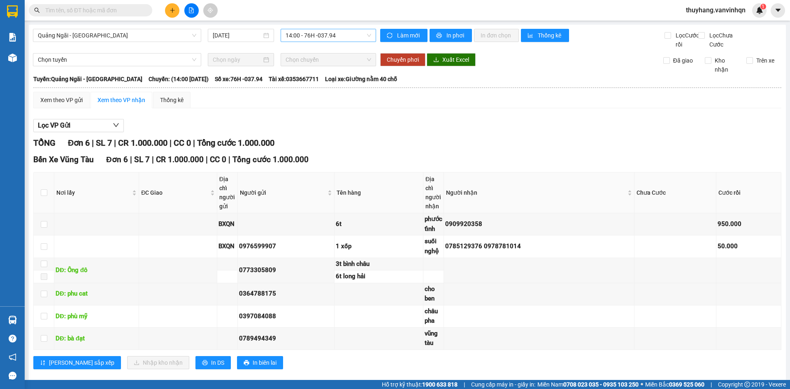
click at [324, 33] on span "14:00 - 76H -037.94" at bounding box center [328, 35] width 86 height 12
click at [344, 40] on span "14:00 - 76H -037.94" at bounding box center [328, 35] width 86 height 12
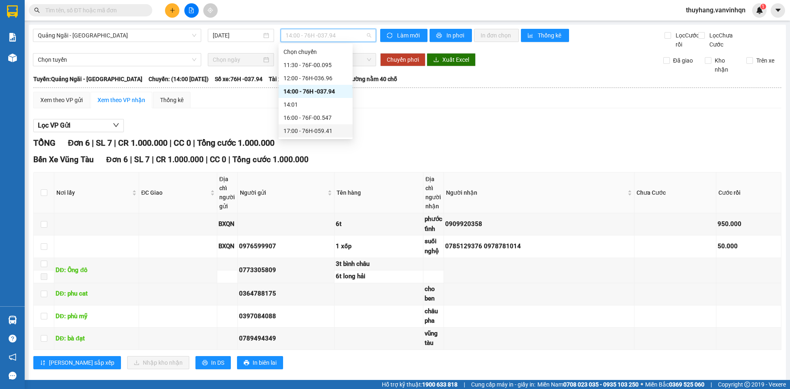
click at [339, 132] on div "17:00 - 76H-059.41" at bounding box center [315, 130] width 64 height 9
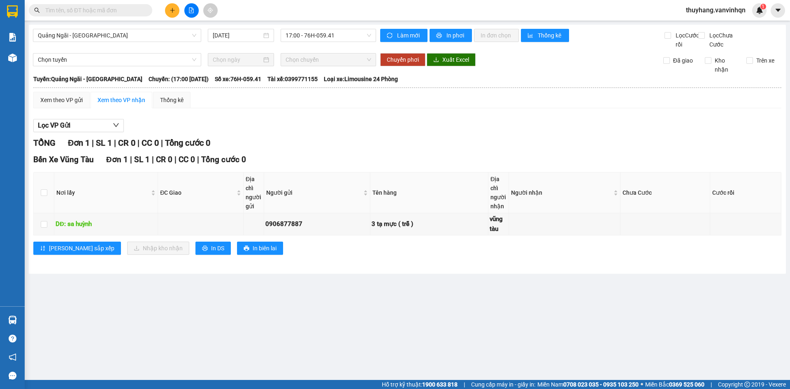
click at [589, 120] on div "Xem theo VP gửi Xem theo VP nhận Thống kê Lọc VP Gửi TỔNG Đơn 1 | SL 1 | CR 0 …" at bounding box center [407, 178] width 748 height 173
click at [588, 120] on div "Xem theo VP gửi Xem theo VP nhận Thống kê Lọc VP Gửi TỔNG Đơn 1 | SL 1 | CR 0 …" at bounding box center [407, 178] width 748 height 173
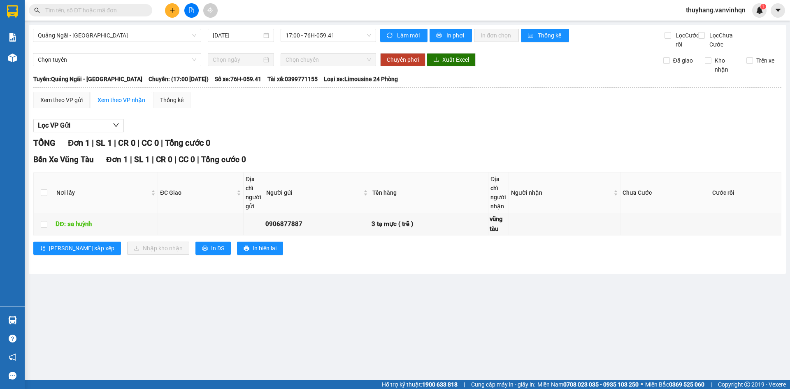
click at [571, 144] on div "Lọc VP Gửi TỔNG Đơn 1 | SL 1 | CR 0 | CC 0 | Tổng cước 0 Bến Xe Vũng Tàu Đơn 1…" at bounding box center [407, 190] width 748 height 150
click at [315, 33] on span "17:00 - 76H-059.41" at bounding box center [328, 35] width 86 height 12
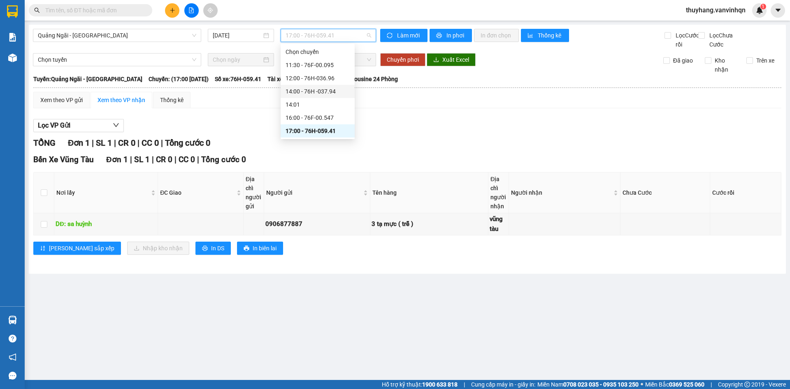
click at [332, 92] on div "14:00 - 76H -037.94" at bounding box center [317, 91] width 64 height 9
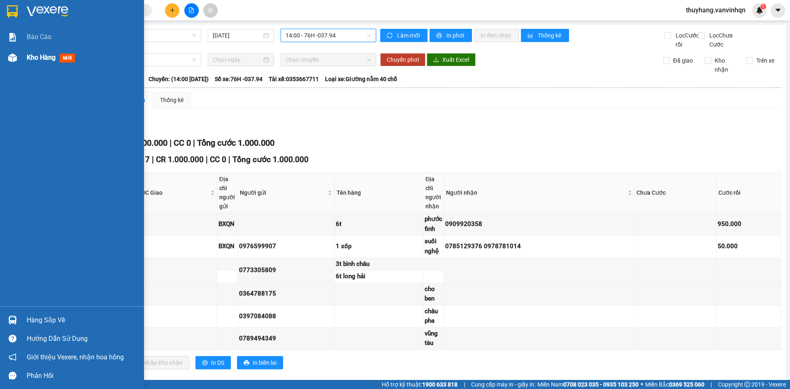
click at [16, 58] on img at bounding box center [12, 57] width 9 height 9
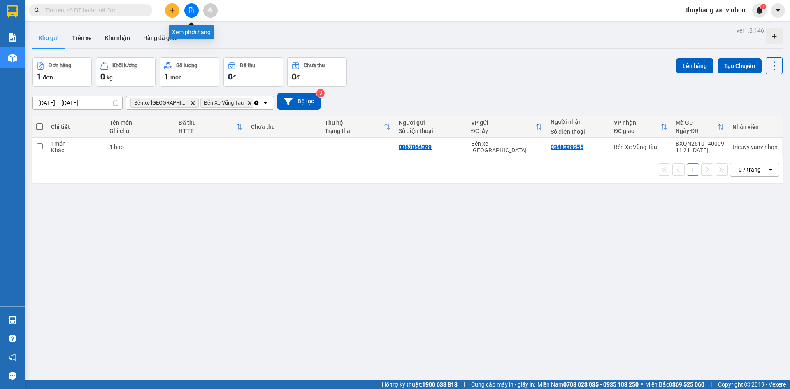
click at [193, 4] on button at bounding box center [191, 10] width 14 height 14
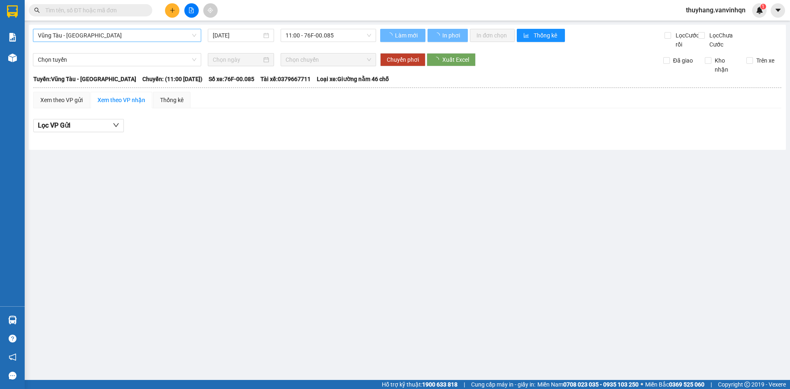
click at [181, 33] on span "Vũng Tàu - [GEOGRAPHIC_DATA]" at bounding box center [117, 35] width 158 height 12
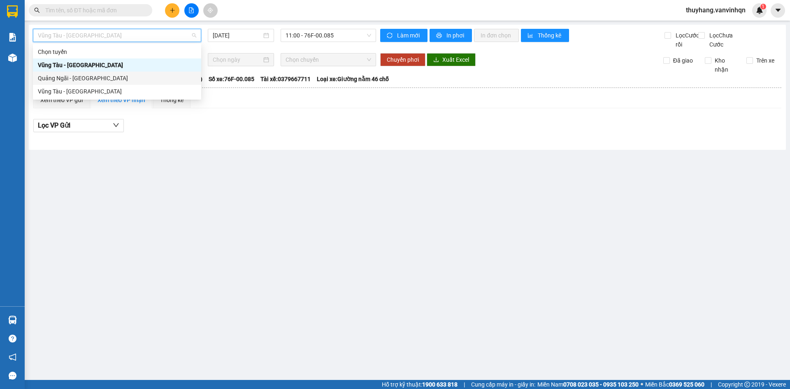
click at [145, 81] on div "Quảng Ngãi - [GEOGRAPHIC_DATA]" at bounding box center [117, 78] width 158 height 9
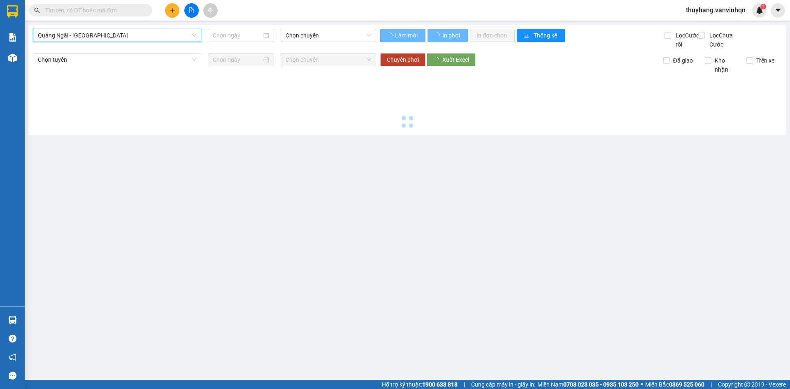
type input "[DATE]"
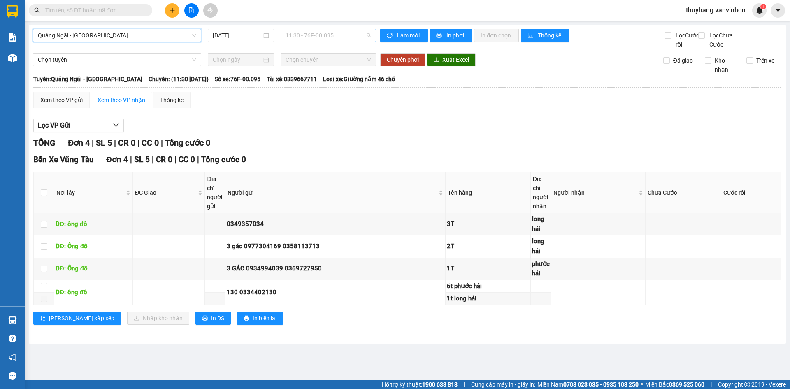
click at [339, 40] on span "11:30 - 76F-00.095" at bounding box center [328, 35] width 86 height 12
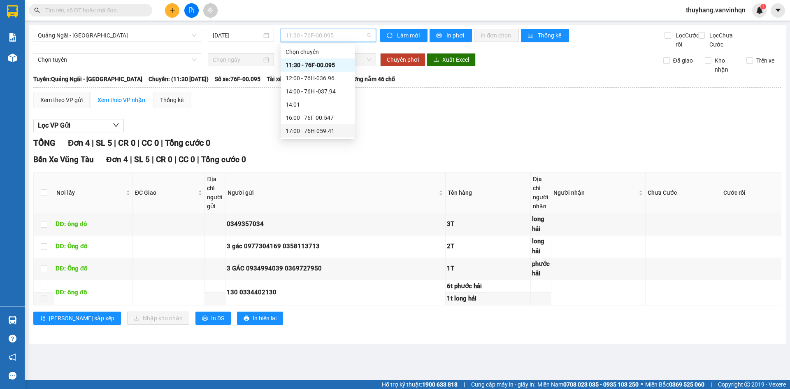
click at [339, 133] on div "17:00 - 76H-059.41" at bounding box center [317, 130] width 64 height 9
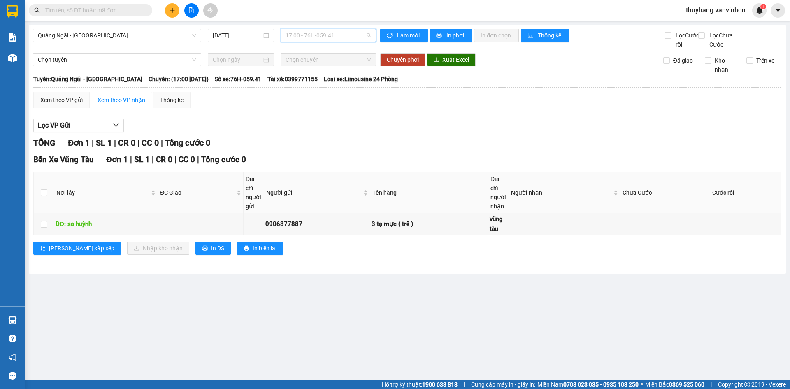
click at [331, 36] on span "17:00 - 76H-059.41" at bounding box center [328, 35] width 86 height 12
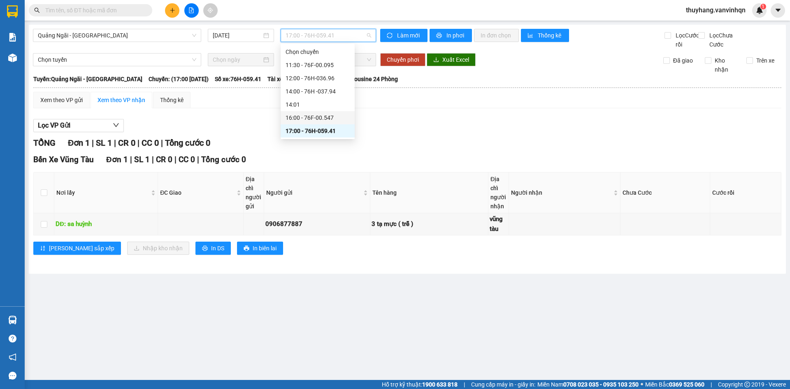
click at [329, 116] on div "16:00 - 76F-00.547" at bounding box center [317, 117] width 64 height 9
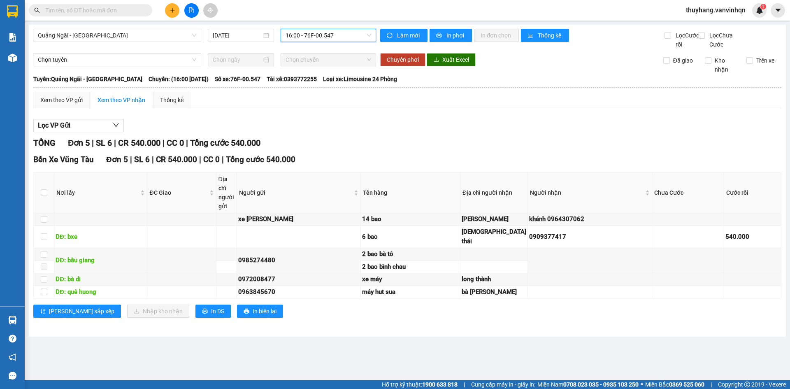
click at [351, 37] on span "16:00 - 76F-00.547" at bounding box center [328, 35] width 86 height 12
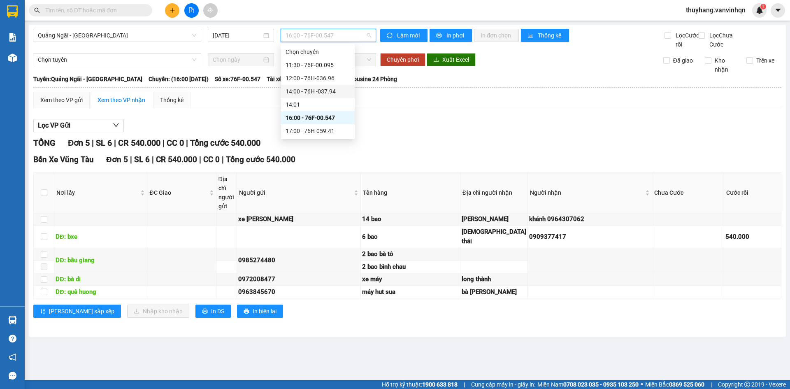
click at [350, 92] on div "14:00 - 76H -037.94" at bounding box center [317, 91] width 74 height 13
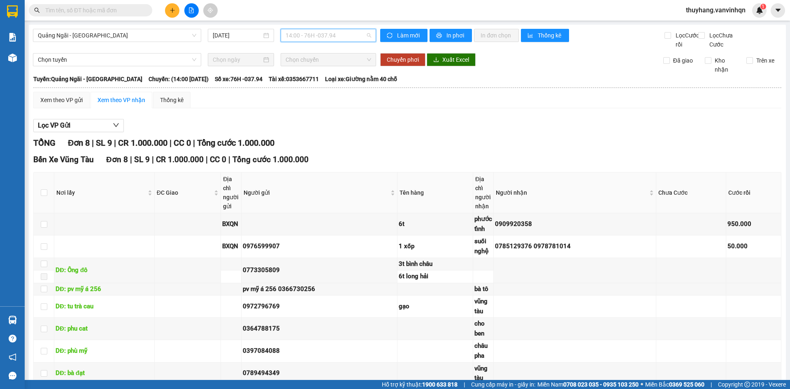
click at [340, 37] on span "14:00 - 76H -037.94" at bounding box center [328, 35] width 86 height 12
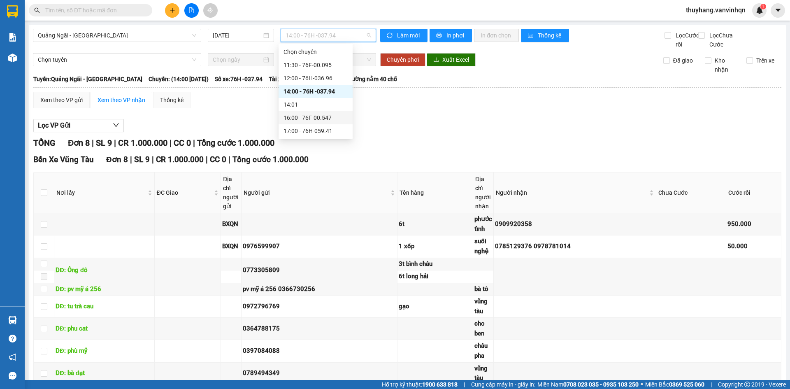
click at [338, 115] on div "16:00 - 76F-00.547" at bounding box center [315, 117] width 64 height 9
